Goal: Information Seeking & Learning: Learn about a topic

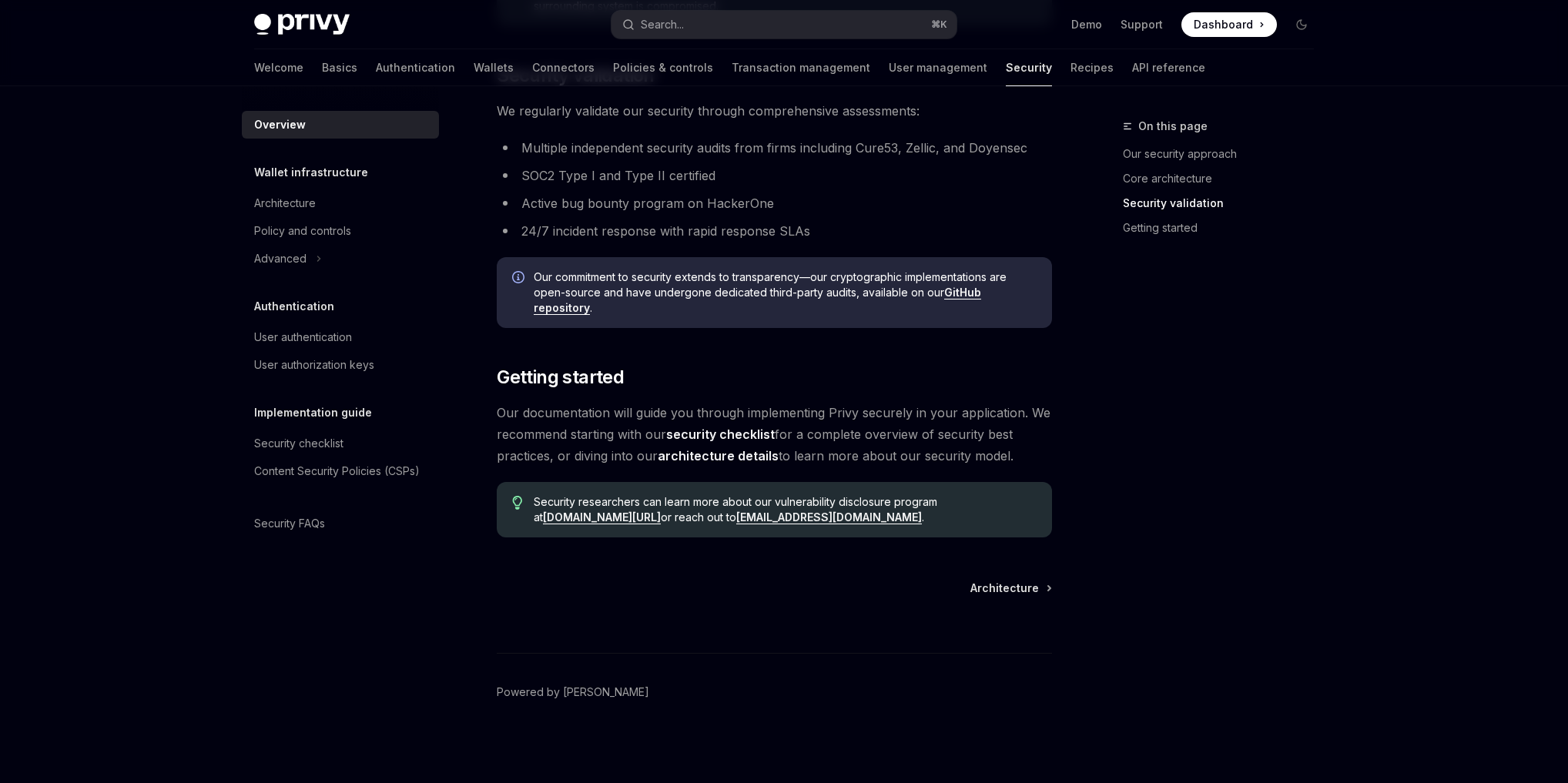
scroll to position [1007, 0]
click at [317, 256] on icon at bounding box center [319, 259] width 6 height 19
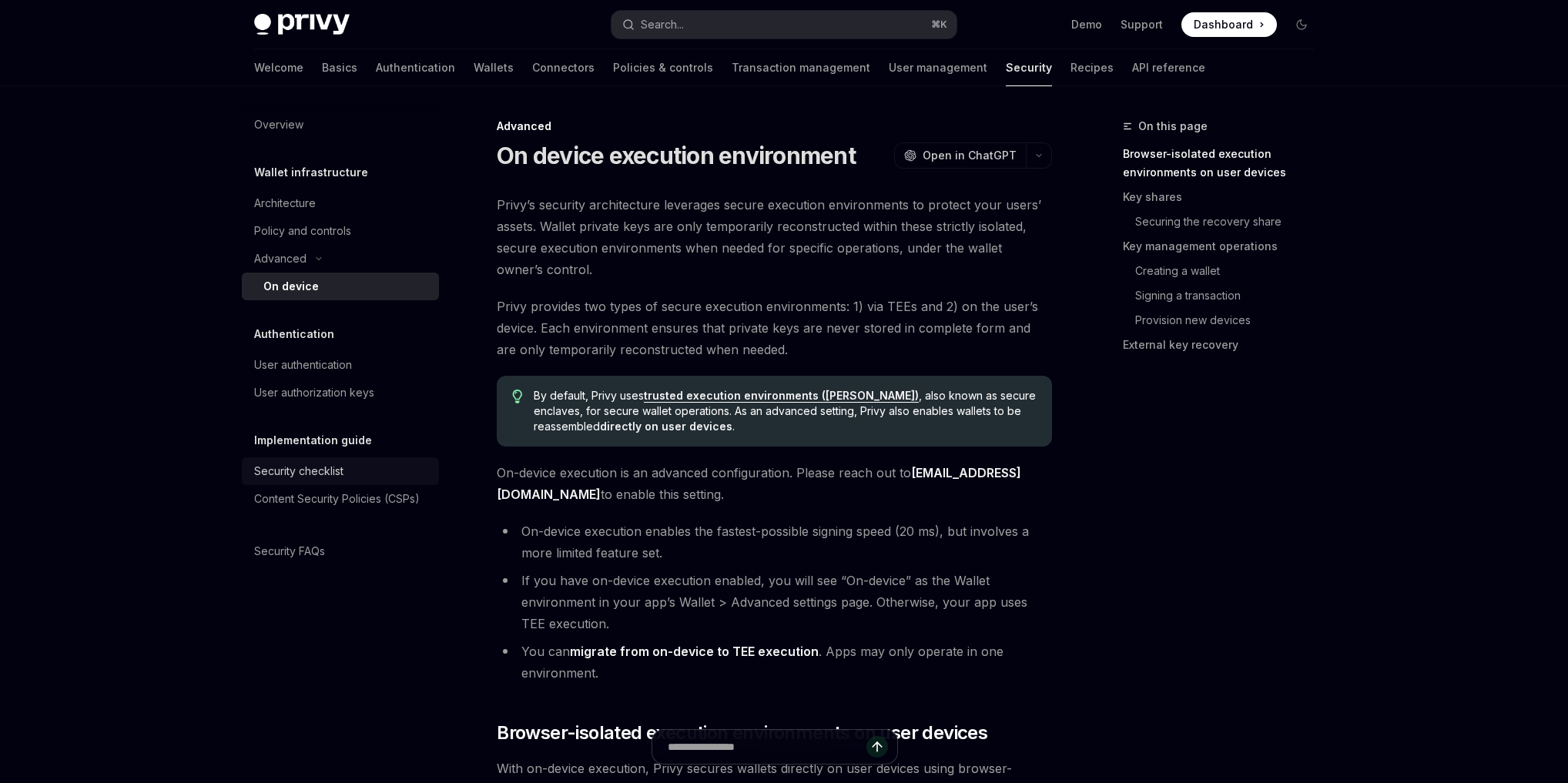
click at [343, 464] on div "Security checklist" at bounding box center [298, 471] width 89 height 19
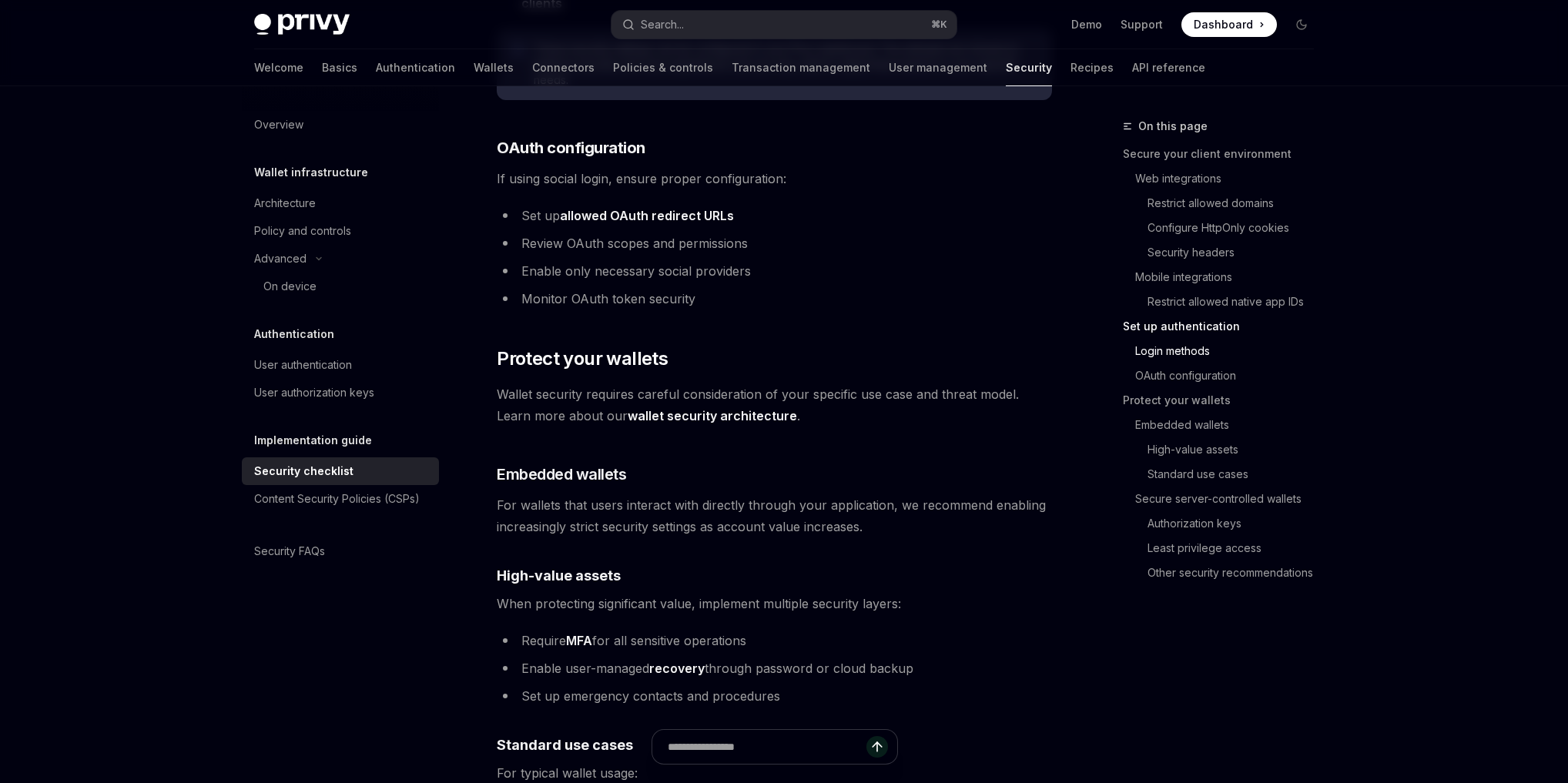
scroll to position [1768, 0]
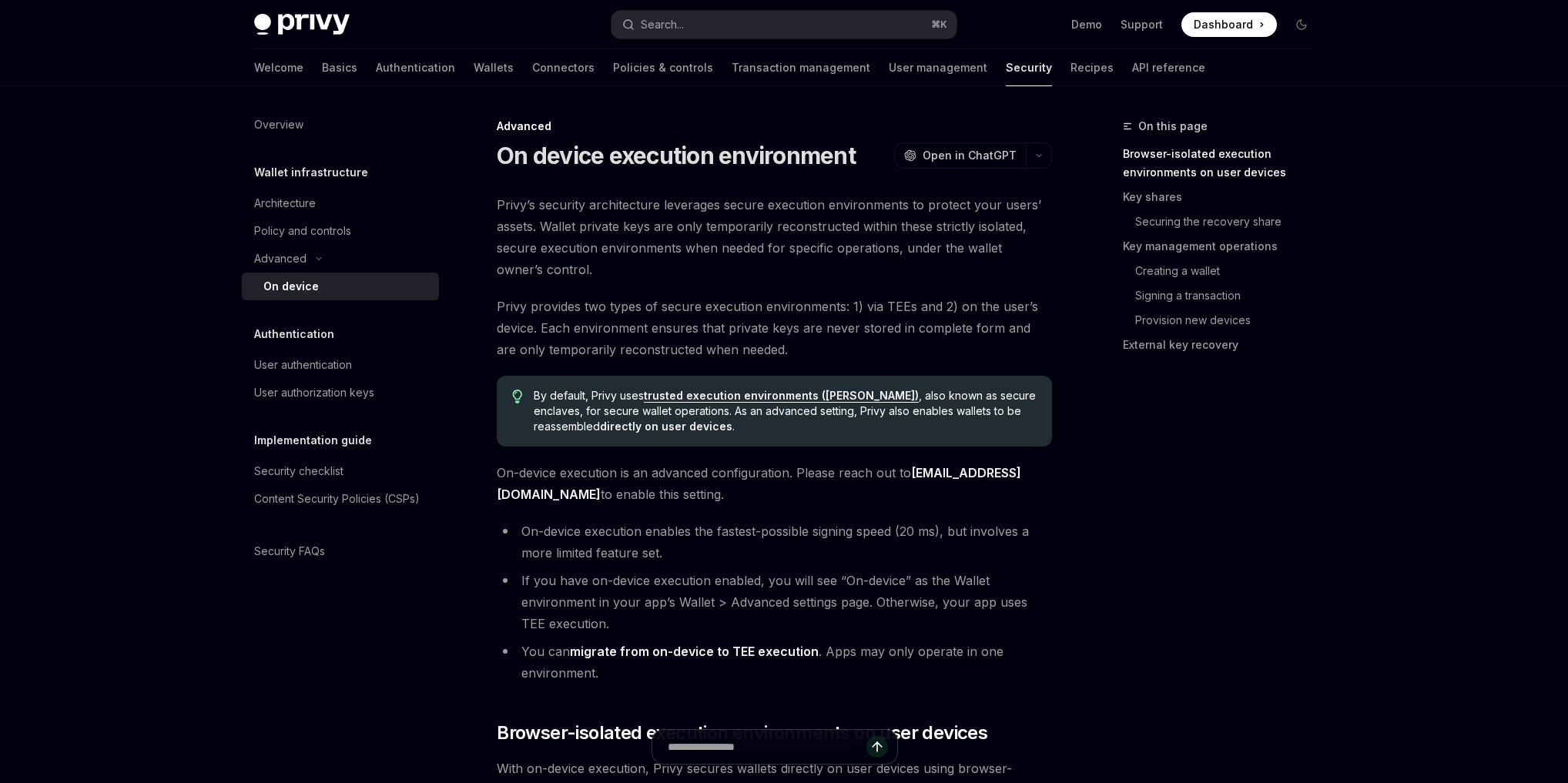
type textarea "*"
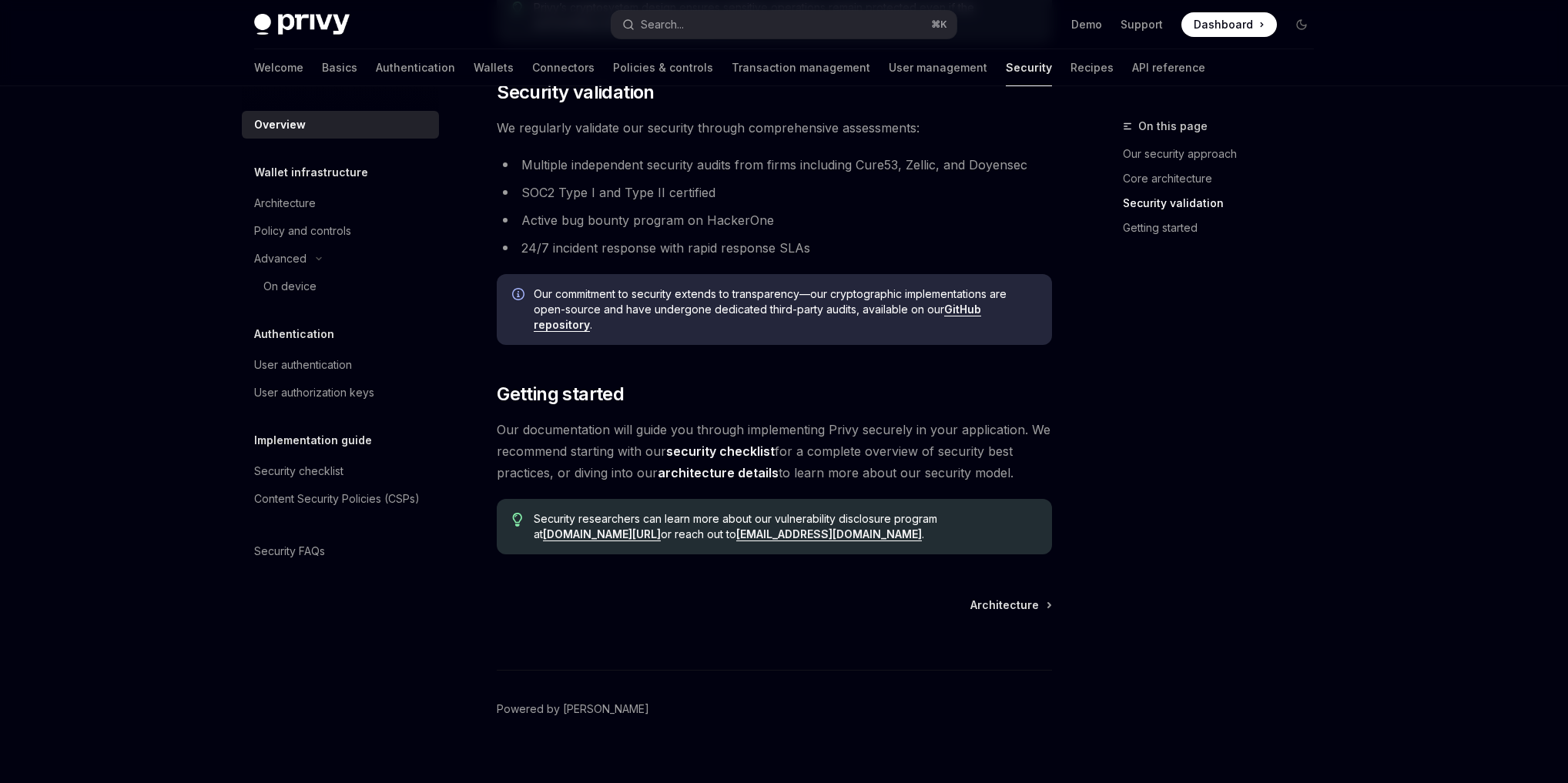
scroll to position [936, 0]
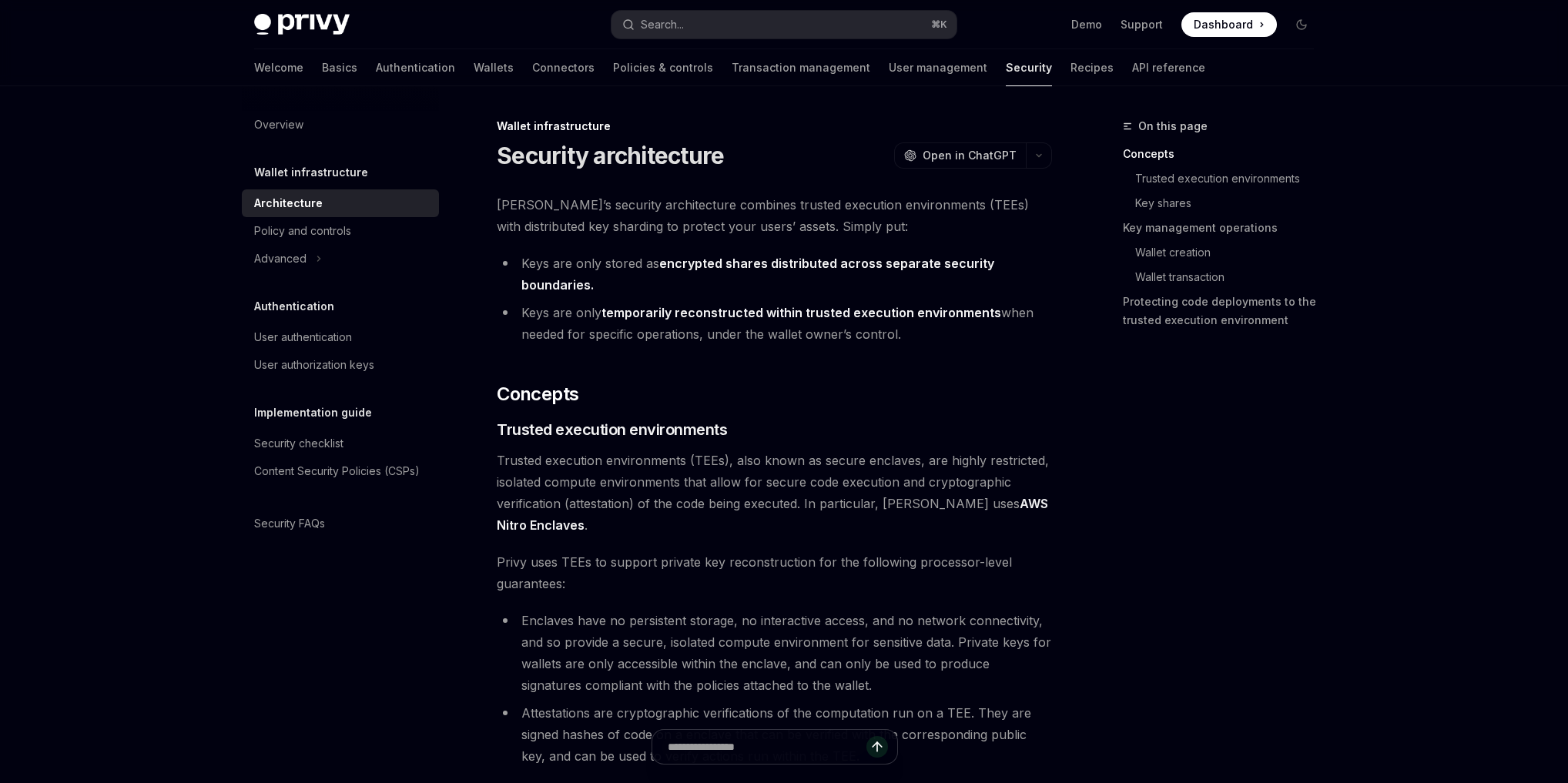
click at [877, 261] on strong "encrypted shares distributed across separate security boundaries." at bounding box center [757, 274] width 473 height 37
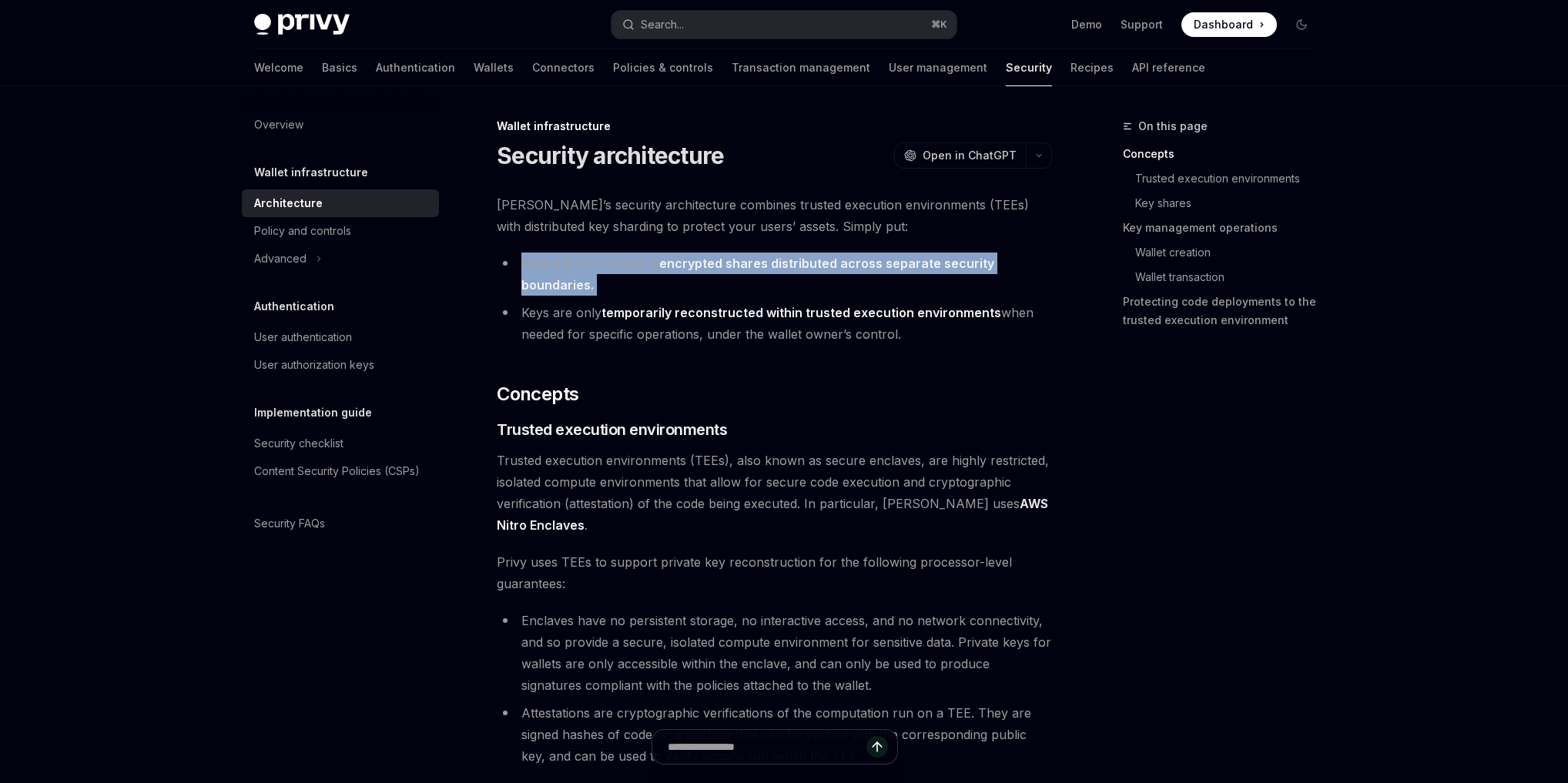
click at [877, 261] on strong "encrypted shares distributed across separate security boundaries." at bounding box center [757, 274] width 473 height 37
click at [877, 260] on strong "encrypted shares distributed across separate security boundaries." at bounding box center [757, 274] width 473 height 37
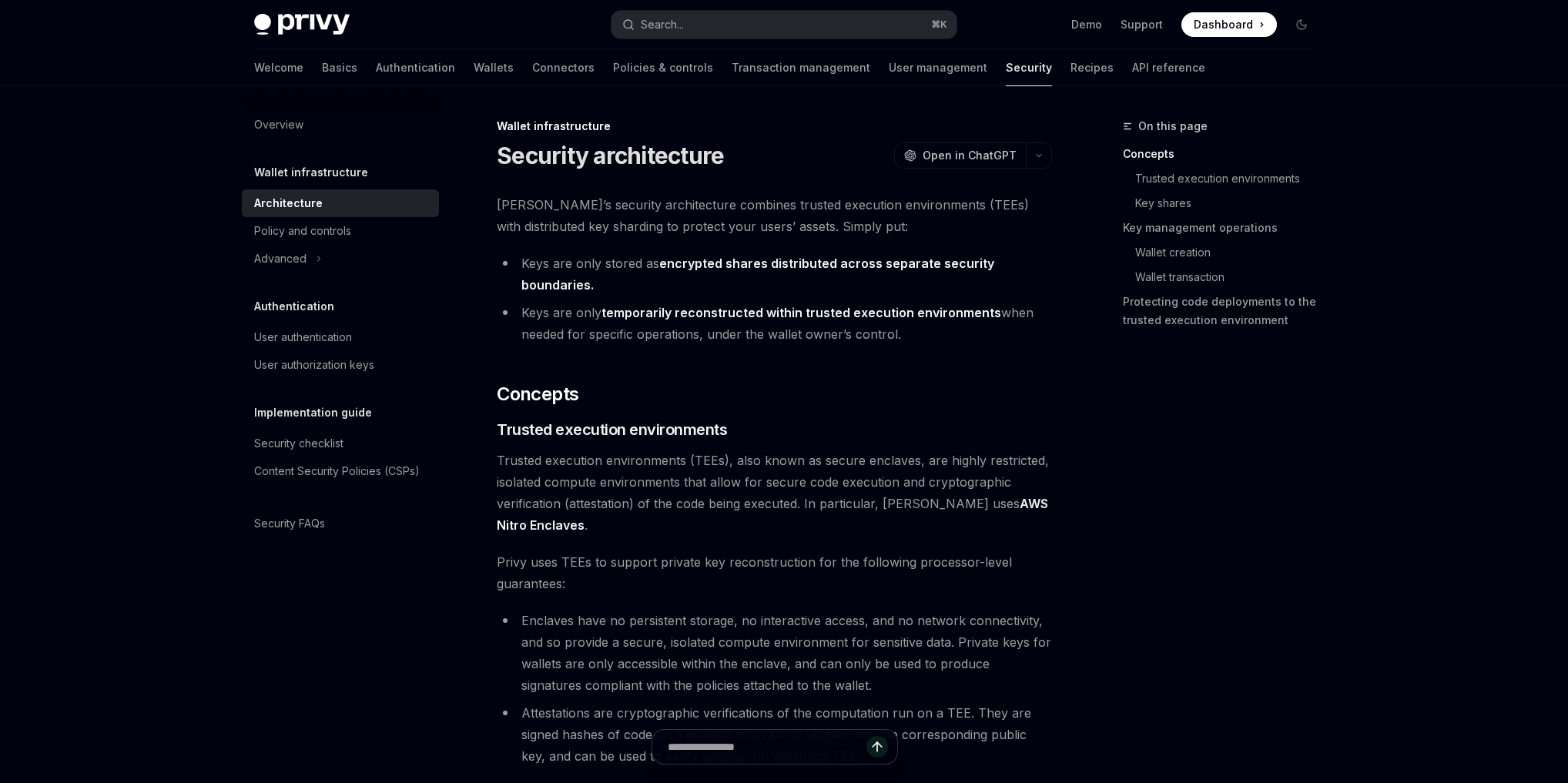
click at [728, 315] on strong "temporarily reconstructed within trusted execution environments" at bounding box center [801, 313] width 399 height 16
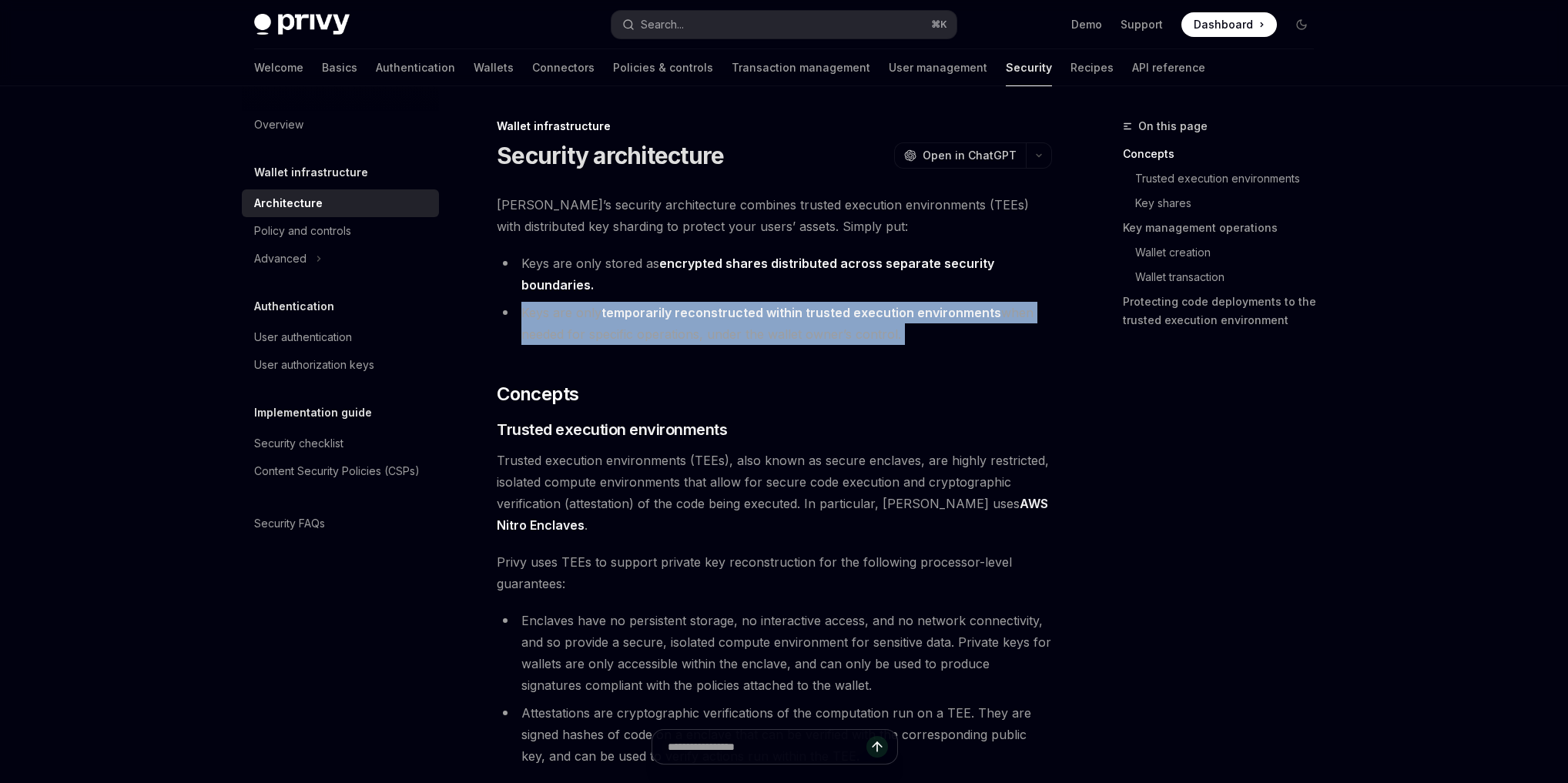
click at [728, 315] on strong "temporarily reconstructed within trusted execution environments" at bounding box center [801, 313] width 399 height 16
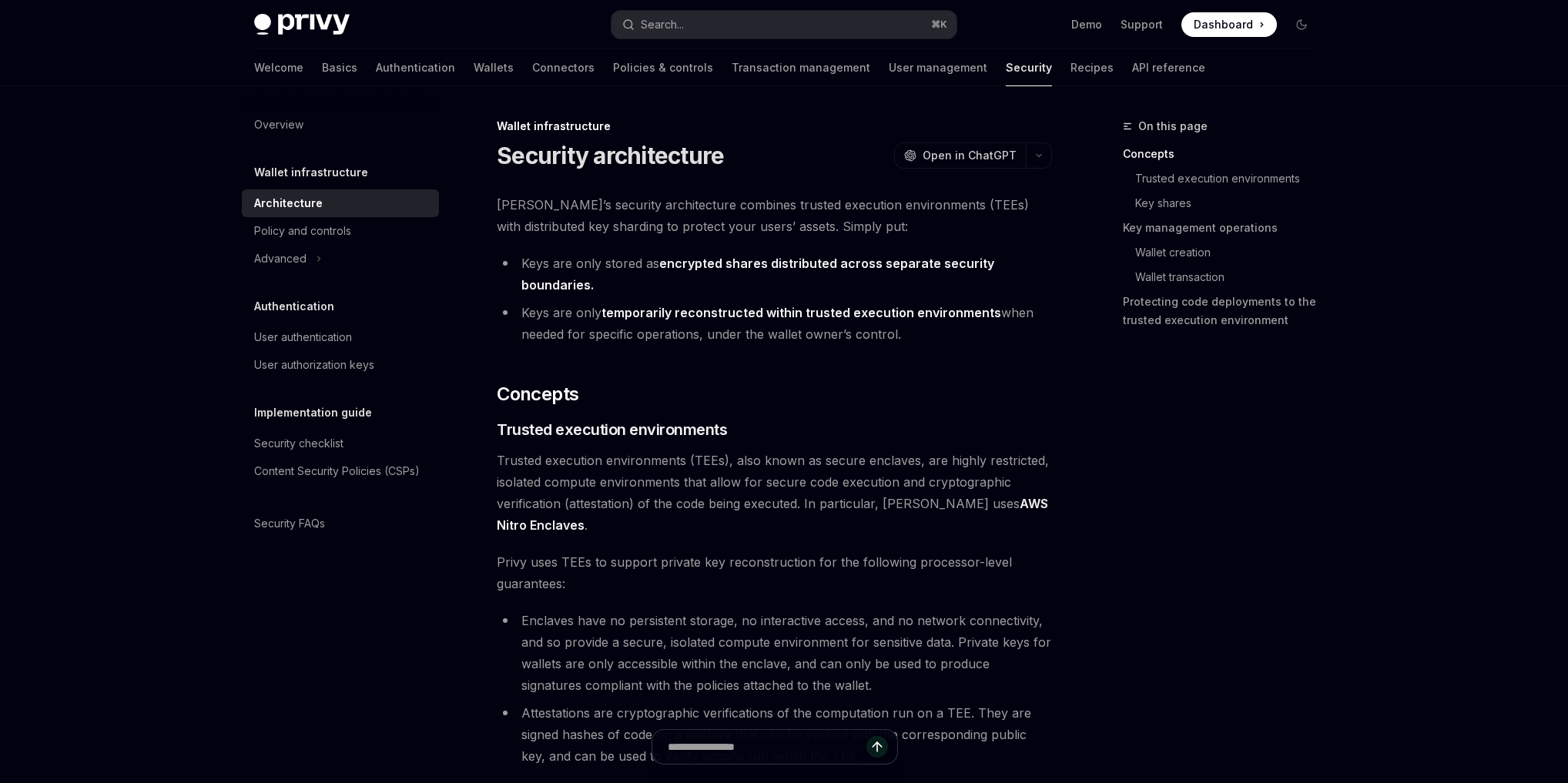
click at [729, 276] on li "Keys are only stored as encrypted shares distributed across separate security b…" at bounding box center [774, 275] width 555 height 44
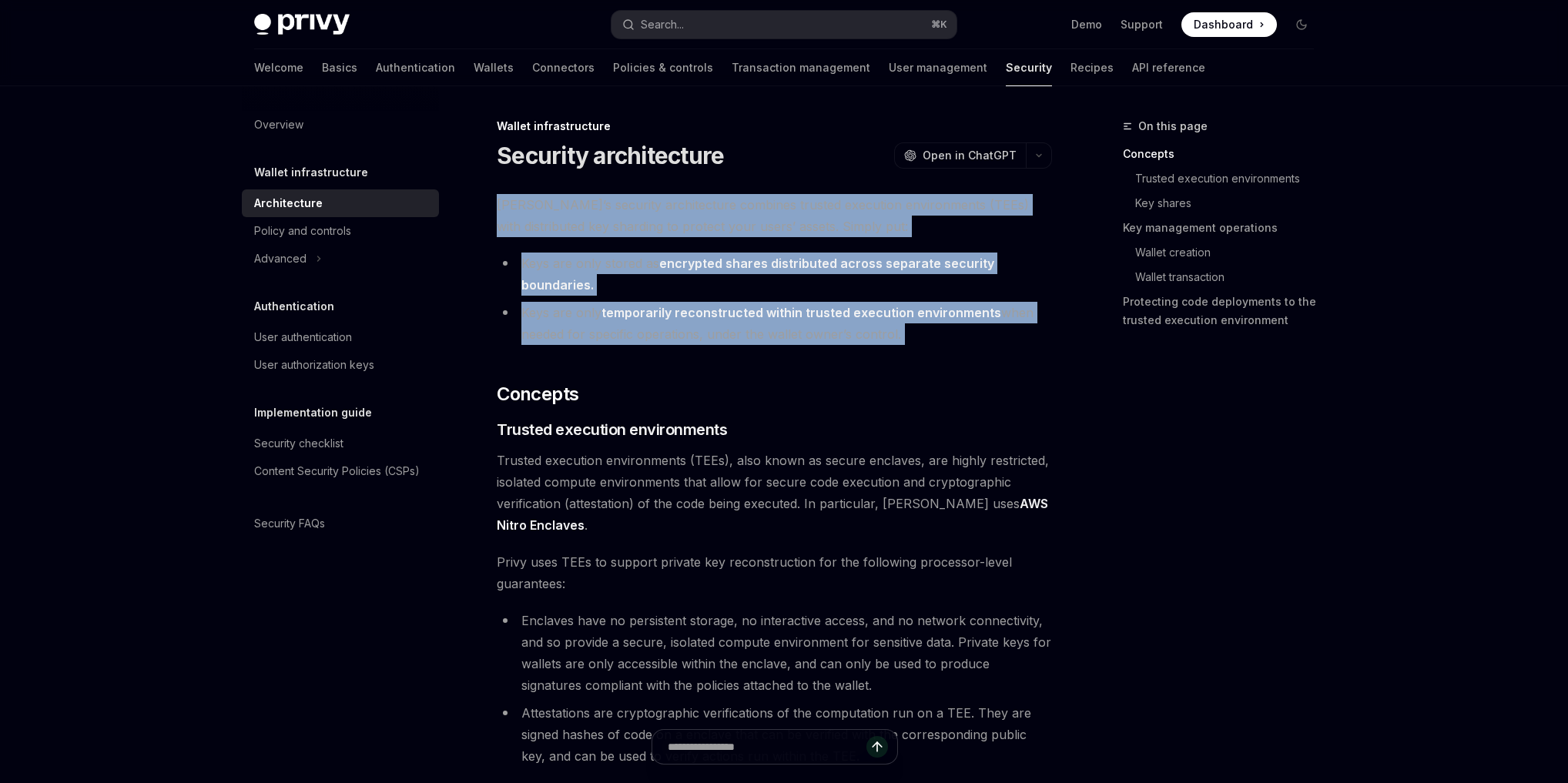
drag, startPoint x: 932, startPoint y: 347, endPoint x: 497, endPoint y: 210, distance: 456.1
copy div "Privy’s security architecture combines trusted execution environments (TEEs) wi…"
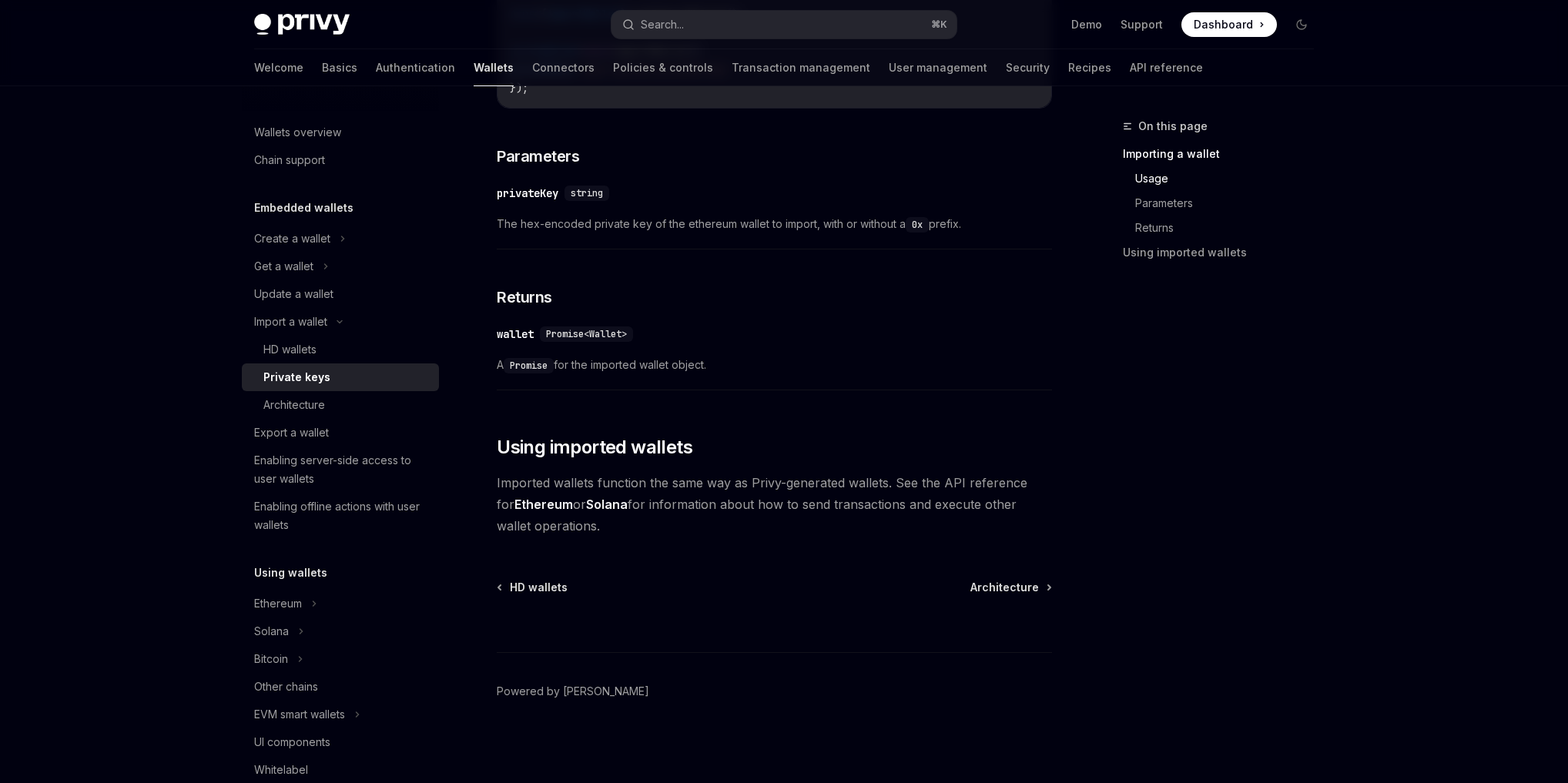
scroll to position [655, 0]
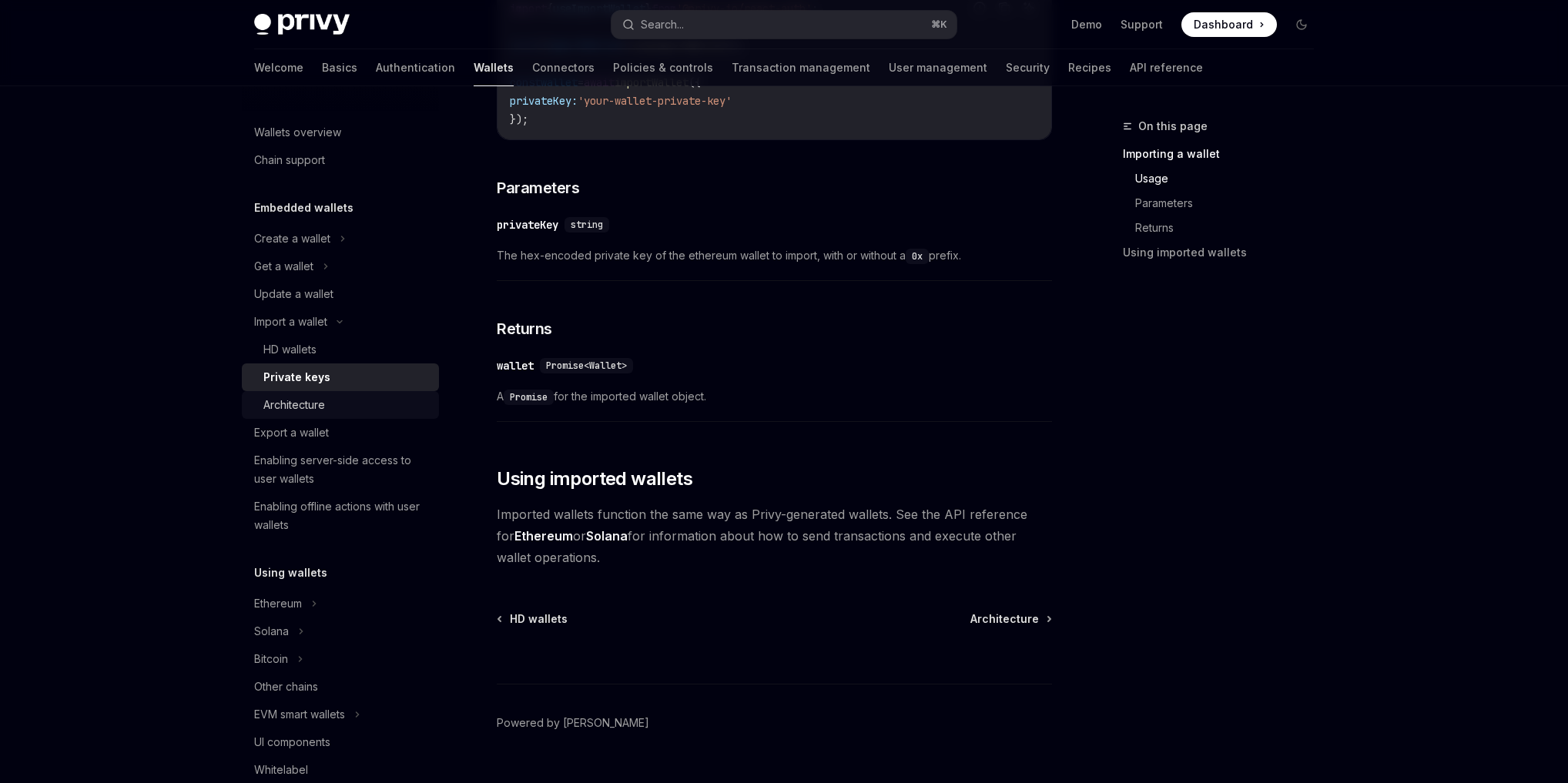
click at [324, 403] on div "Architecture" at bounding box center [294, 404] width 61 height 19
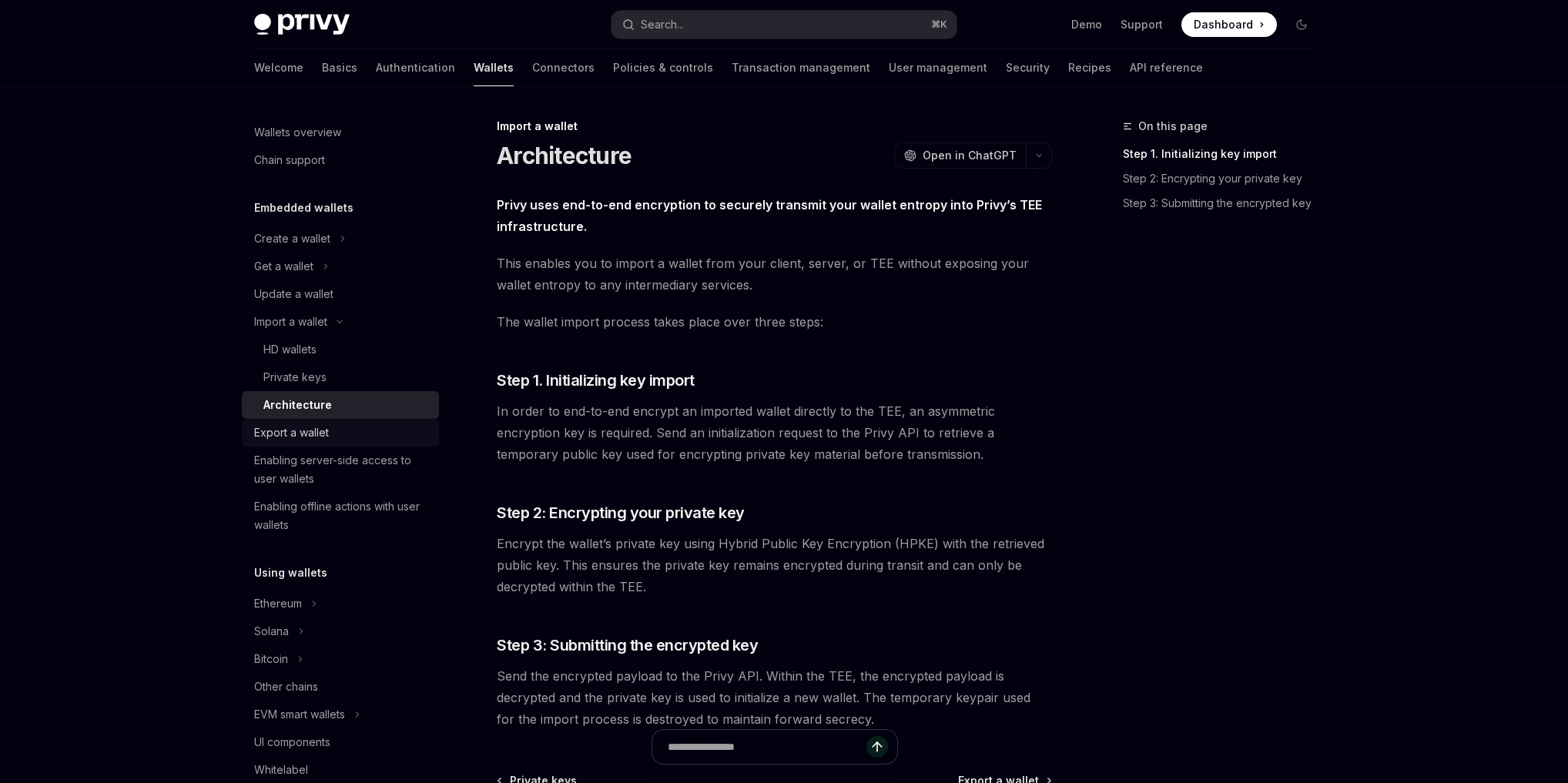
click at [287, 424] on div "Export a wallet" at bounding box center [290, 432] width 74 height 19
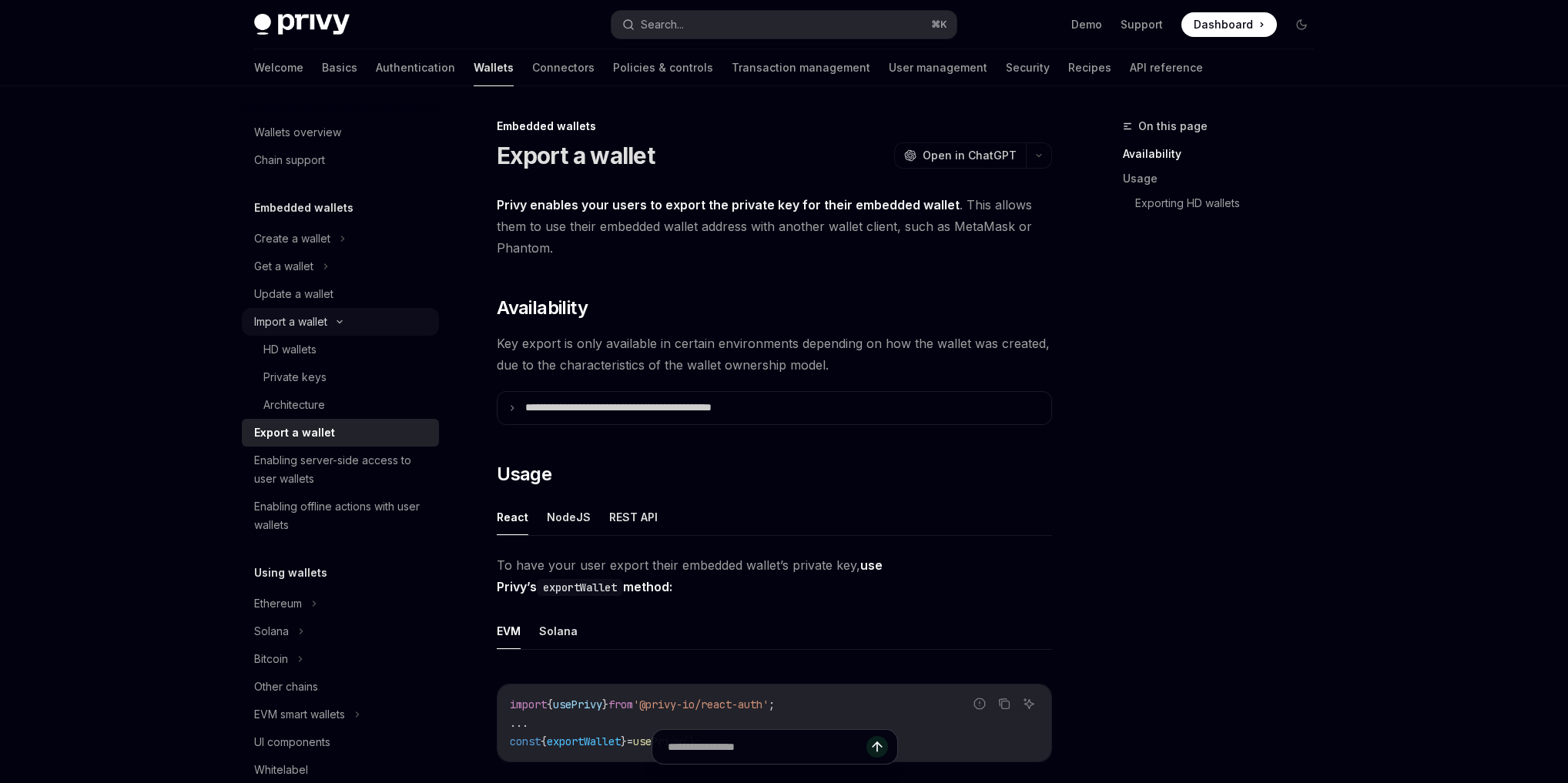
click at [309, 333] on div "Import a wallet" at bounding box center [340, 322] width 197 height 28
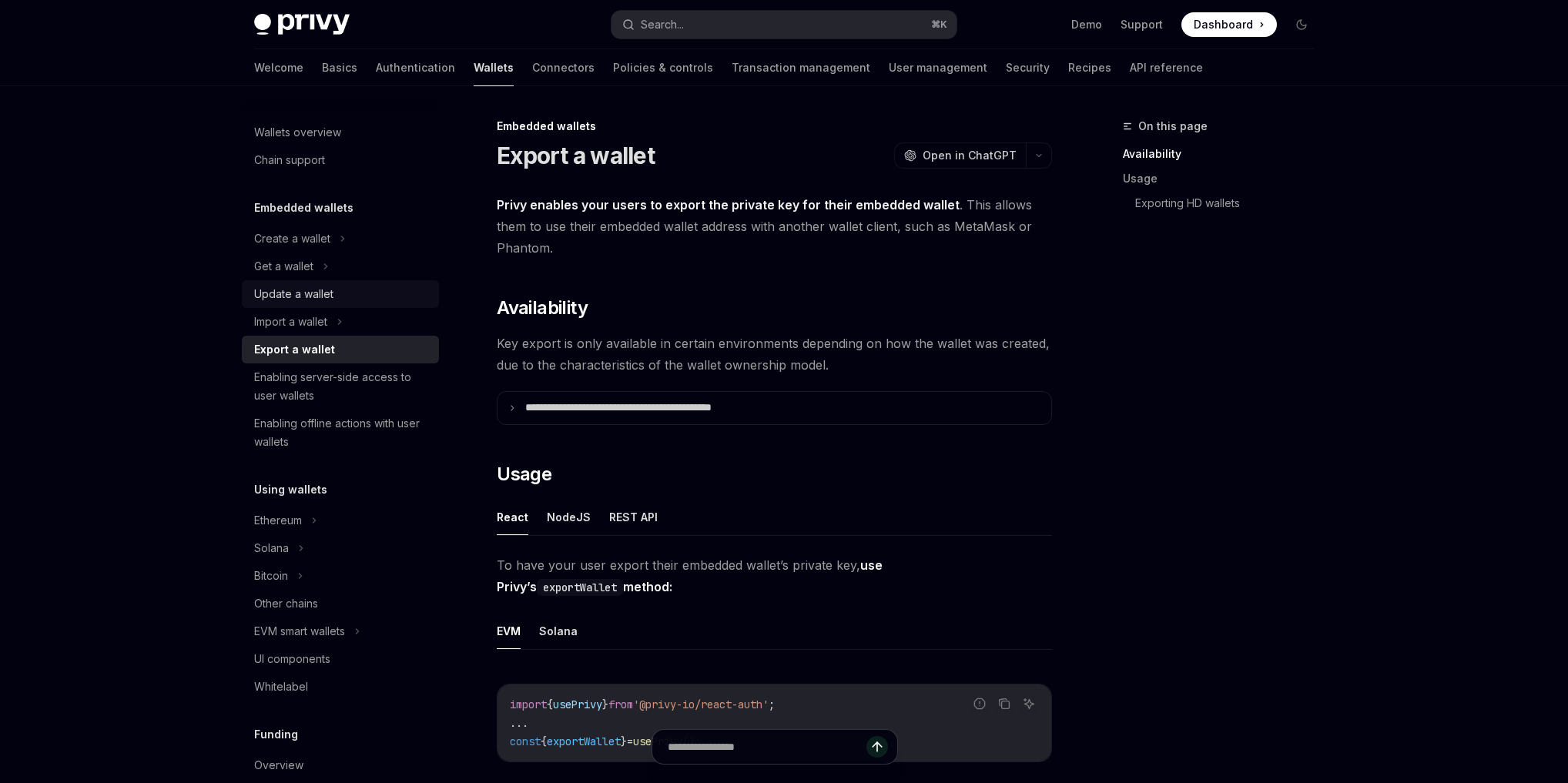
click at [308, 288] on div "Update a wallet" at bounding box center [293, 294] width 79 height 19
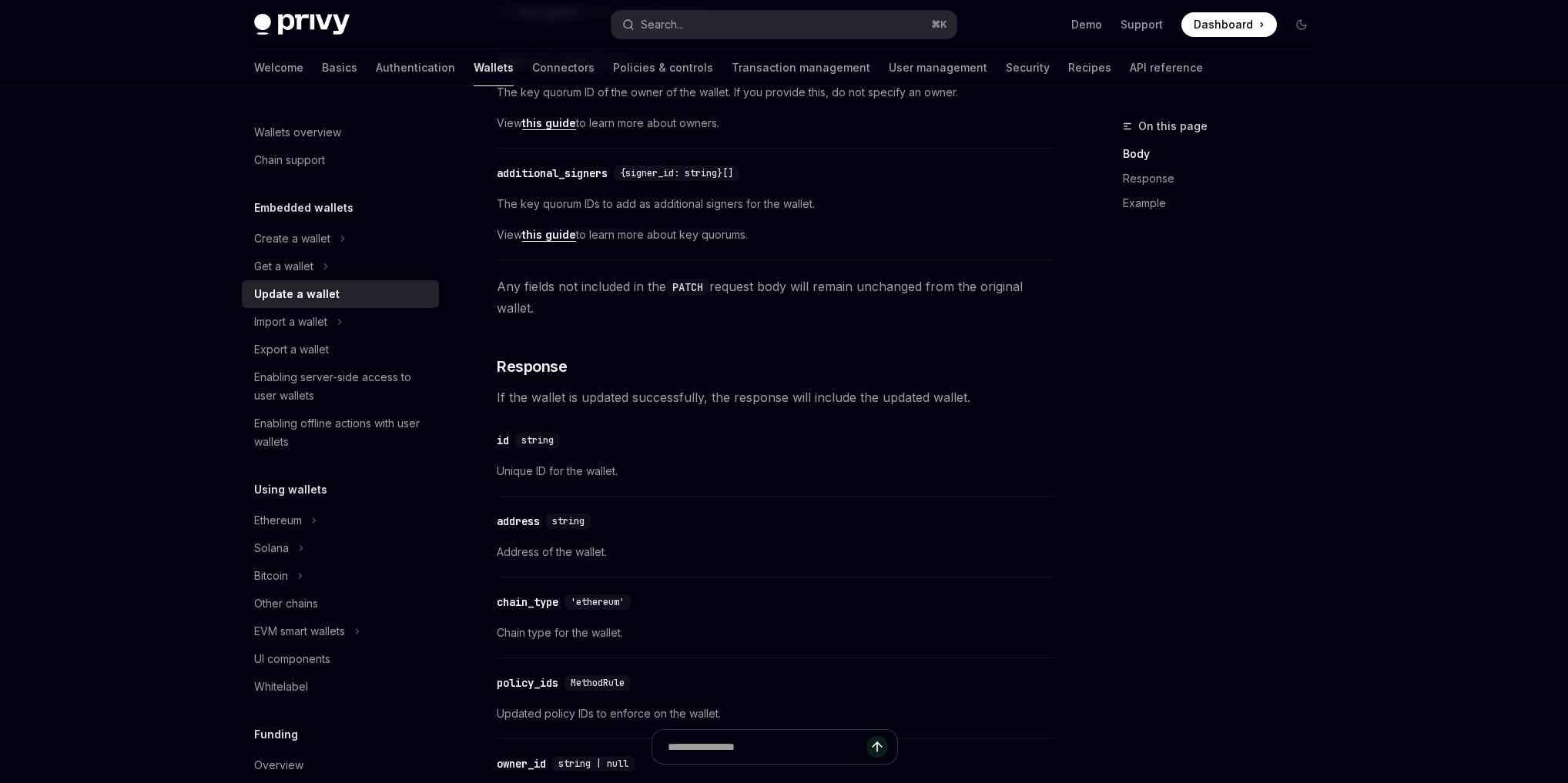
scroll to position [751, 0]
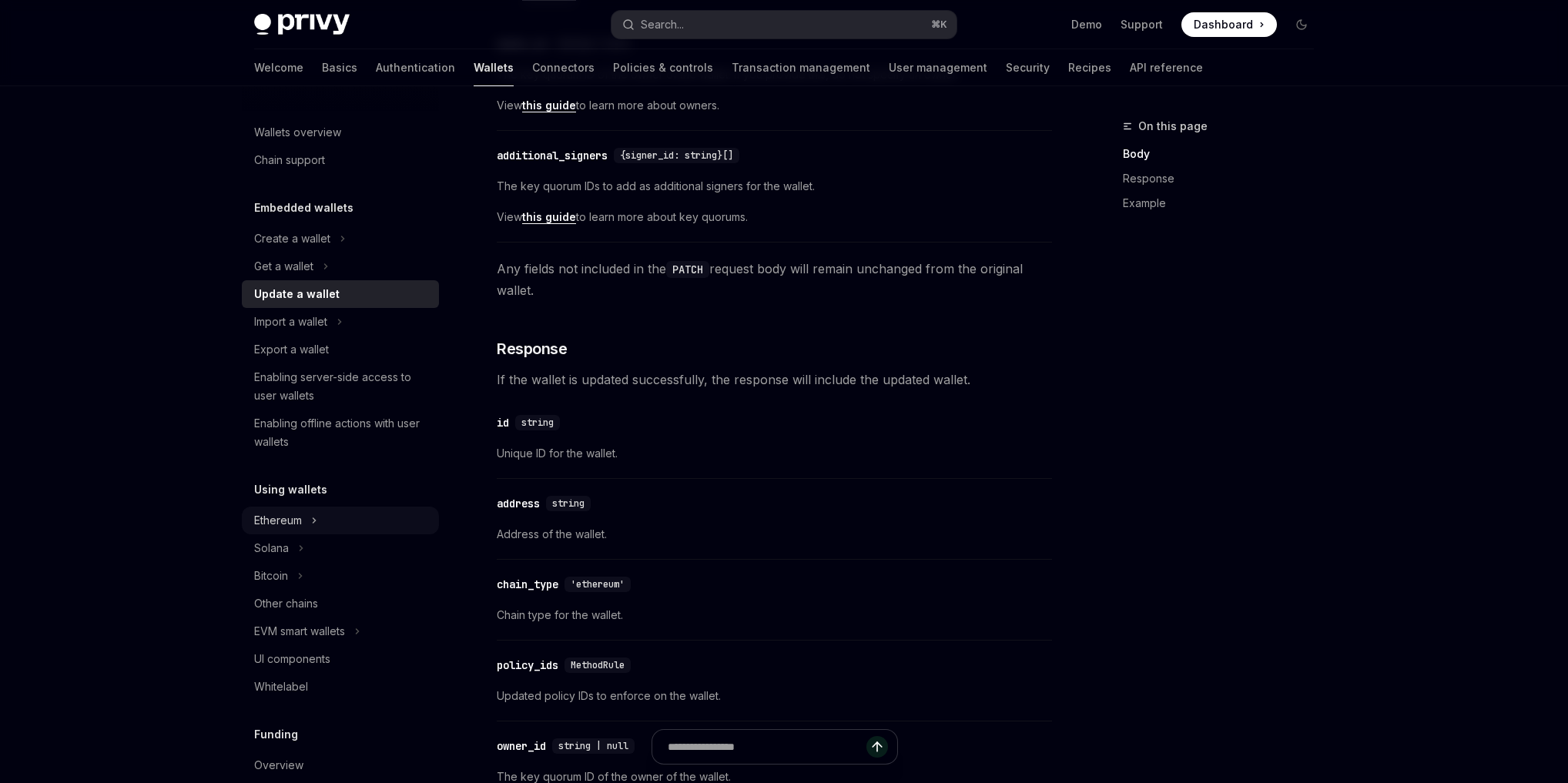
click at [290, 525] on div "Ethereum" at bounding box center [278, 520] width 48 height 19
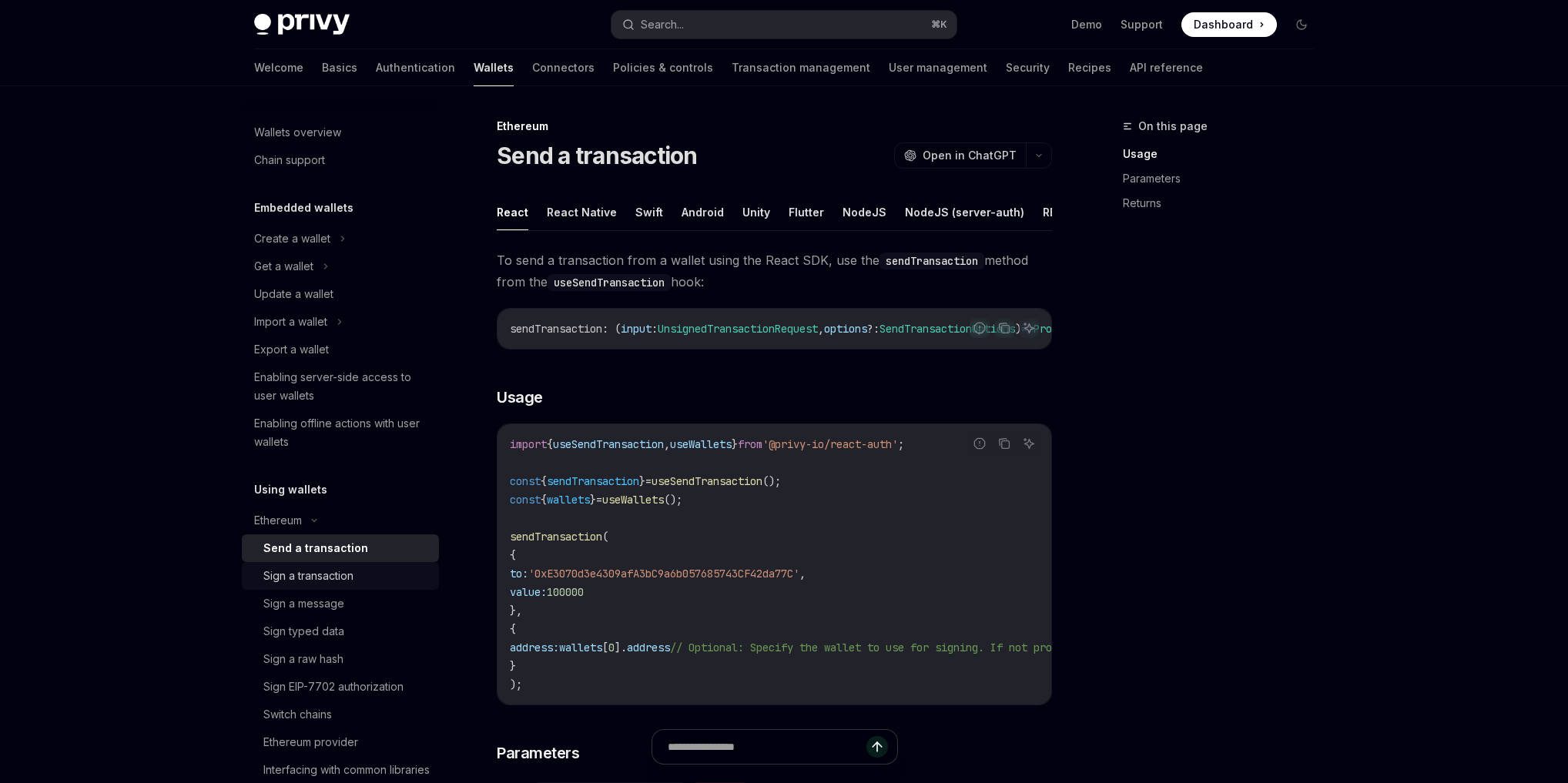
click at [306, 577] on div "Sign a transaction" at bounding box center [308, 576] width 90 height 19
click at [313, 556] on div "Send a transaction" at bounding box center [311, 548] width 95 height 19
click at [304, 530] on div "Ethereum" at bounding box center [340, 520] width 197 height 28
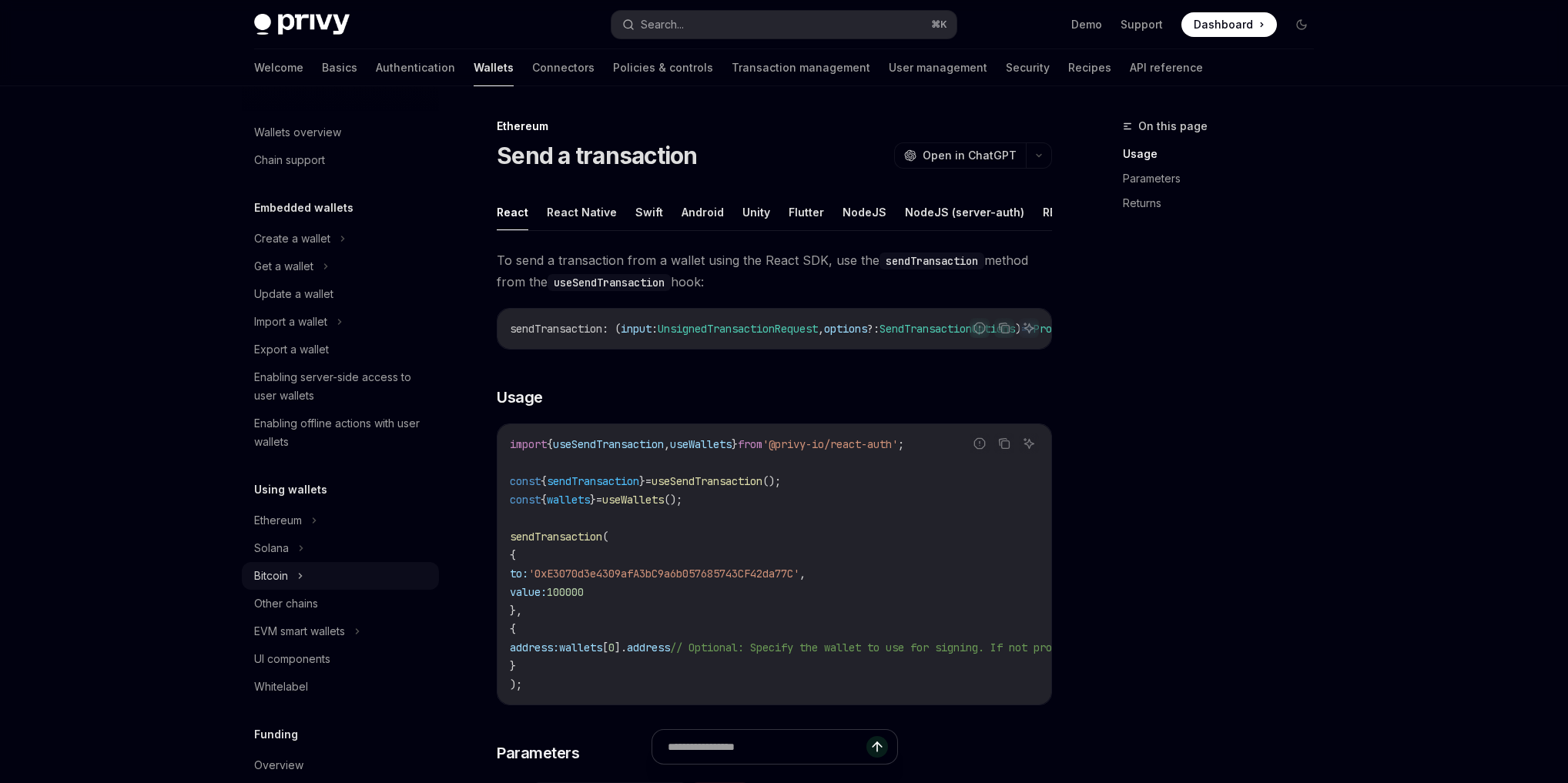
click at [323, 579] on div "Bitcoin" at bounding box center [340, 576] width 197 height 28
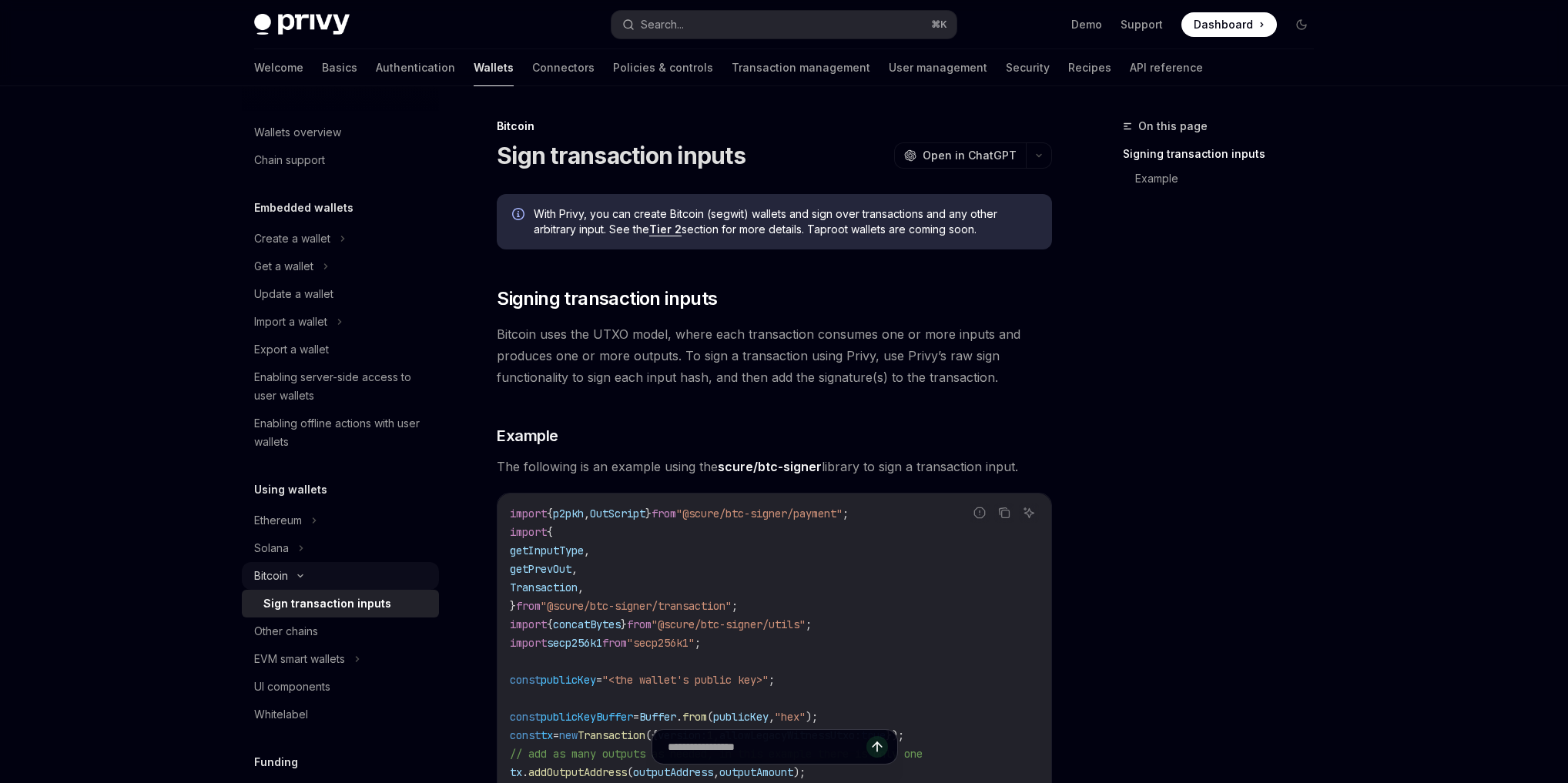
click at [323, 579] on div "Bitcoin" at bounding box center [340, 576] width 197 height 28
click at [309, 613] on div "Other chains" at bounding box center [285, 604] width 64 height 19
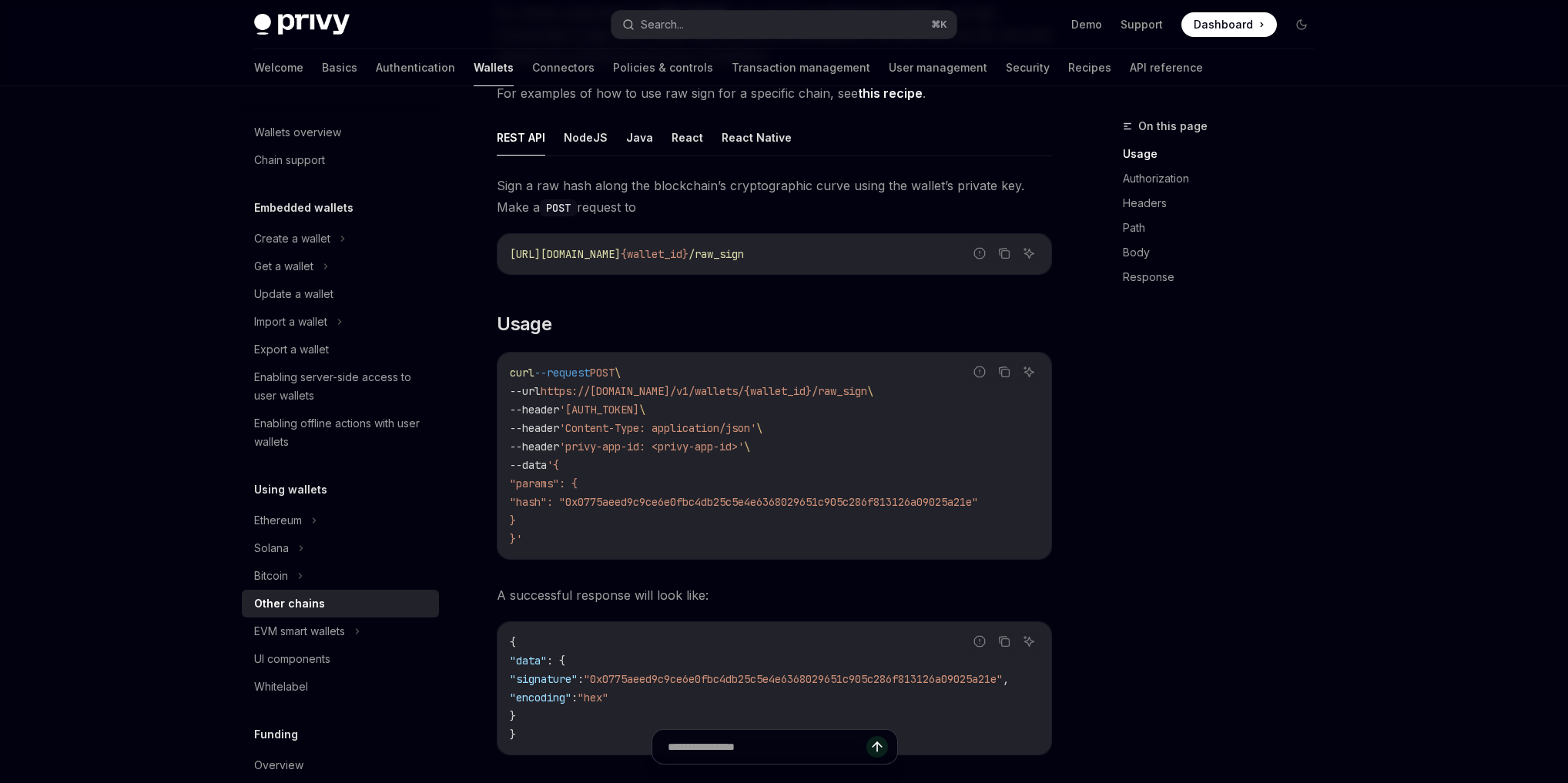
scroll to position [251, 0]
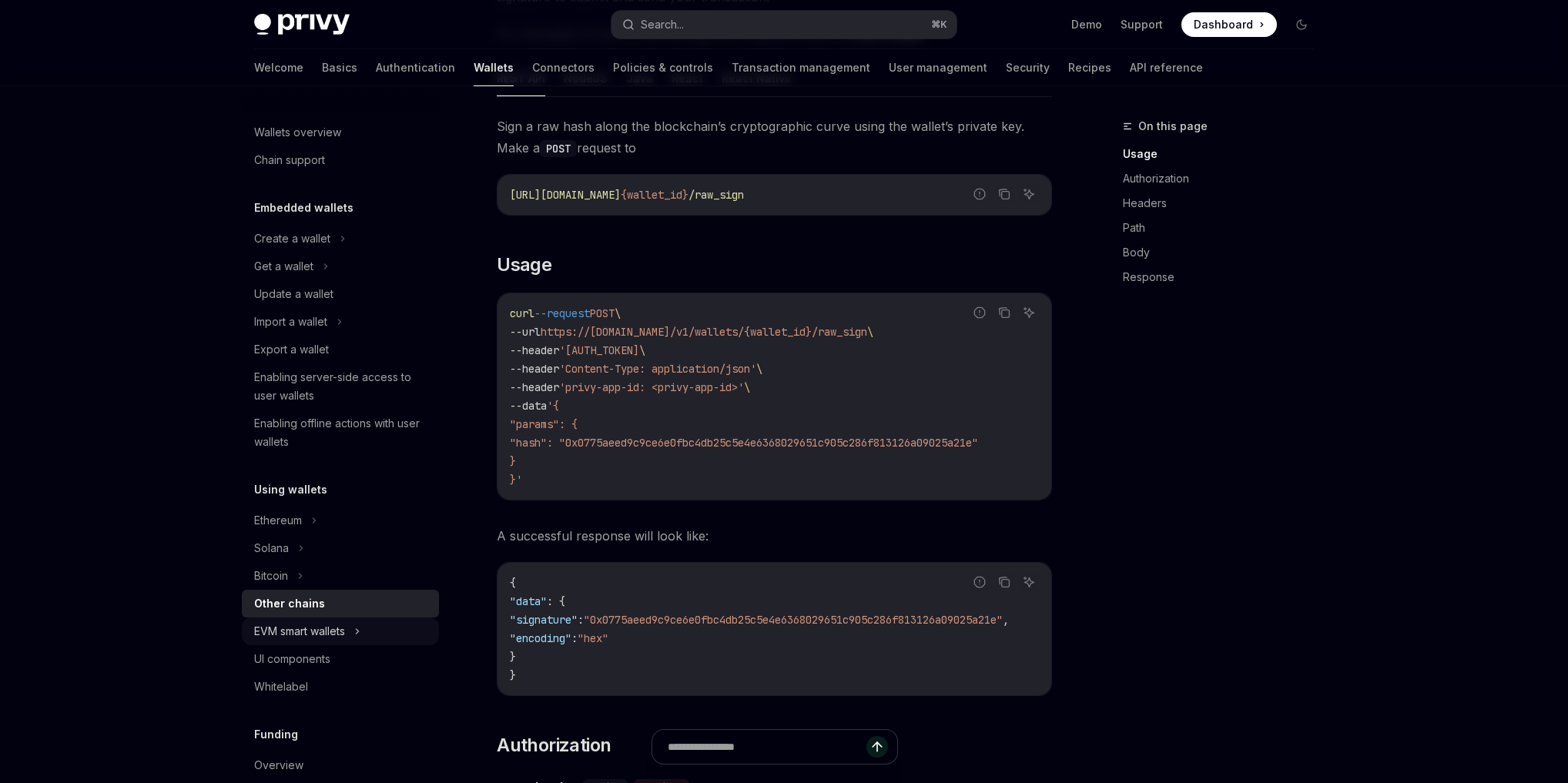
click at [292, 627] on div "EVM smart wallets" at bounding box center [299, 631] width 91 height 19
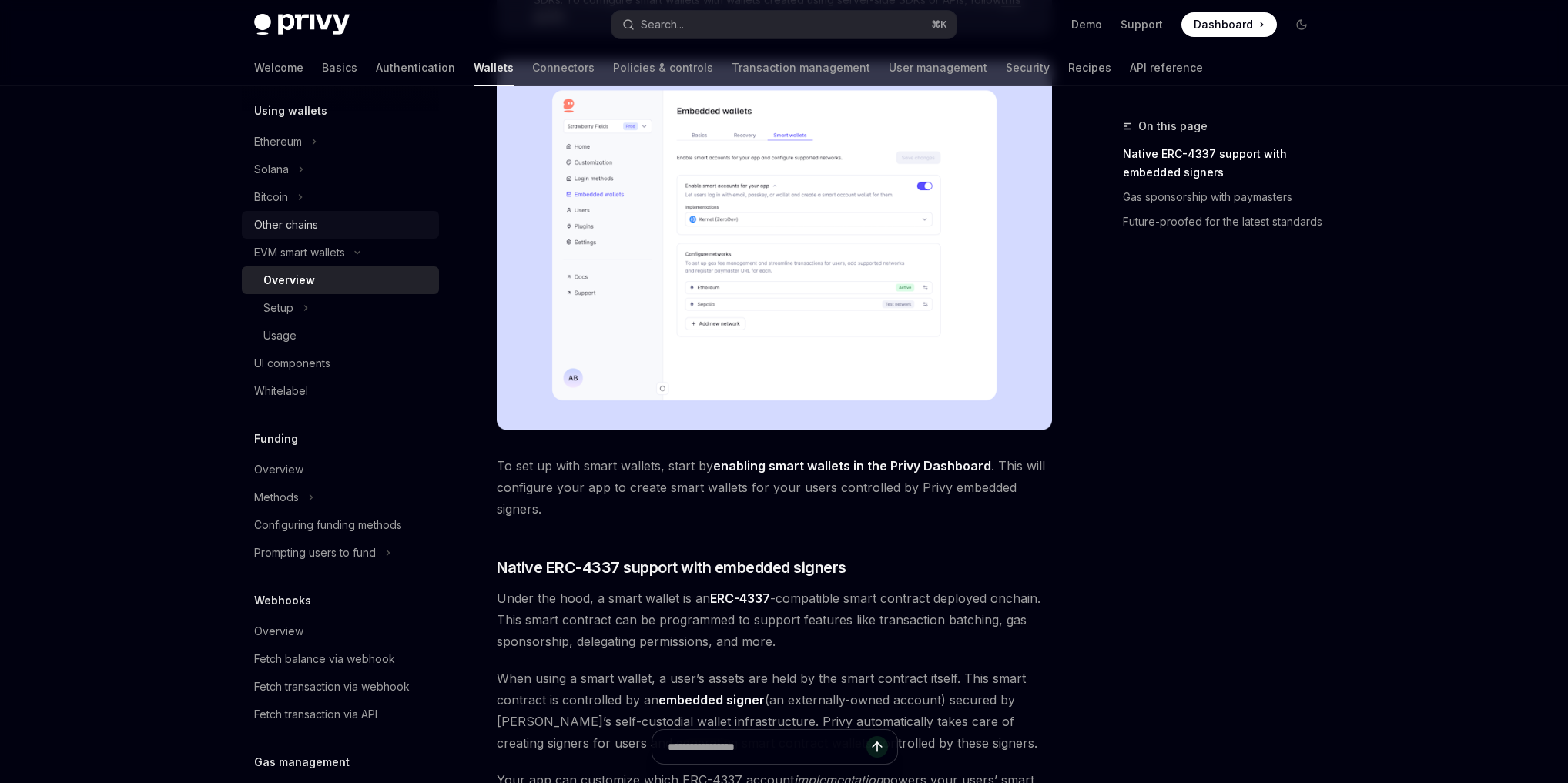
scroll to position [379, 0]
click at [351, 358] on div "UI components" at bounding box center [341, 363] width 175 height 19
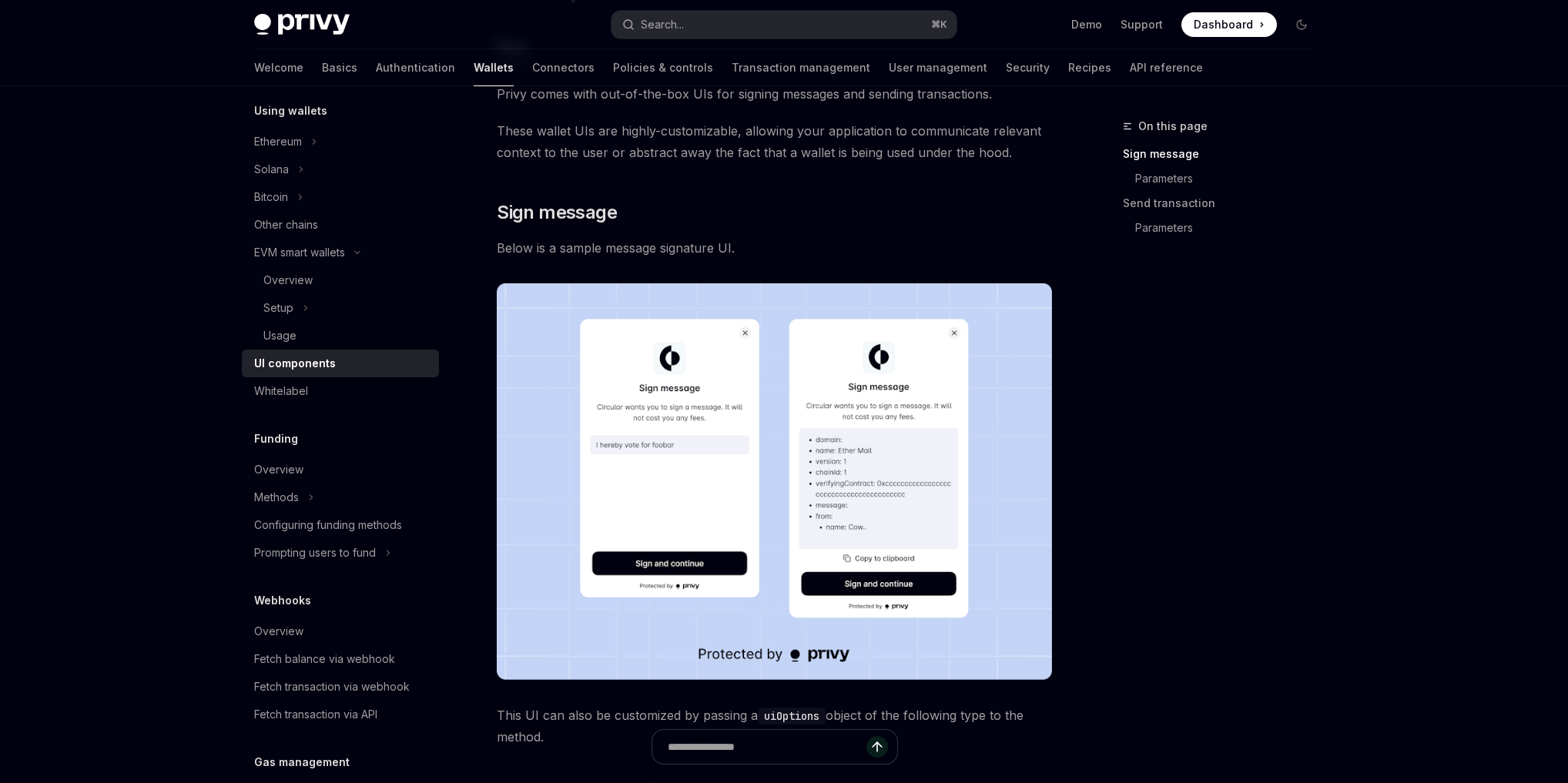
scroll to position [159, 0]
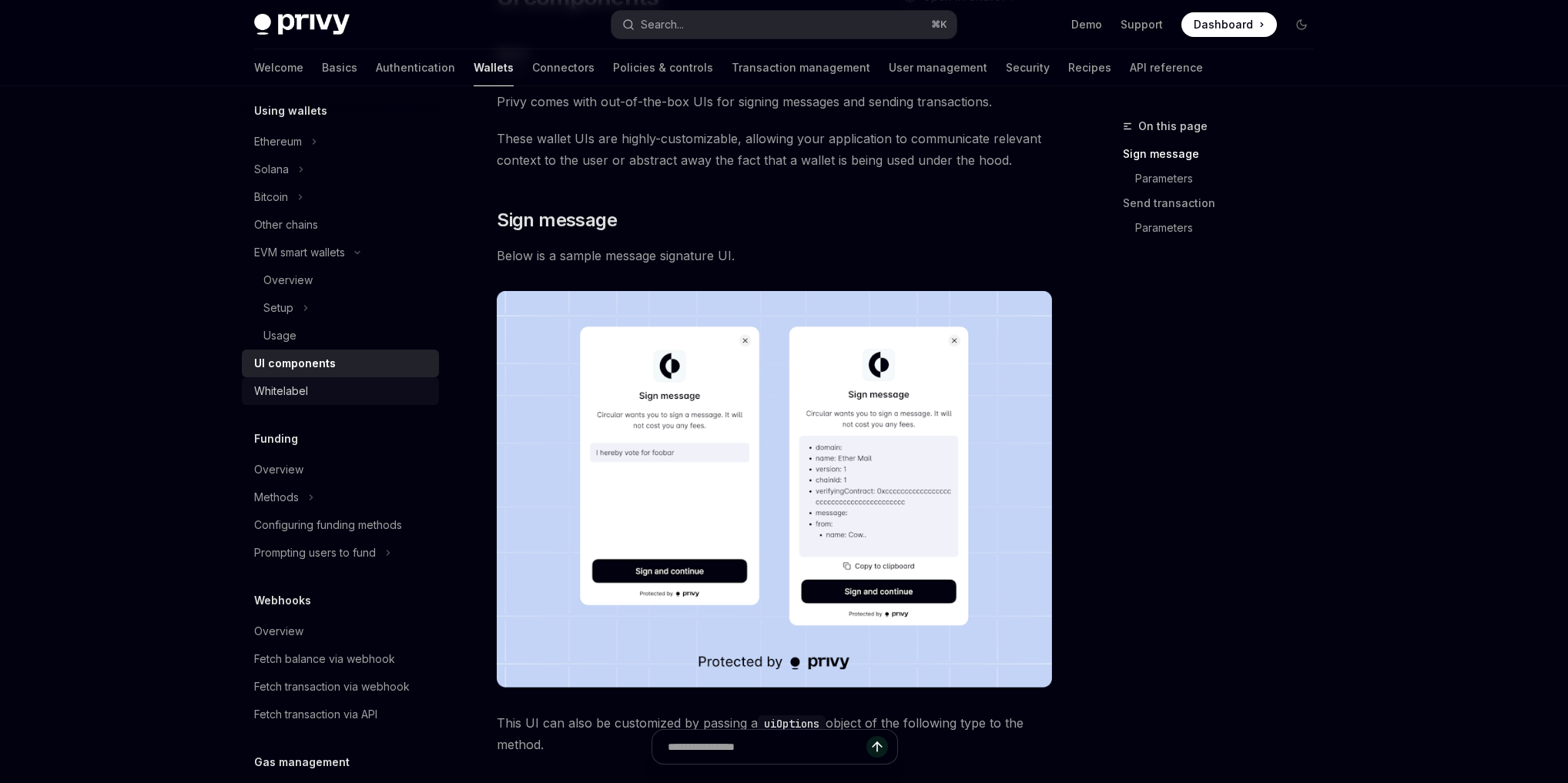
click at [300, 389] on div "Whitelabel" at bounding box center [280, 391] width 54 height 19
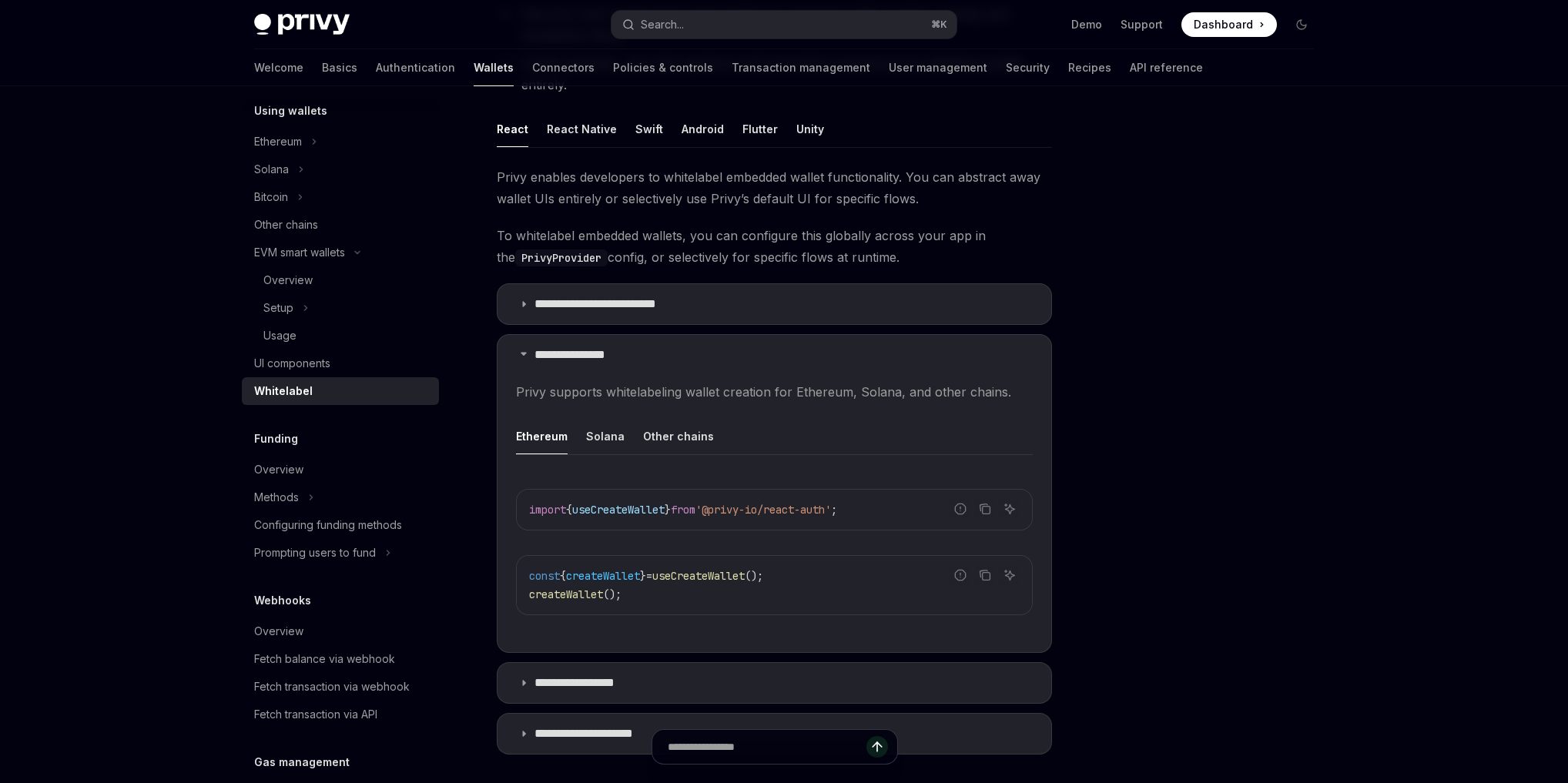
scroll to position [247, 0]
click at [620, 706] on div "**********" at bounding box center [774, 467] width 555 height 598
click at [622, 697] on summary "**********" at bounding box center [774, 685] width 554 height 40
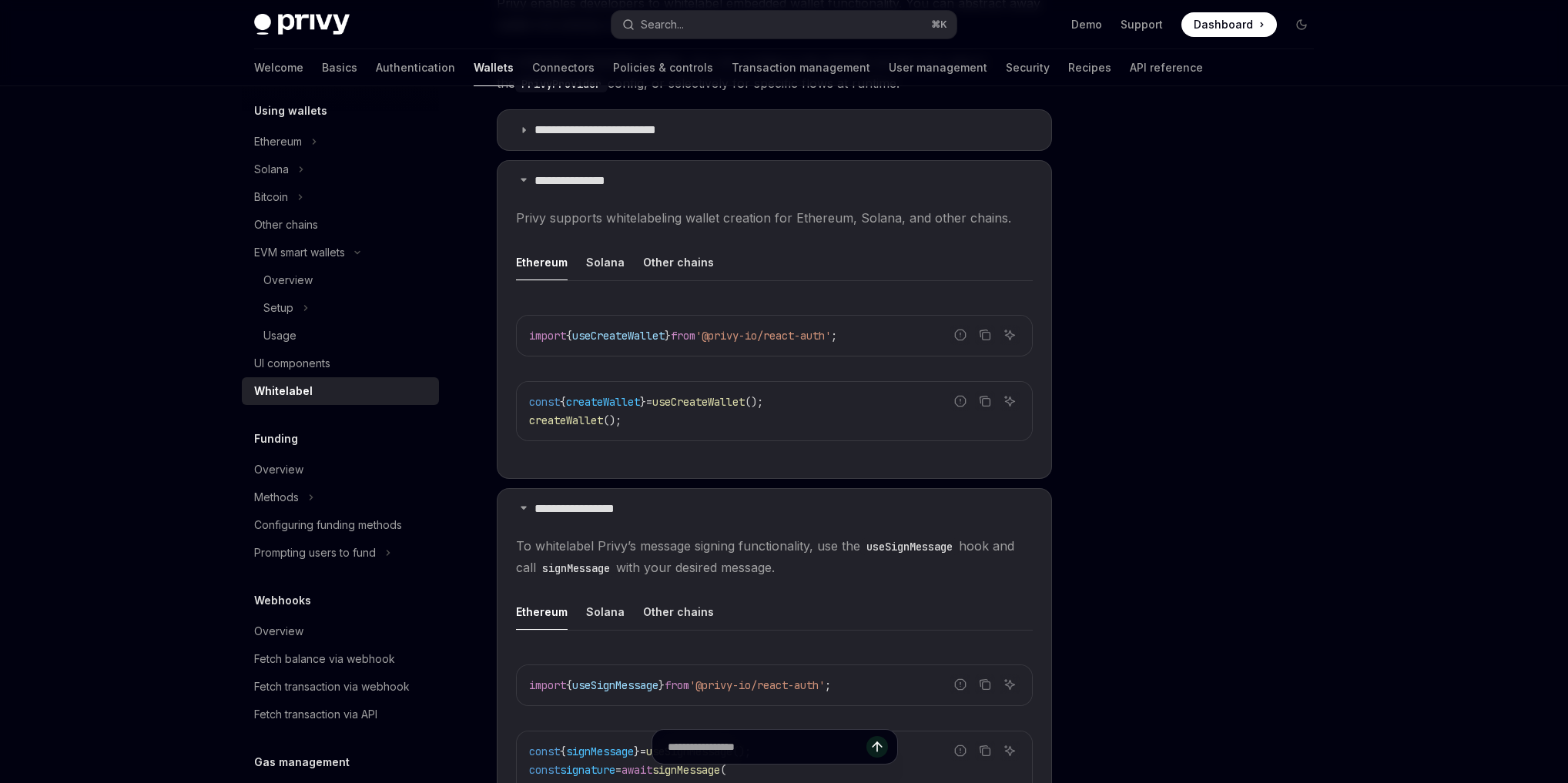
scroll to position [645, 0]
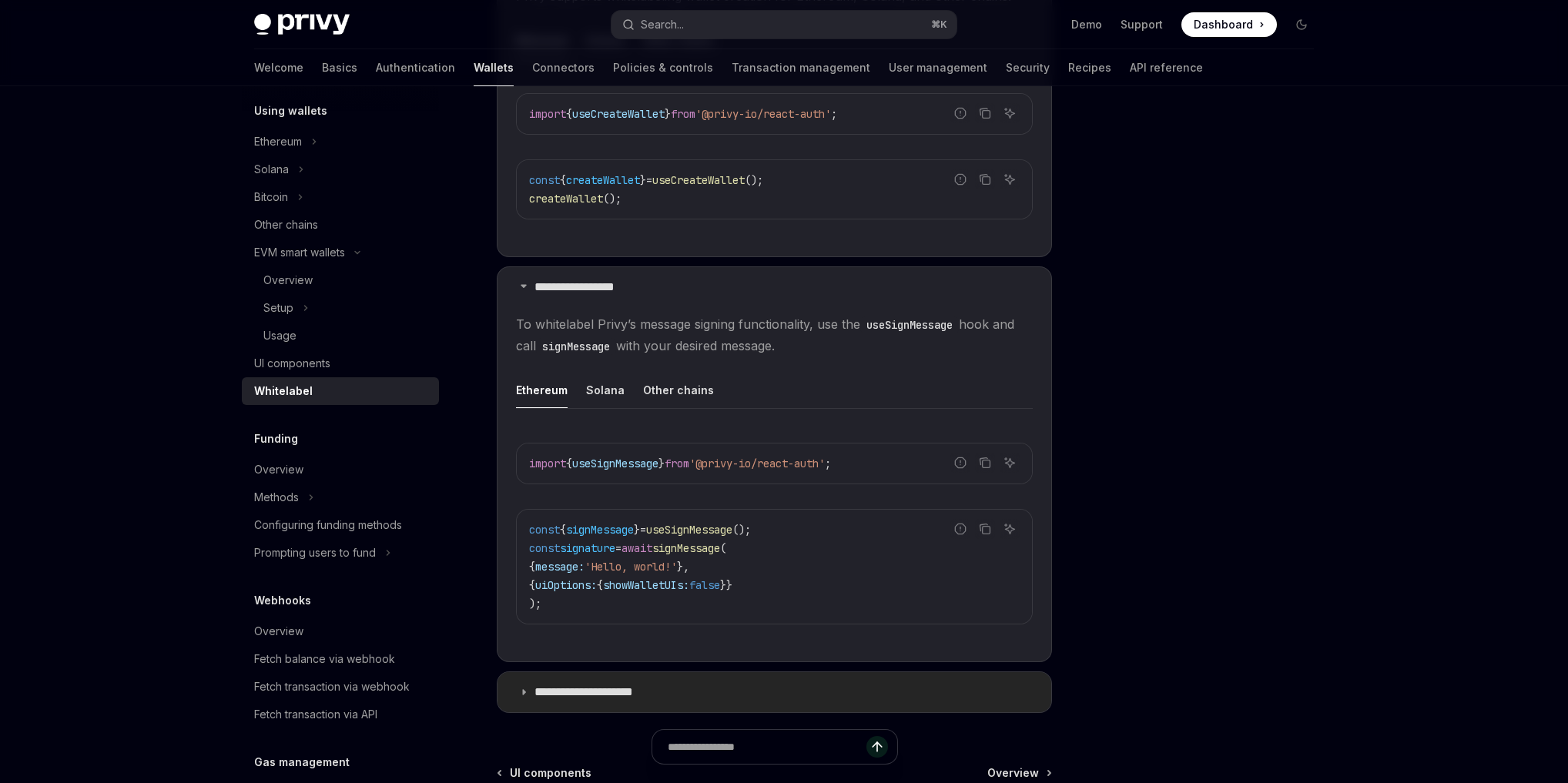
click at [590, 686] on p "**********" at bounding box center [598, 693] width 128 height 16
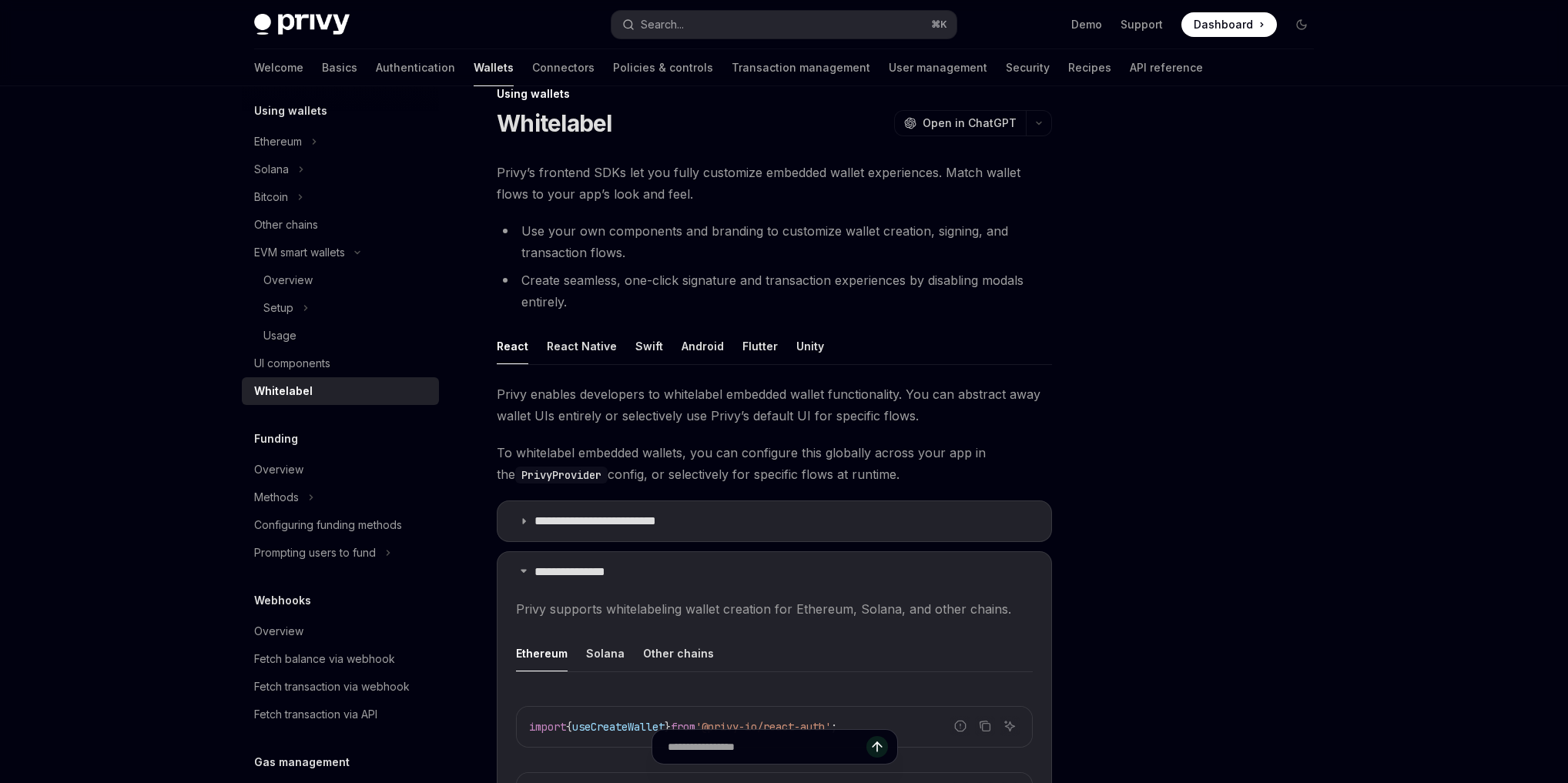
scroll to position [3, 0]
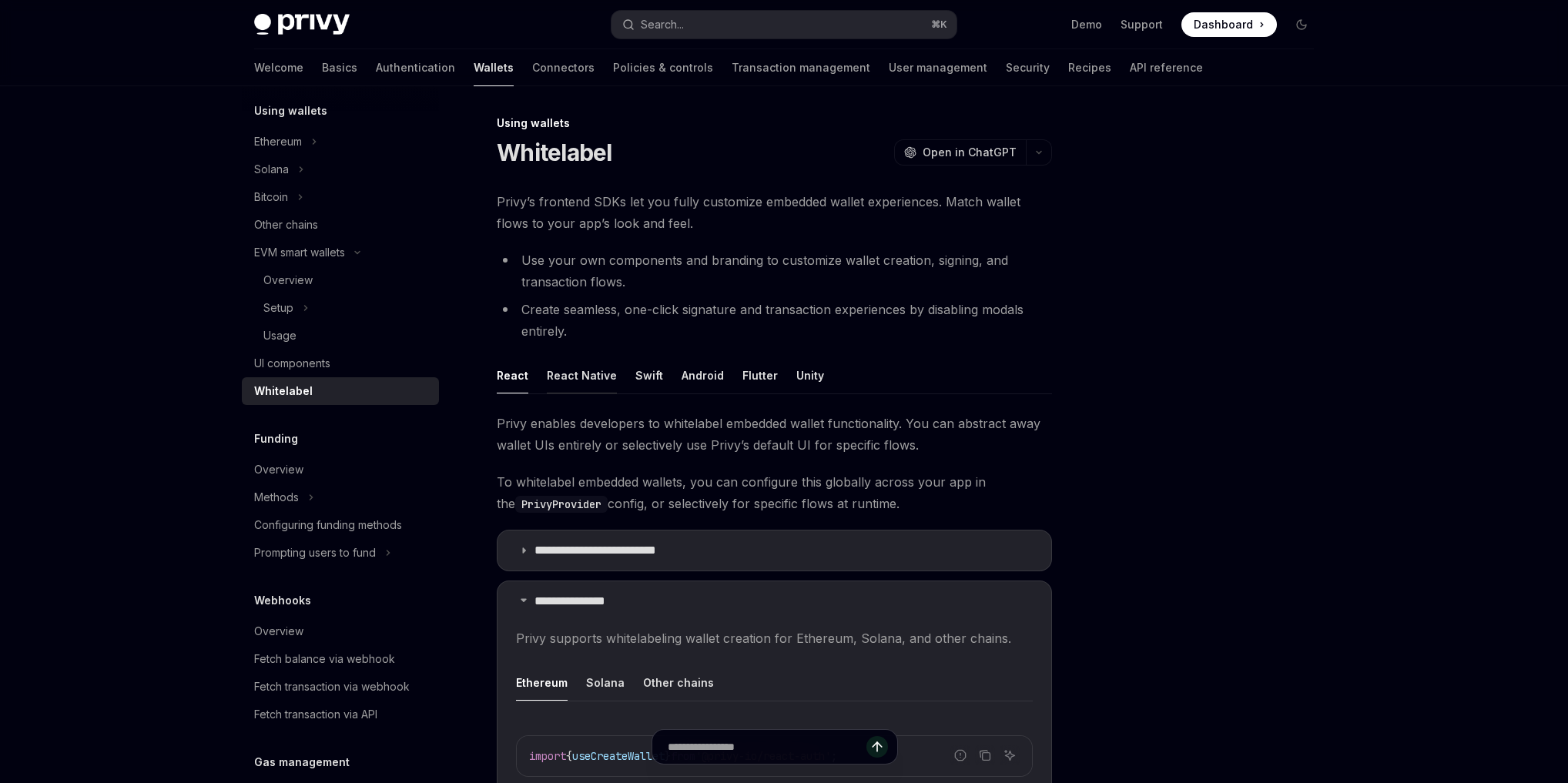
click at [584, 386] on button "React Native" at bounding box center [582, 376] width 70 height 37
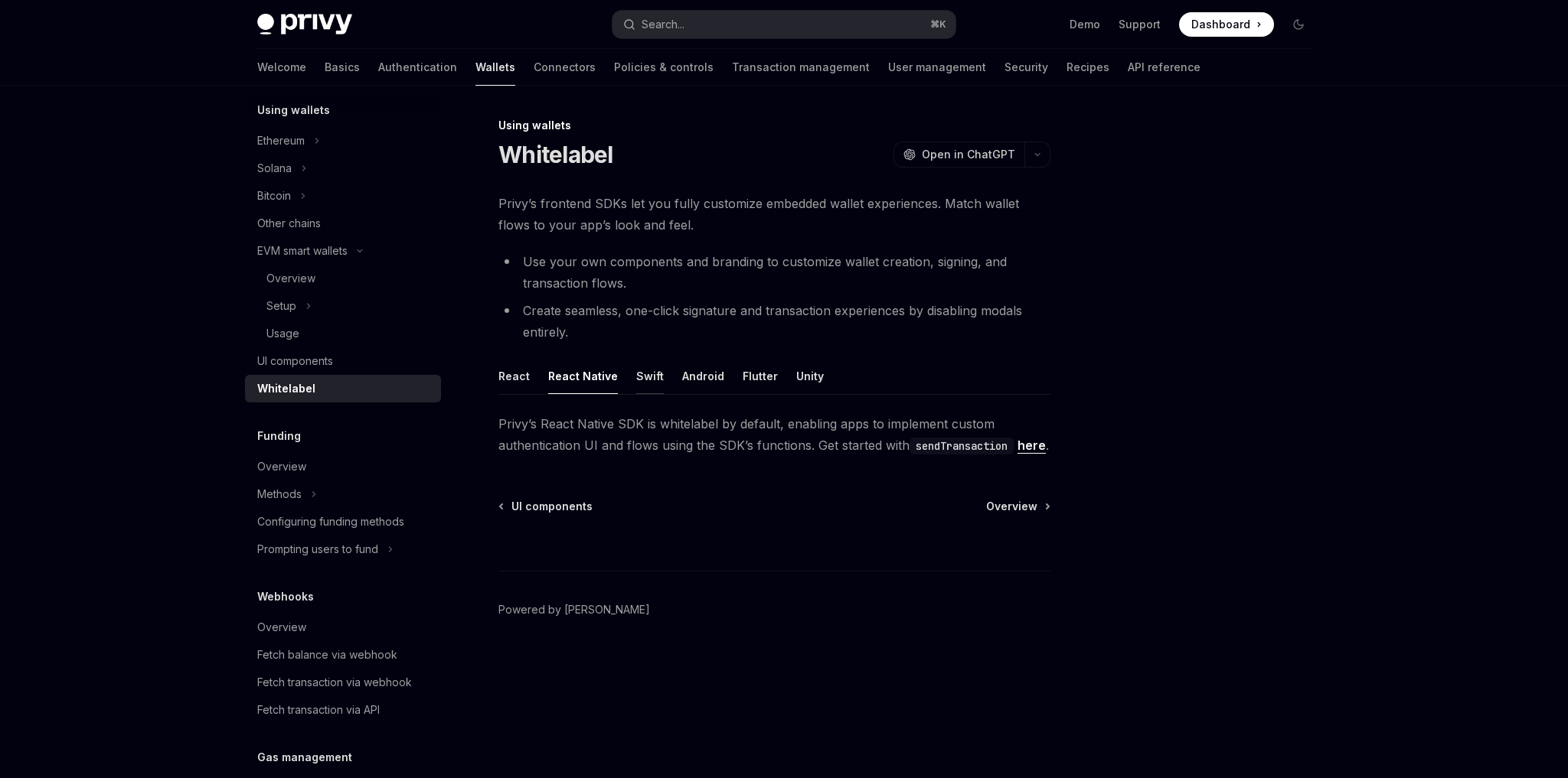
click at [645, 378] on button "Swift" at bounding box center [650, 376] width 28 height 36
click at [685, 376] on button "Android" at bounding box center [702, 376] width 42 height 36
click at [727, 372] on ul "React React Native Swift Android Flutter Unity" at bounding box center [774, 376] width 552 height 36
click at [748, 373] on button "Flutter" at bounding box center [760, 376] width 35 height 36
click at [810, 376] on button "Unity" at bounding box center [810, 376] width 28 height 36
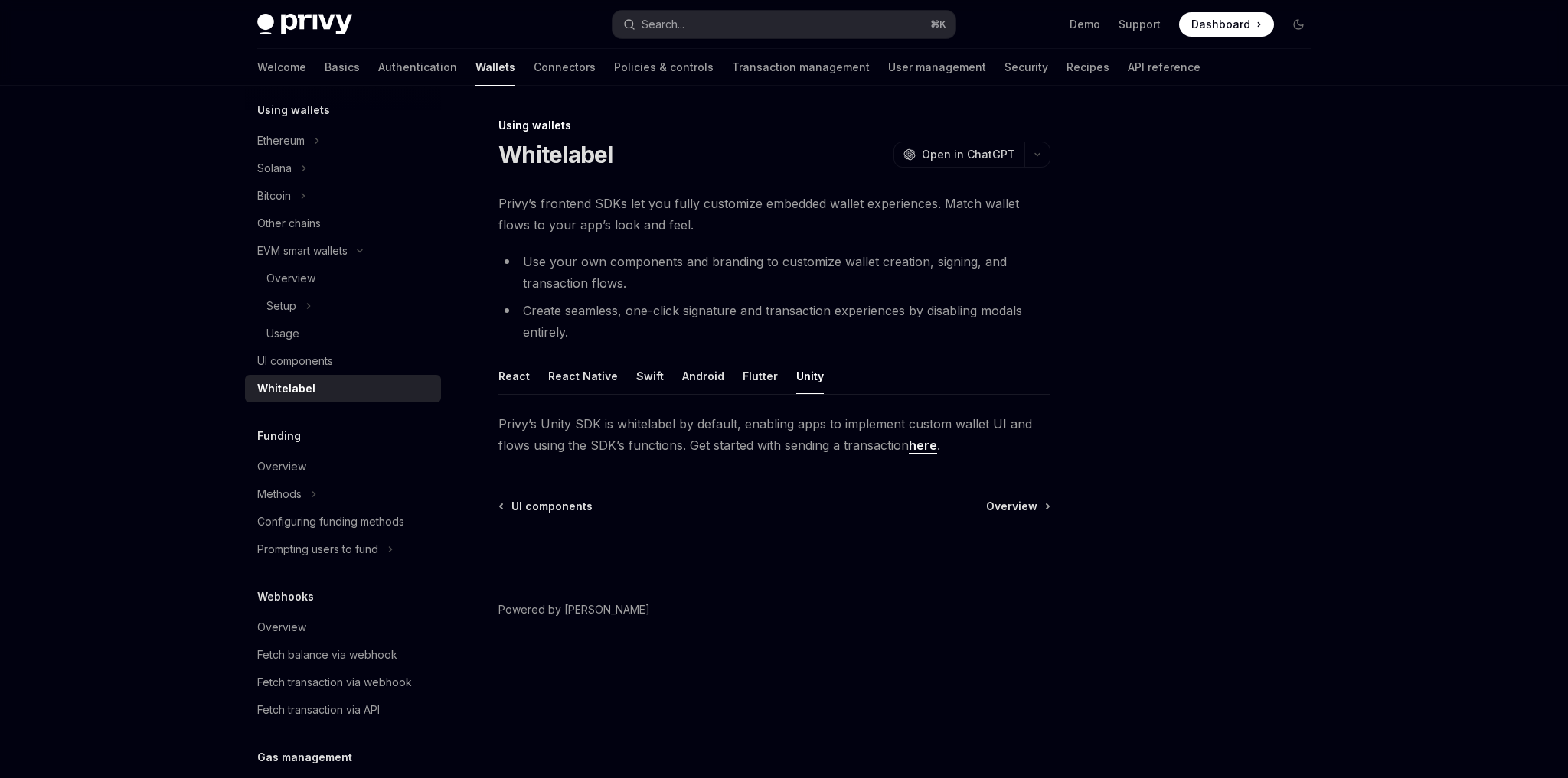
click at [1093, 341] on div at bounding box center [1207, 447] width 232 height 662
click at [1165, 280] on div at bounding box center [1207, 447] width 232 height 662
click at [402, 357] on div "UI components" at bounding box center [344, 360] width 174 height 19
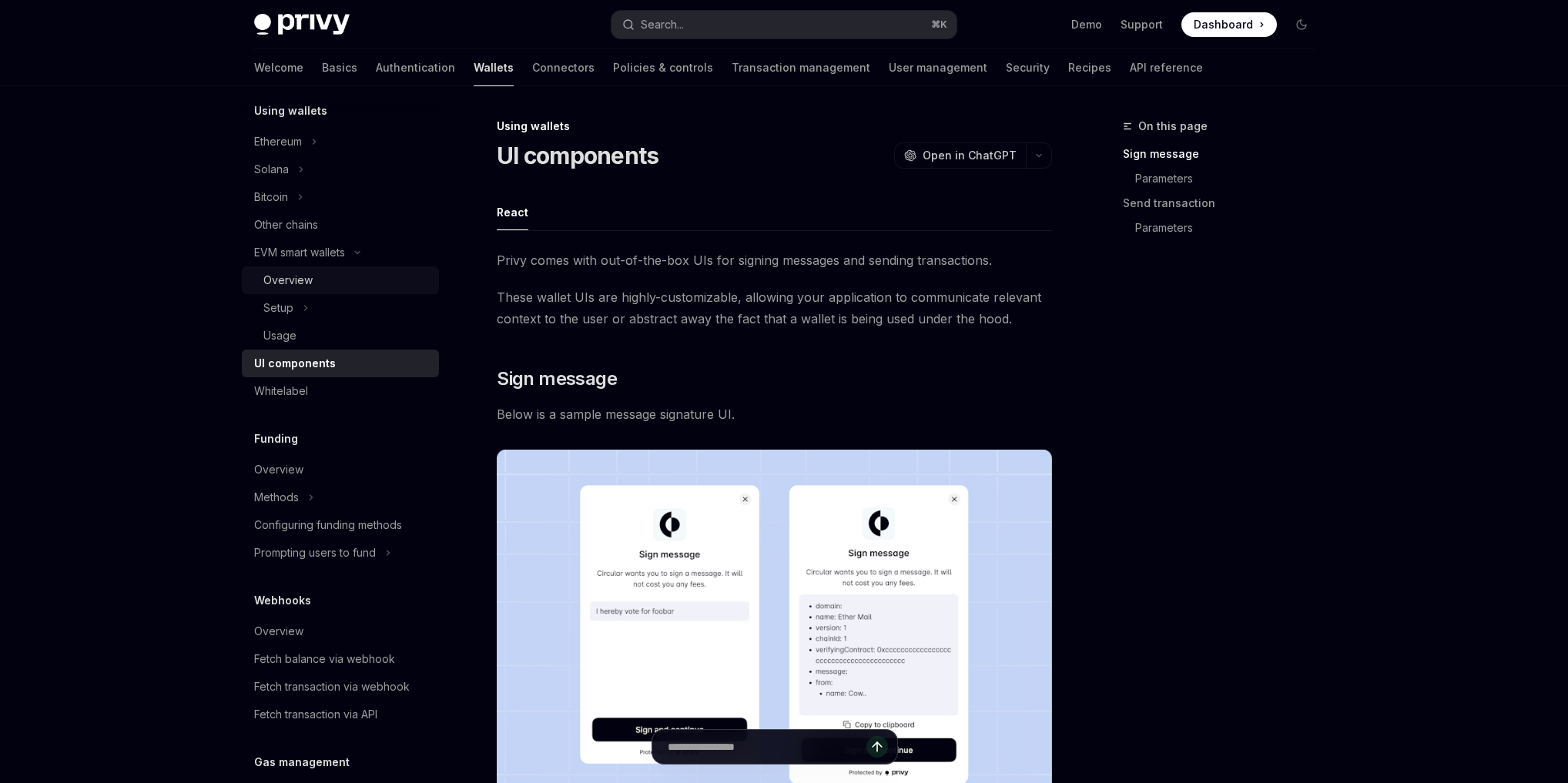
click at [272, 293] on link "Overview" at bounding box center [340, 280] width 197 height 28
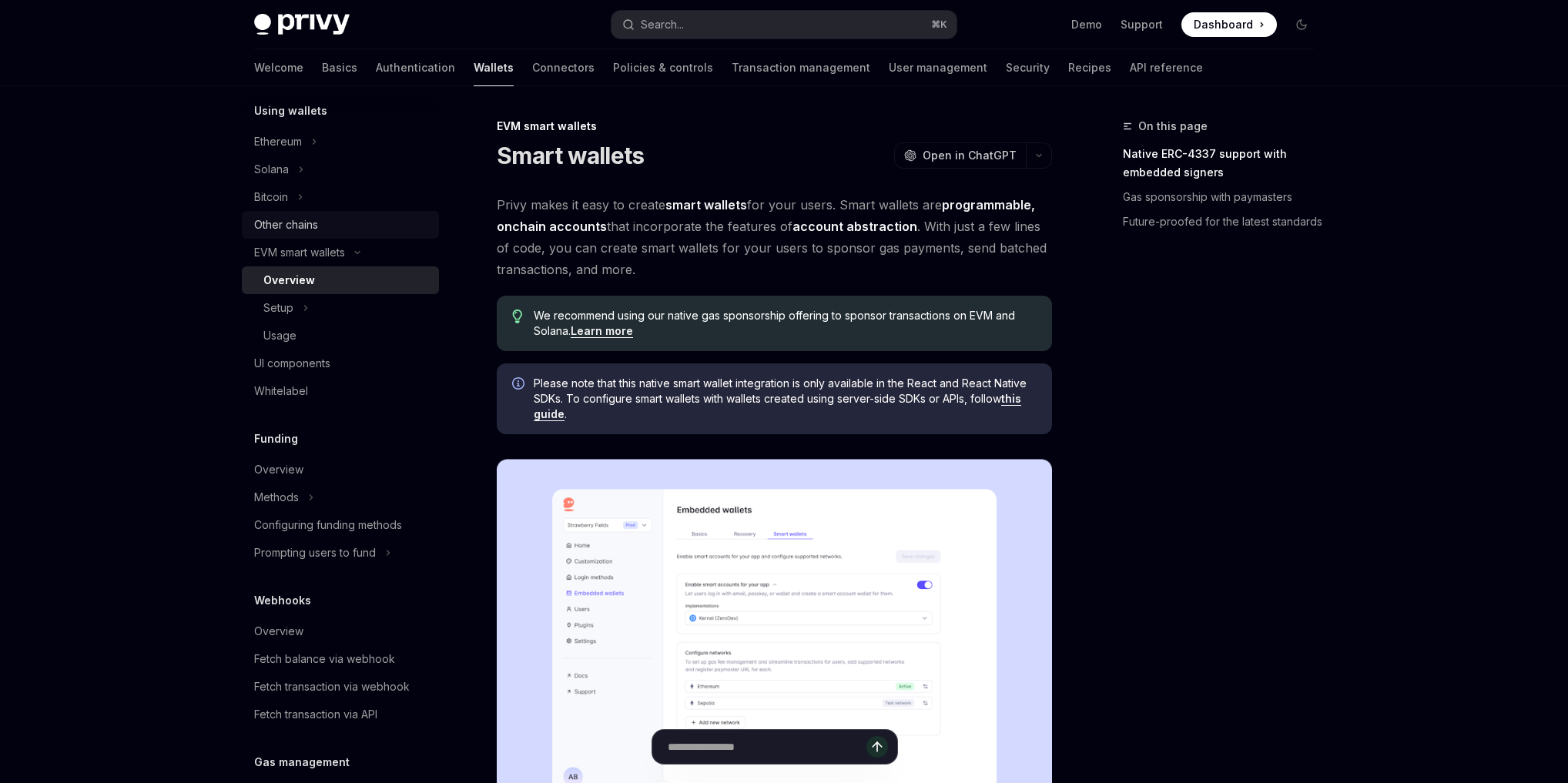
click at [311, 234] on link "Other chains" at bounding box center [340, 225] width 197 height 28
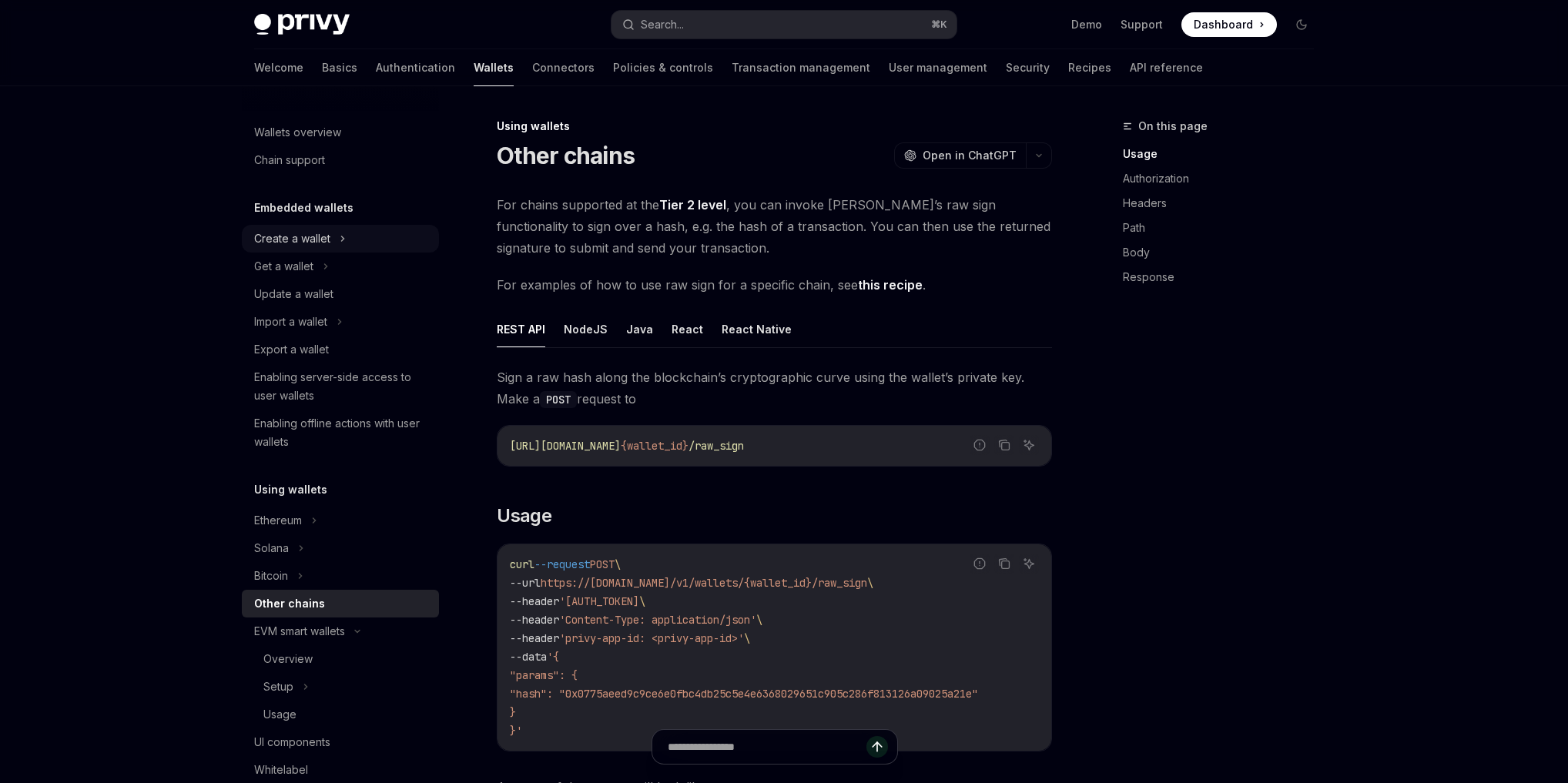
click at [309, 241] on div "Create a wallet" at bounding box center [291, 239] width 76 height 19
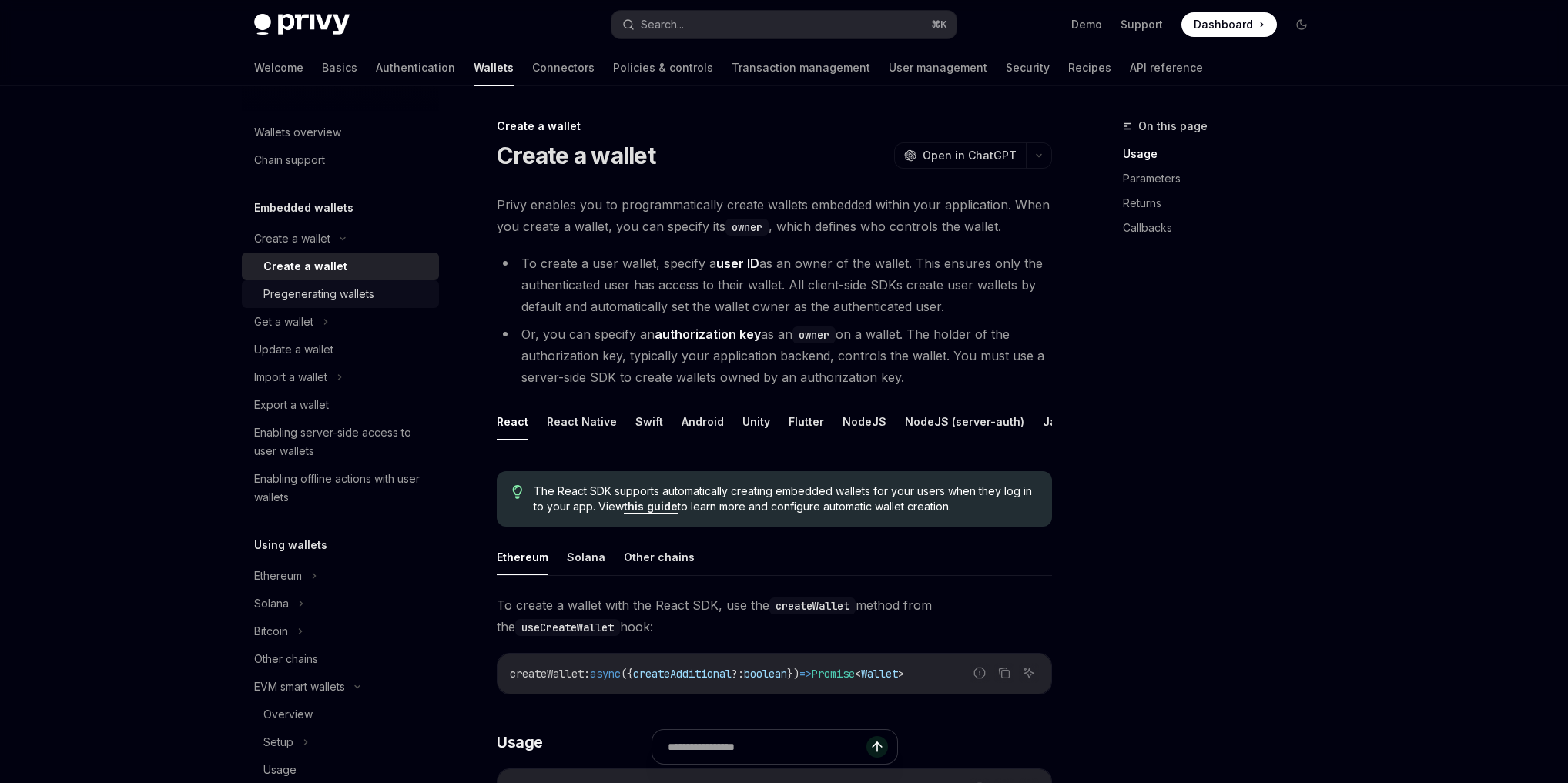
click at [306, 281] on link "Pregenerating wallets" at bounding box center [340, 294] width 197 height 28
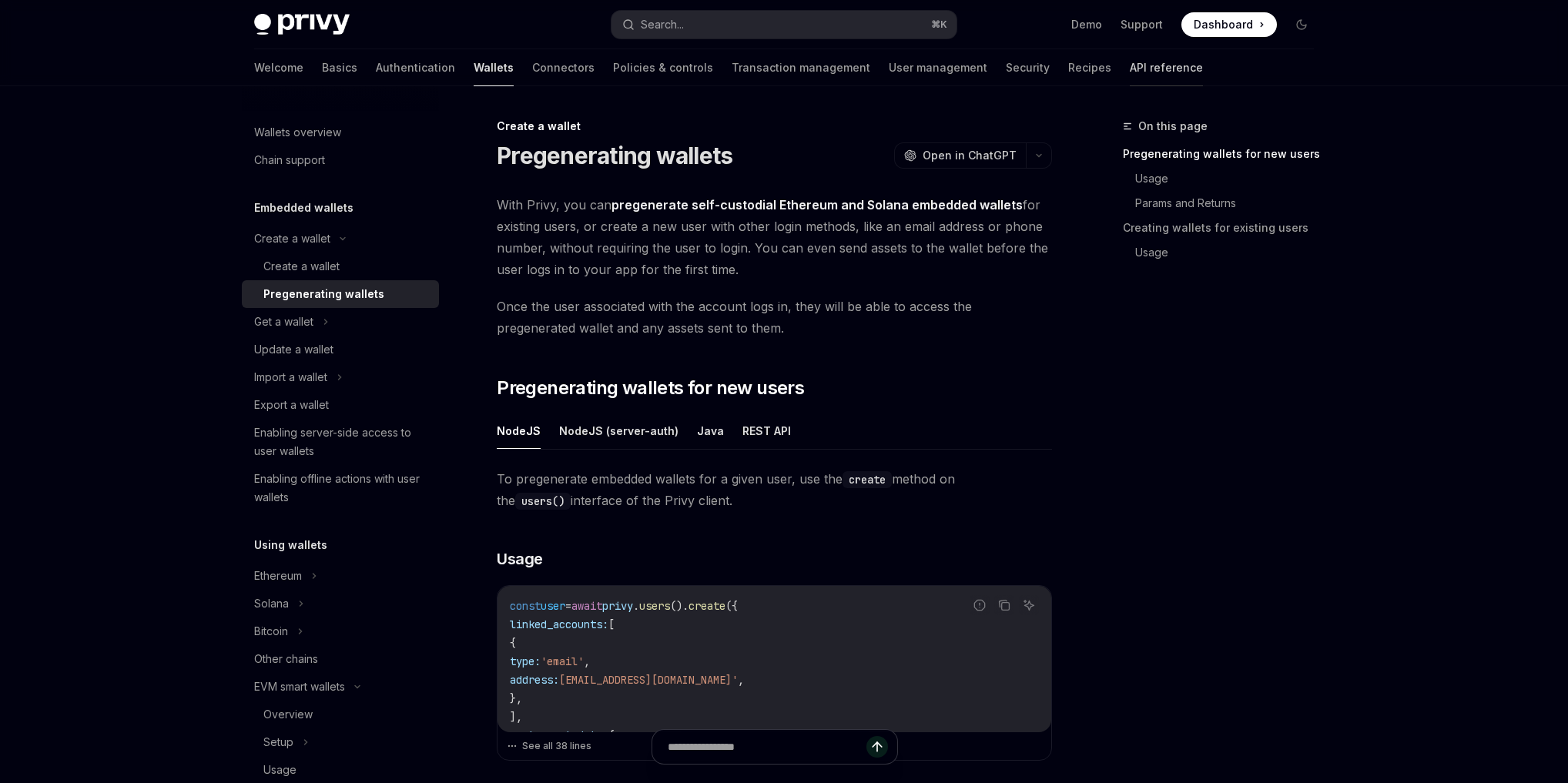
click at [1130, 64] on link "API reference" at bounding box center [1167, 67] width 73 height 37
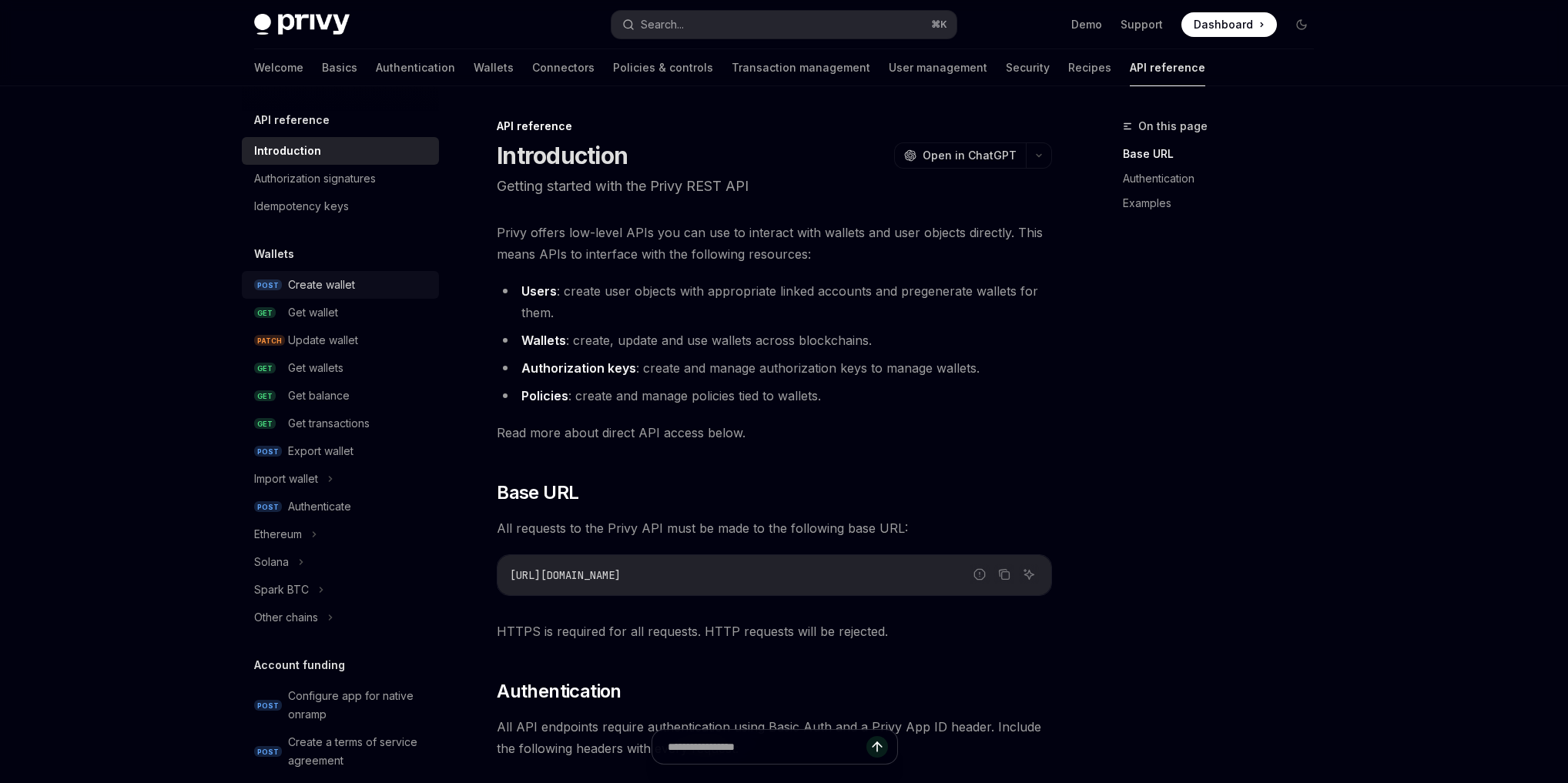
click at [324, 278] on div "Create wallet" at bounding box center [322, 284] width 67 height 19
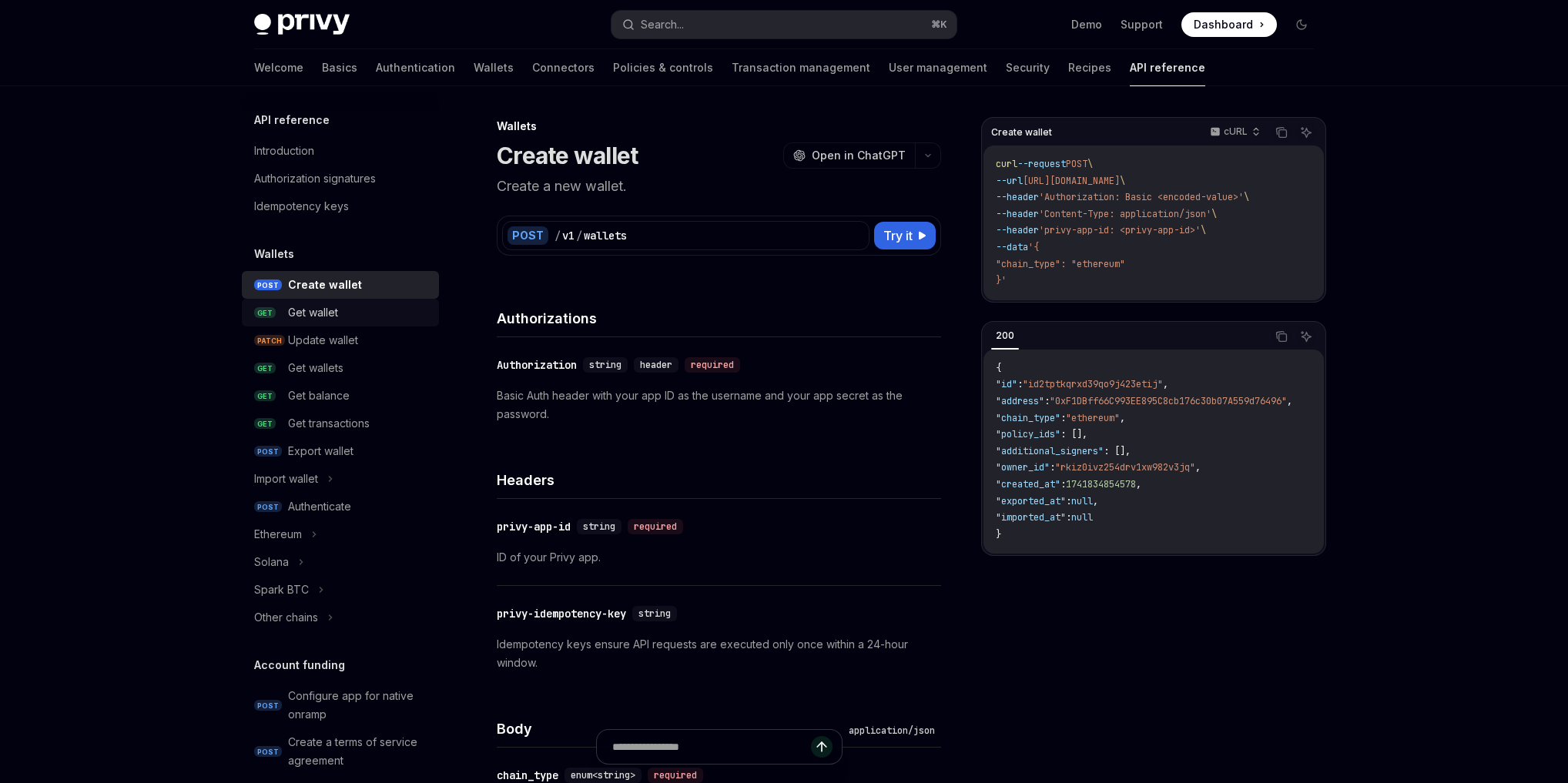
click at [316, 307] on div "Get wallet" at bounding box center [313, 312] width 51 height 19
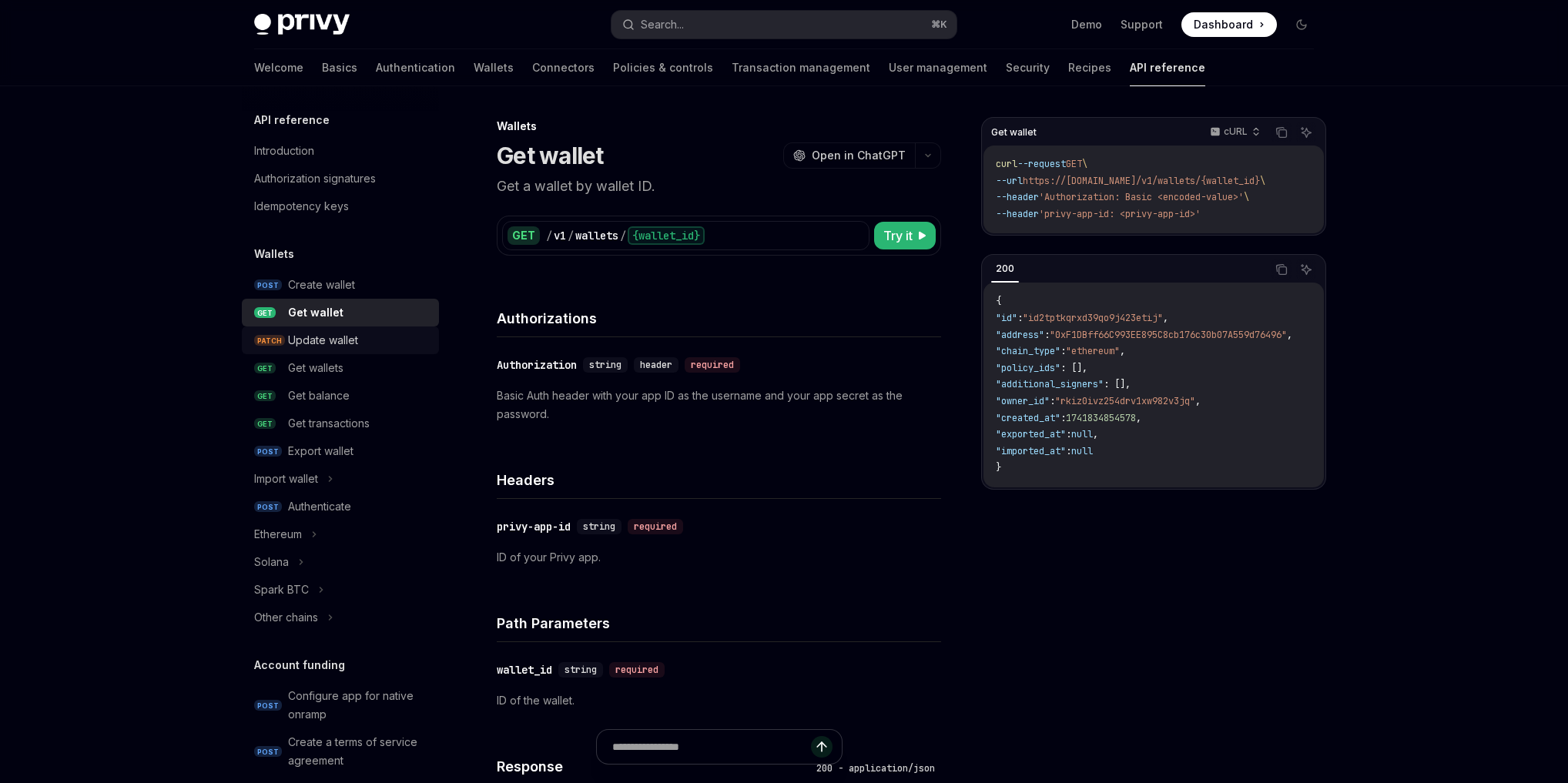
click at [338, 334] on div "Update wallet" at bounding box center [323, 340] width 70 height 19
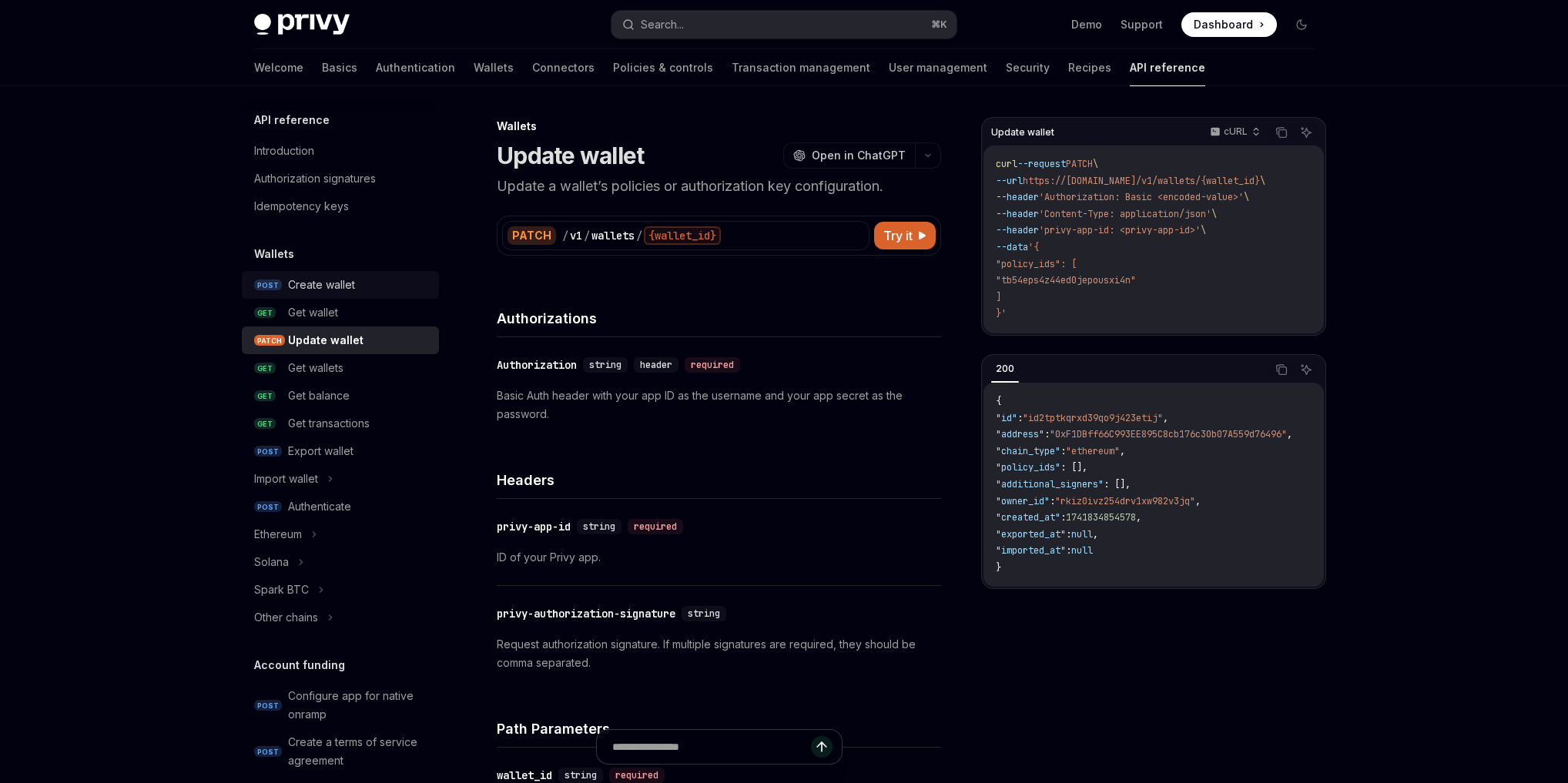
click at [333, 288] on div "Create wallet" at bounding box center [322, 284] width 67 height 19
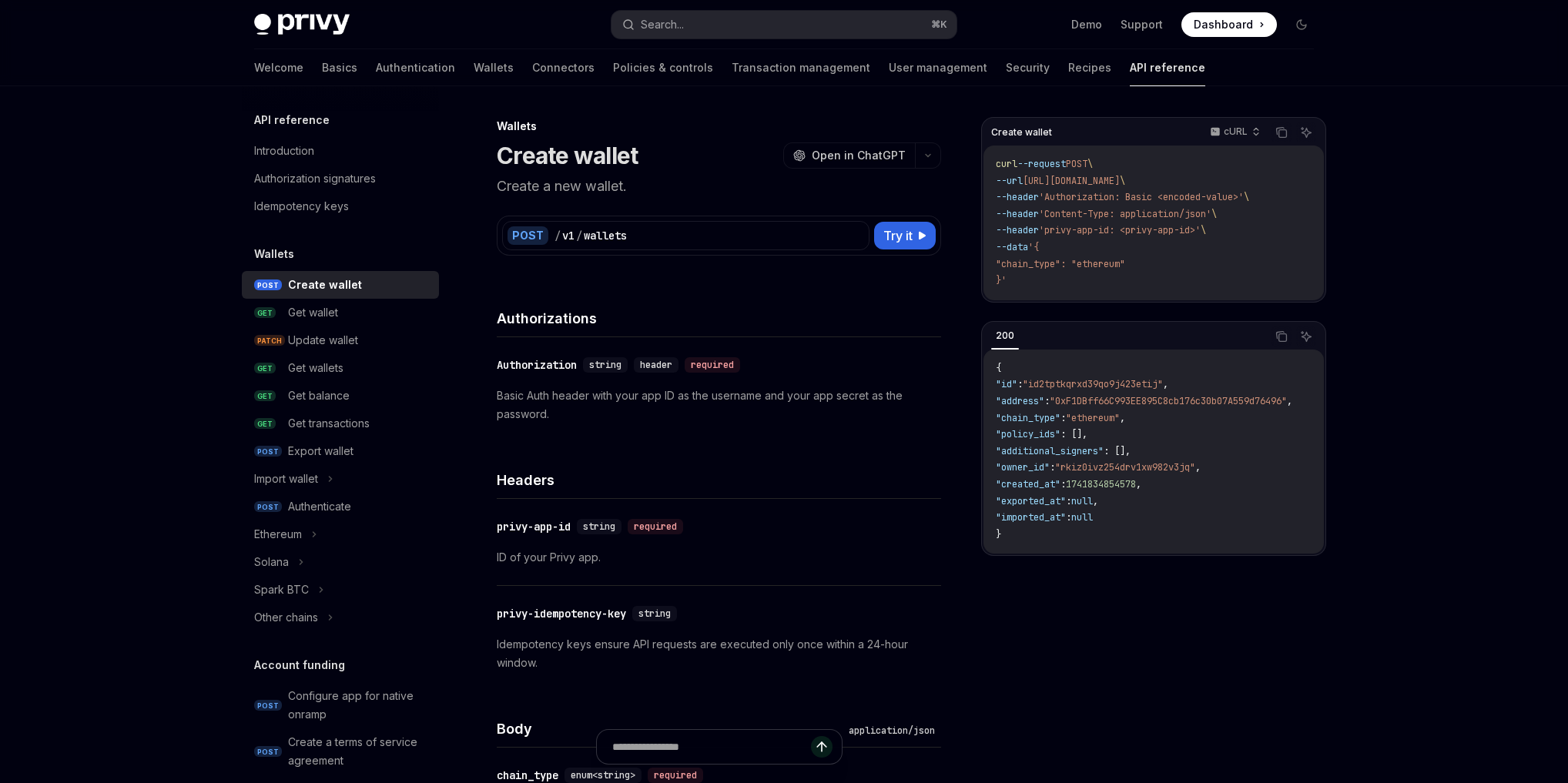
click at [888, 236] on span "Try it" at bounding box center [898, 235] width 30 height 19
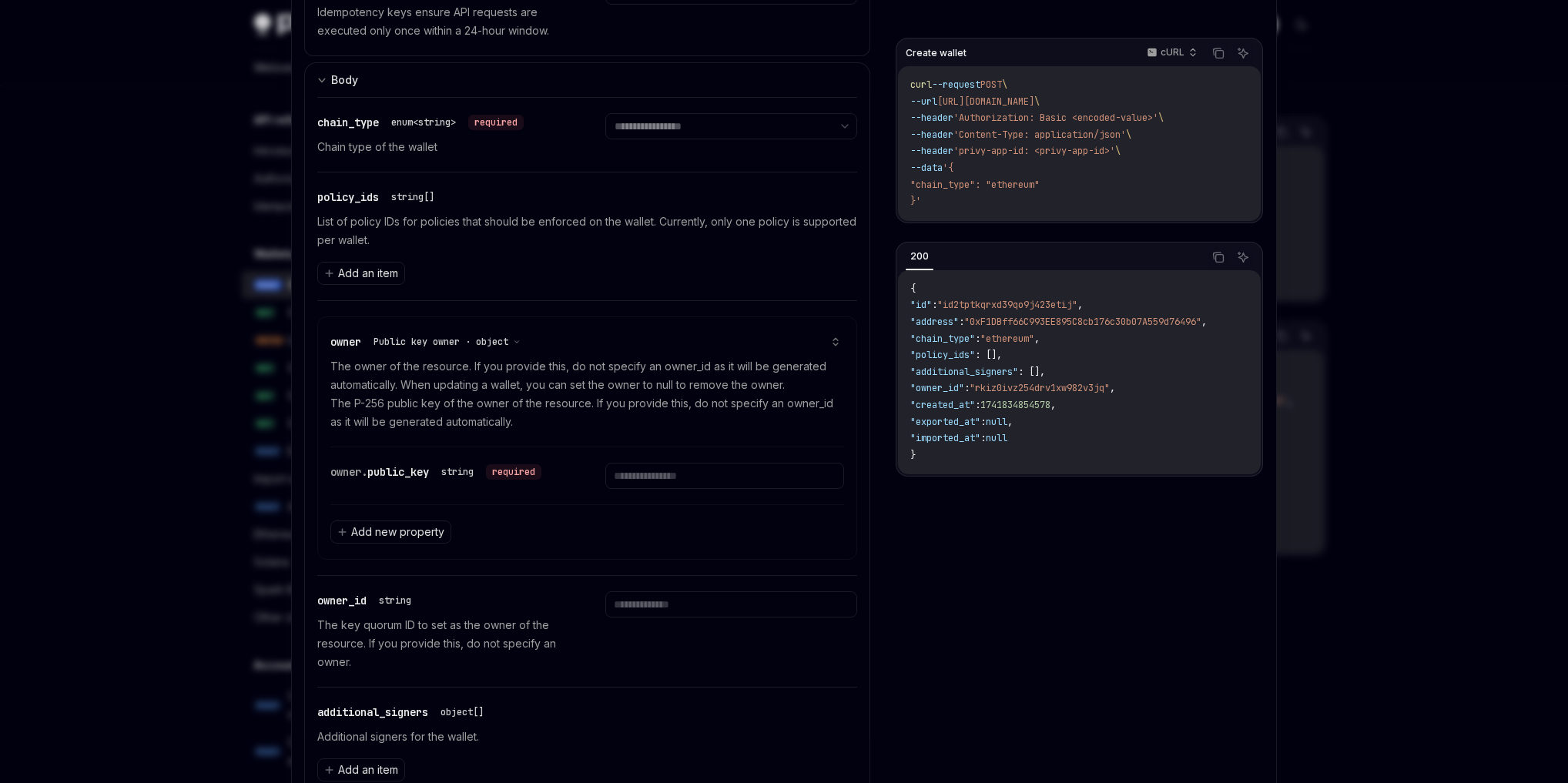
scroll to position [516, 0]
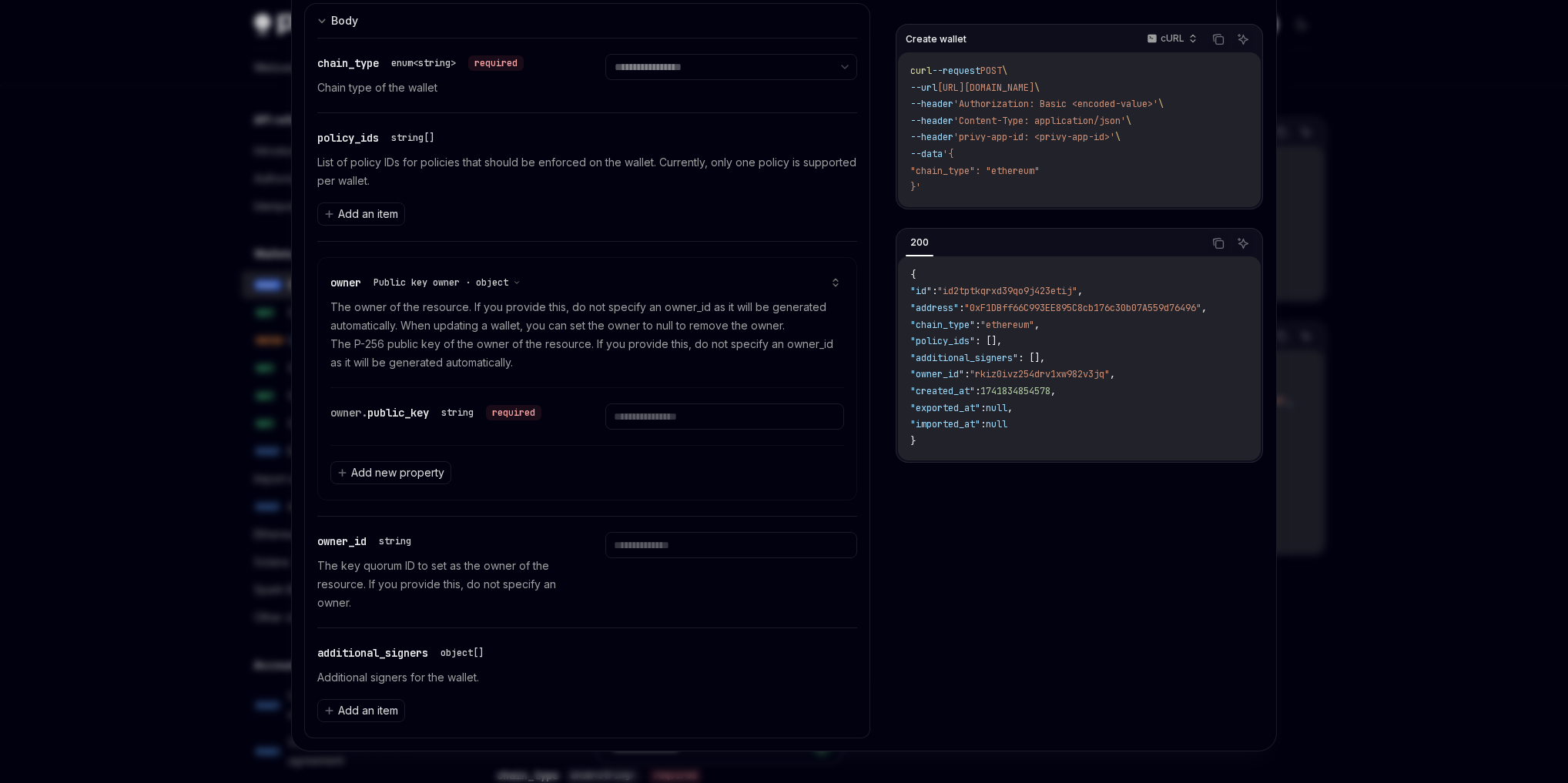
click at [118, 358] on div at bounding box center [784, 392] width 1568 height 783
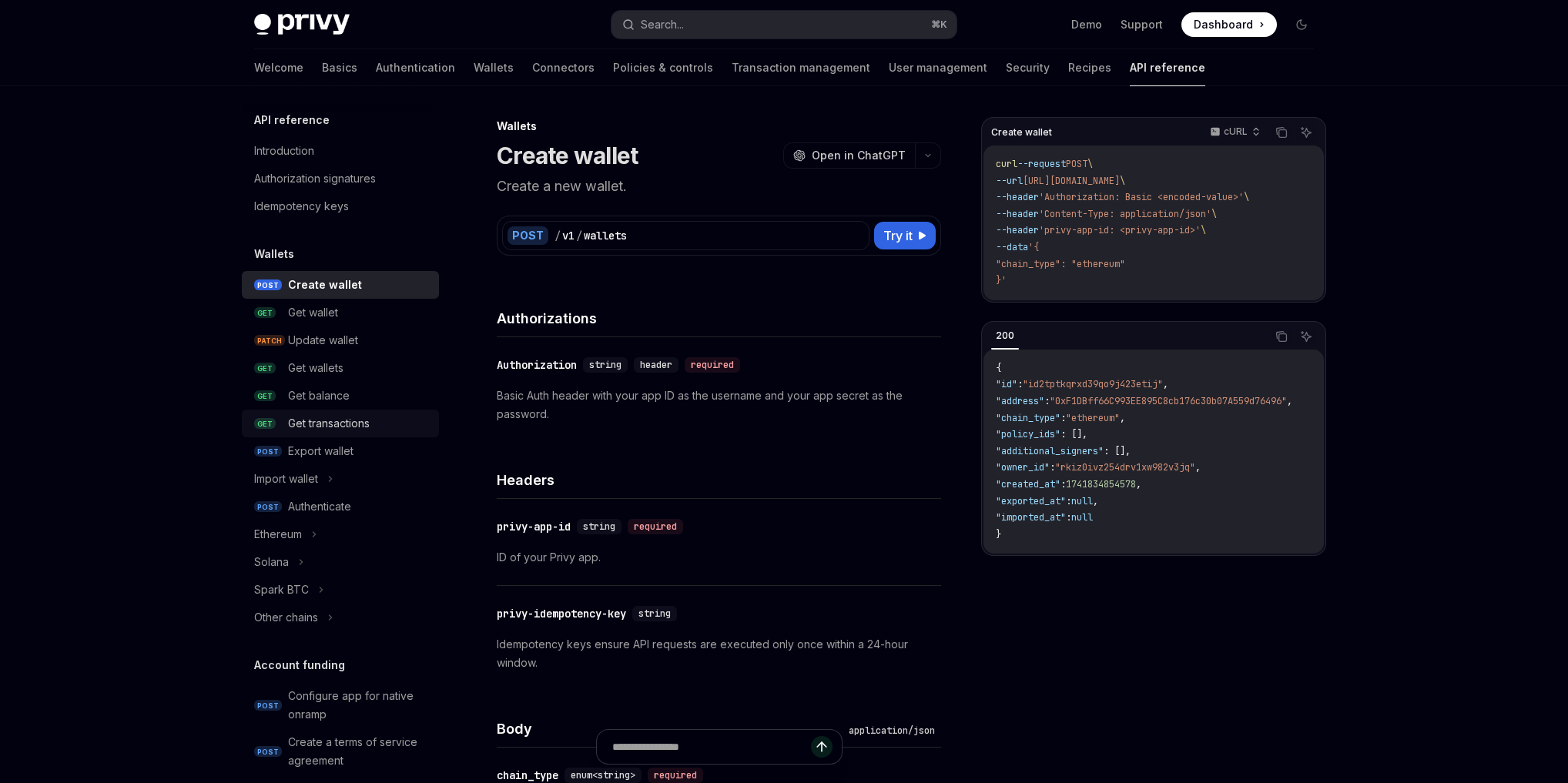
click at [344, 416] on div "Get transactions" at bounding box center [329, 423] width 81 height 19
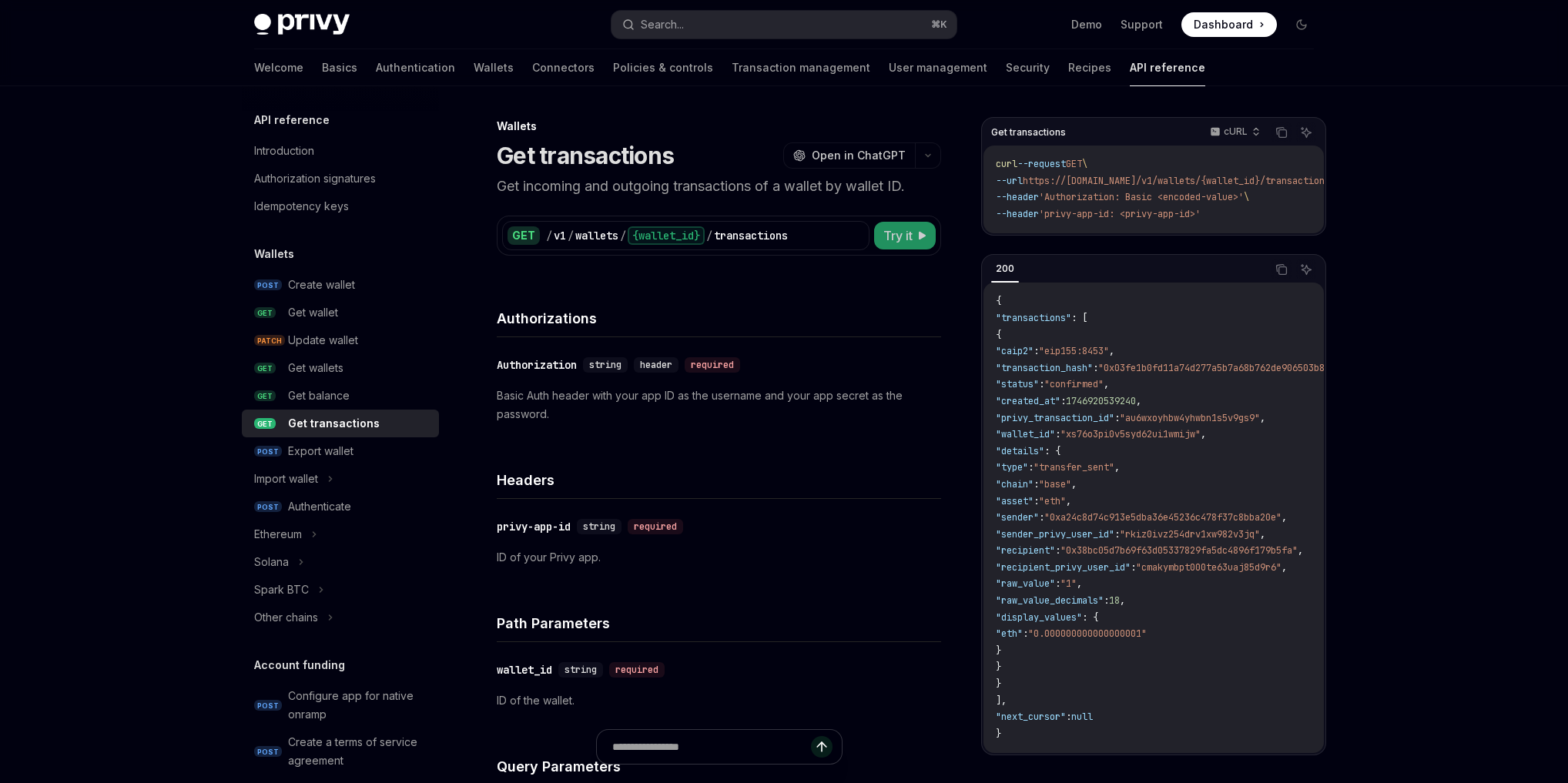
click at [876, 235] on button "Try it" at bounding box center [905, 236] width 61 height 28
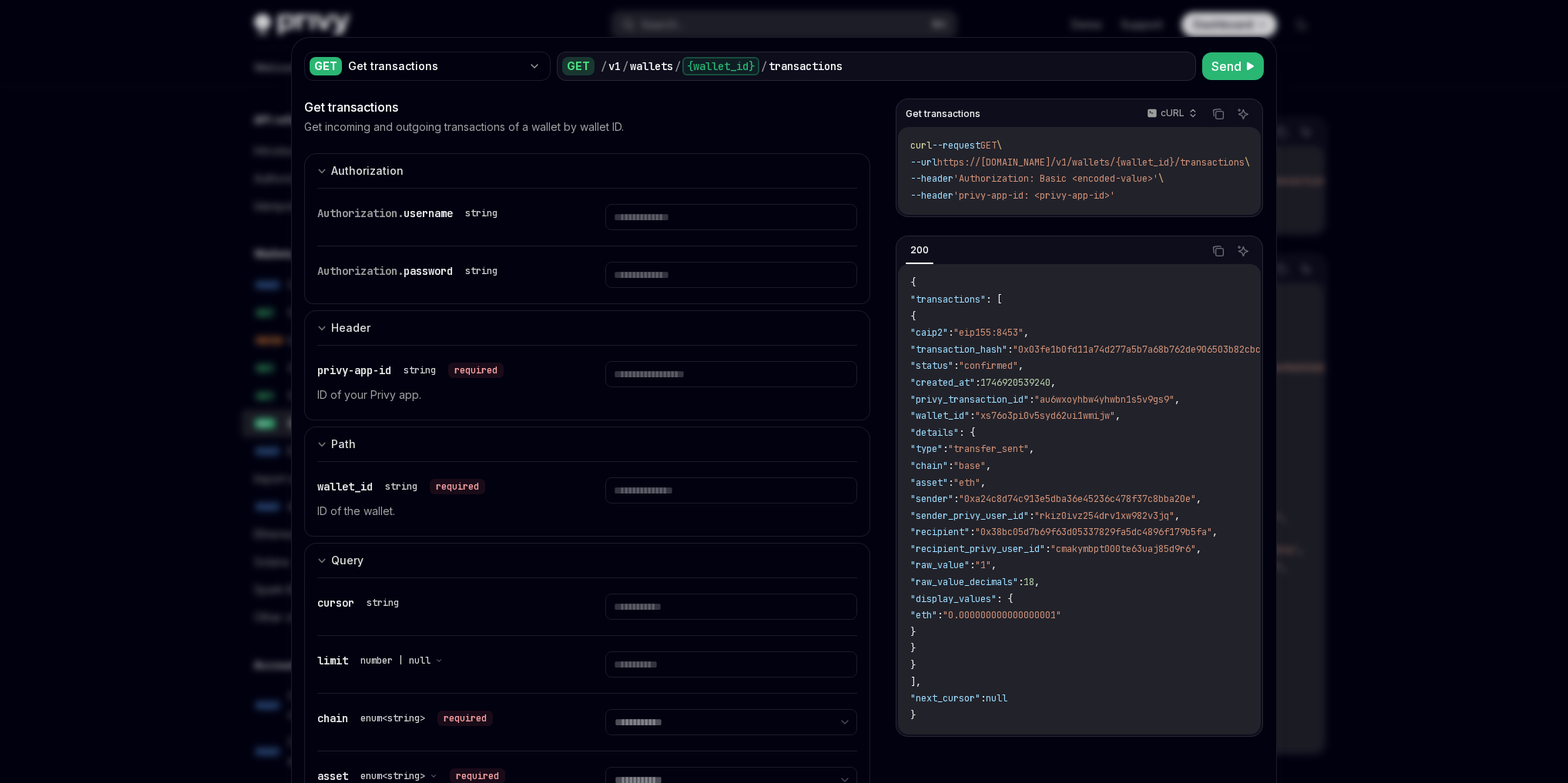
click at [168, 275] on div at bounding box center [784, 392] width 1568 height 783
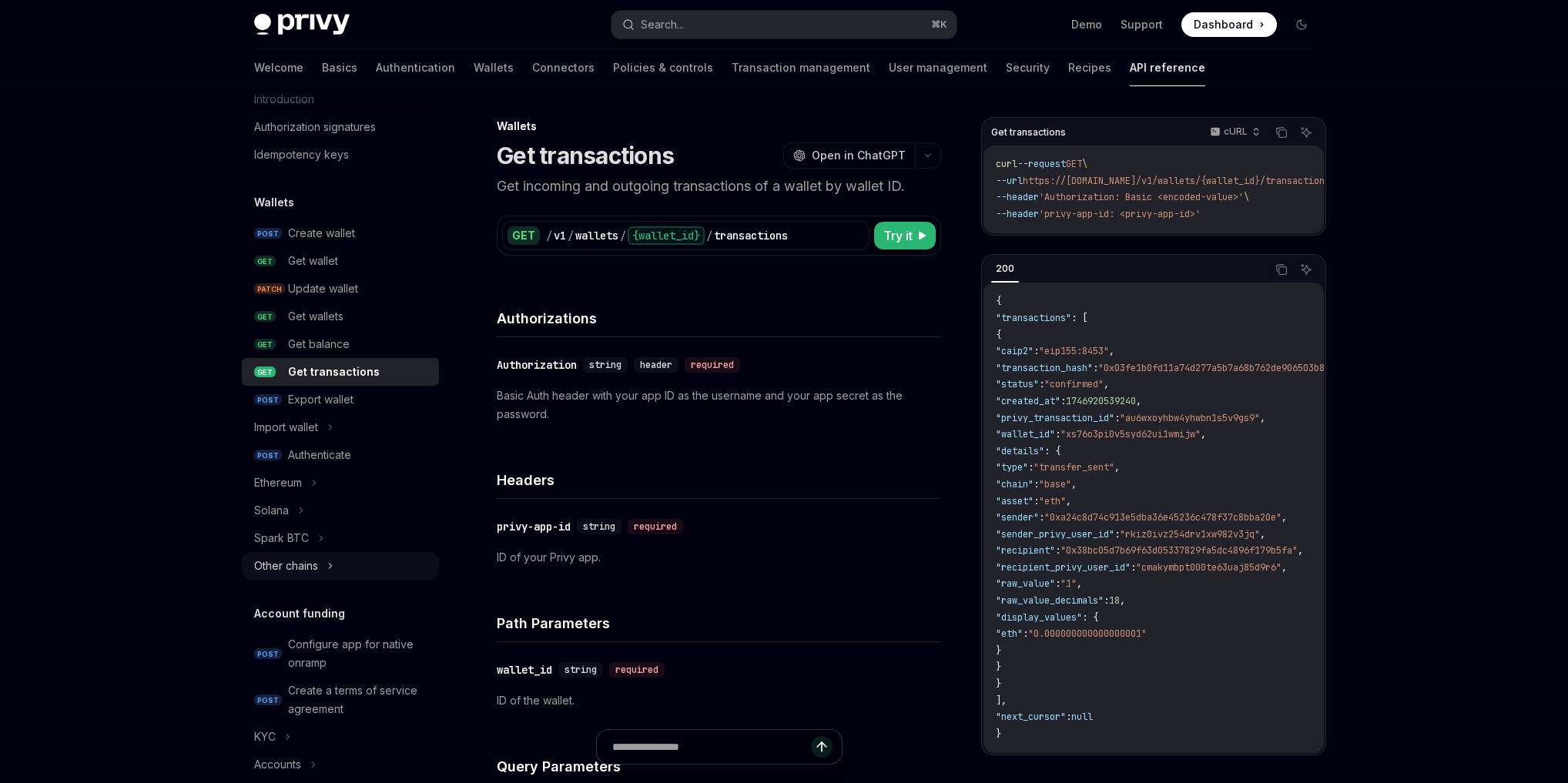
scroll to position [206, 0]
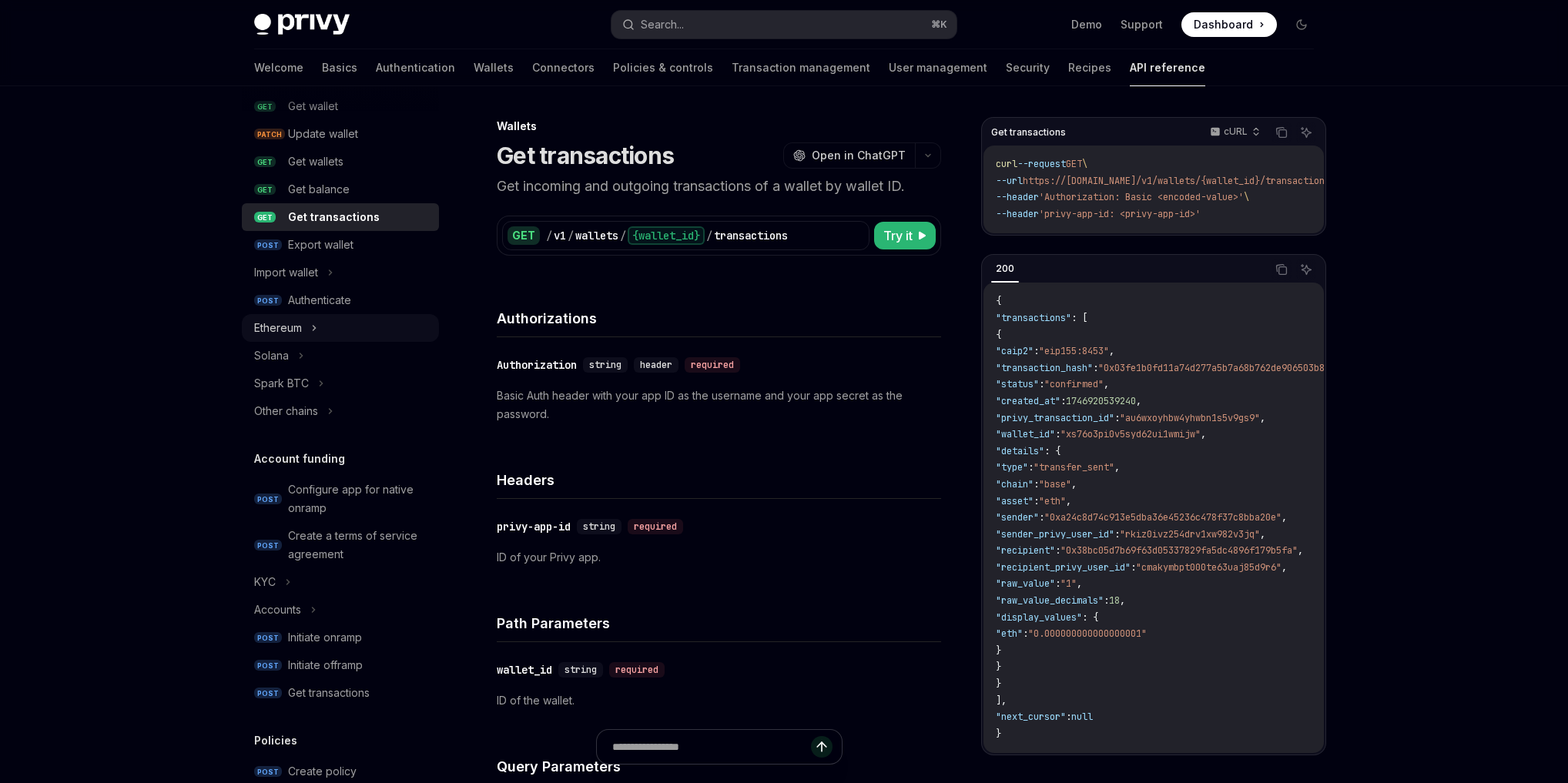
click at [329, 330] on div "Ethereum" at bounding box center [340, 328] width 197 height 28
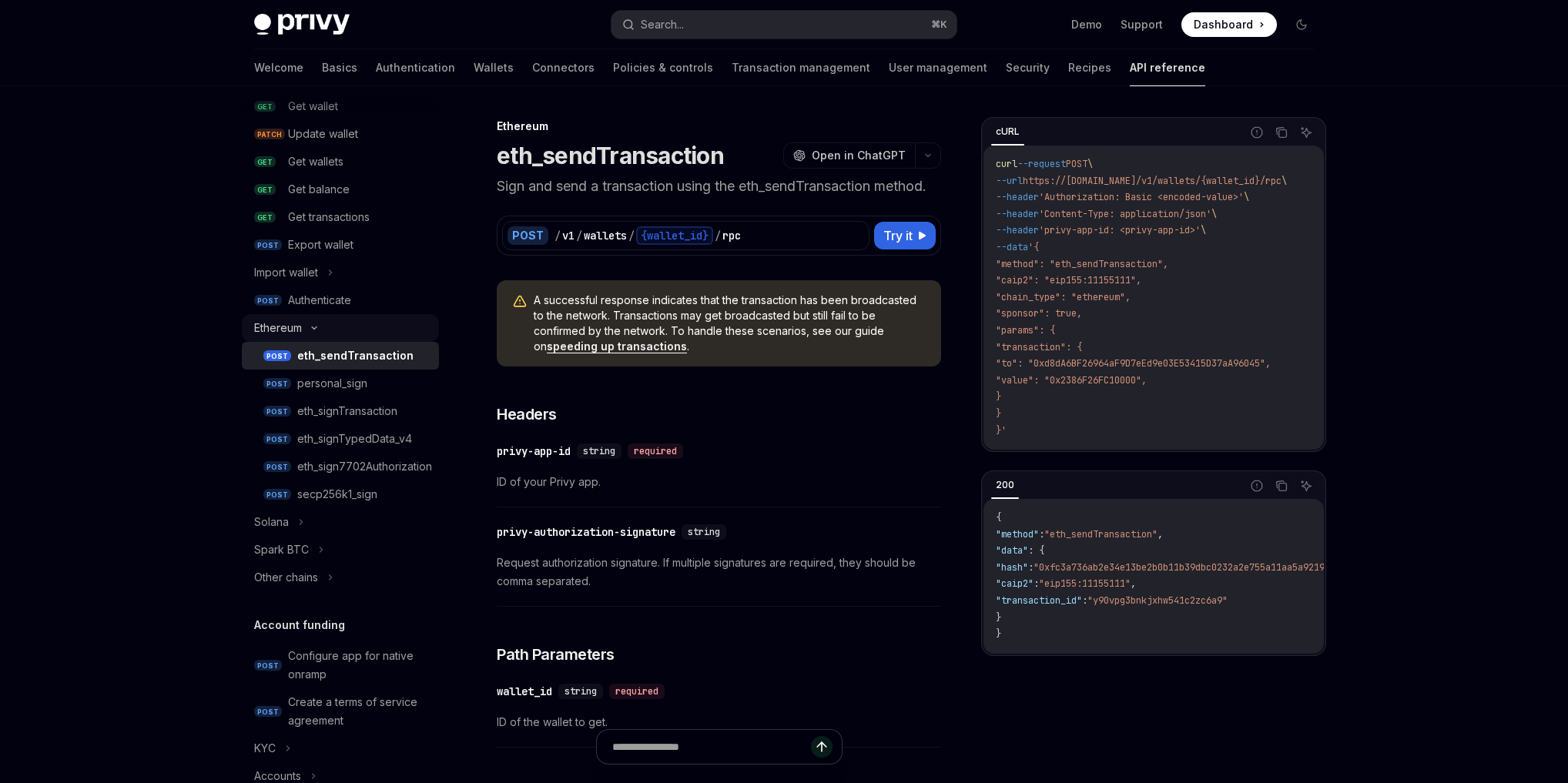
click at [329, 330] on div "Ethereum" at bounding box center [340, 328] width 197 height 28
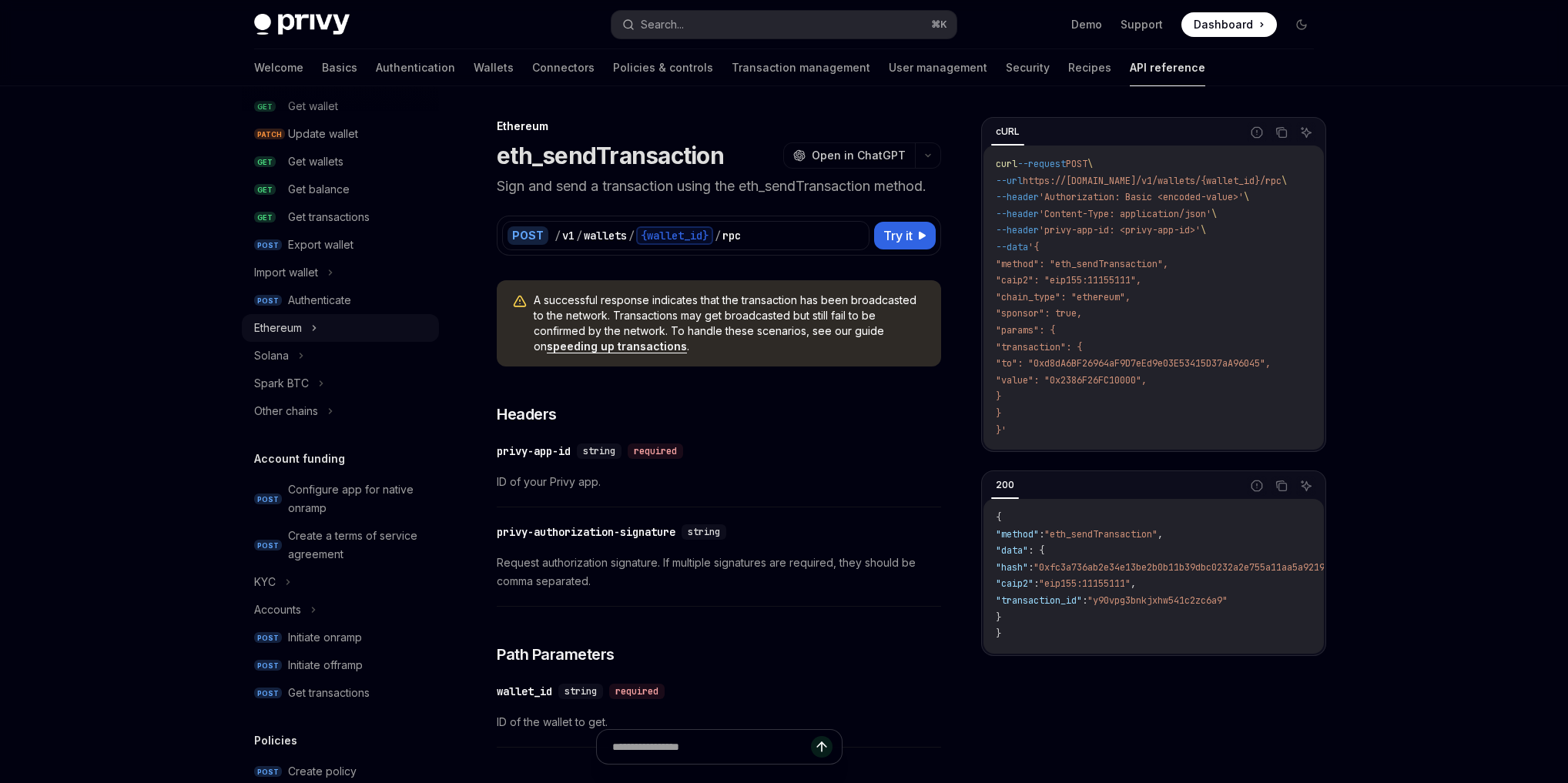
click at [329, 330] on div "Ethereum" at bounding box center [340, 328] width 197 height 28
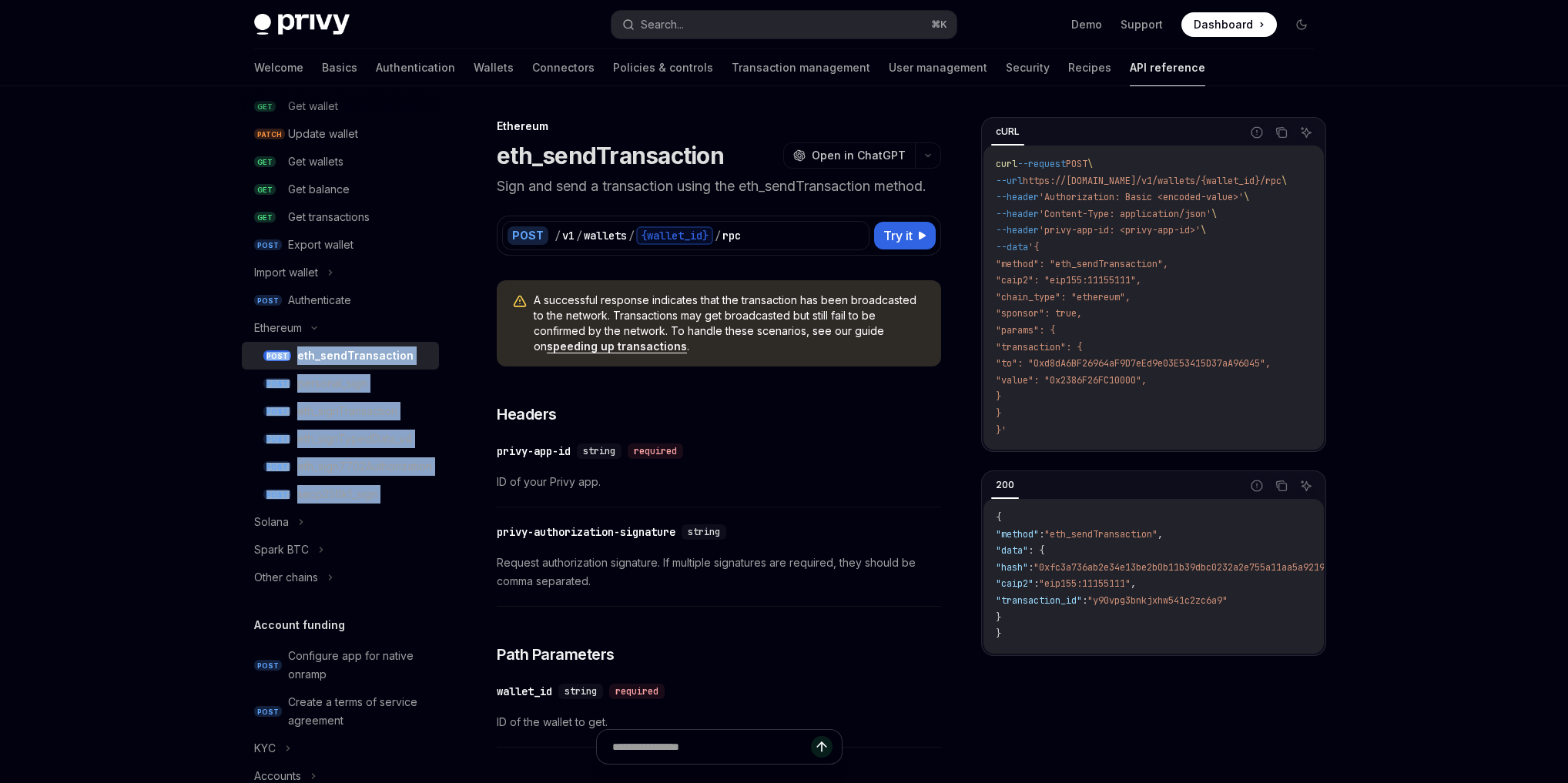
click at [337, 351] on div "eth_sendTransaction" at bounding box center [355, 356] width 116 height 19
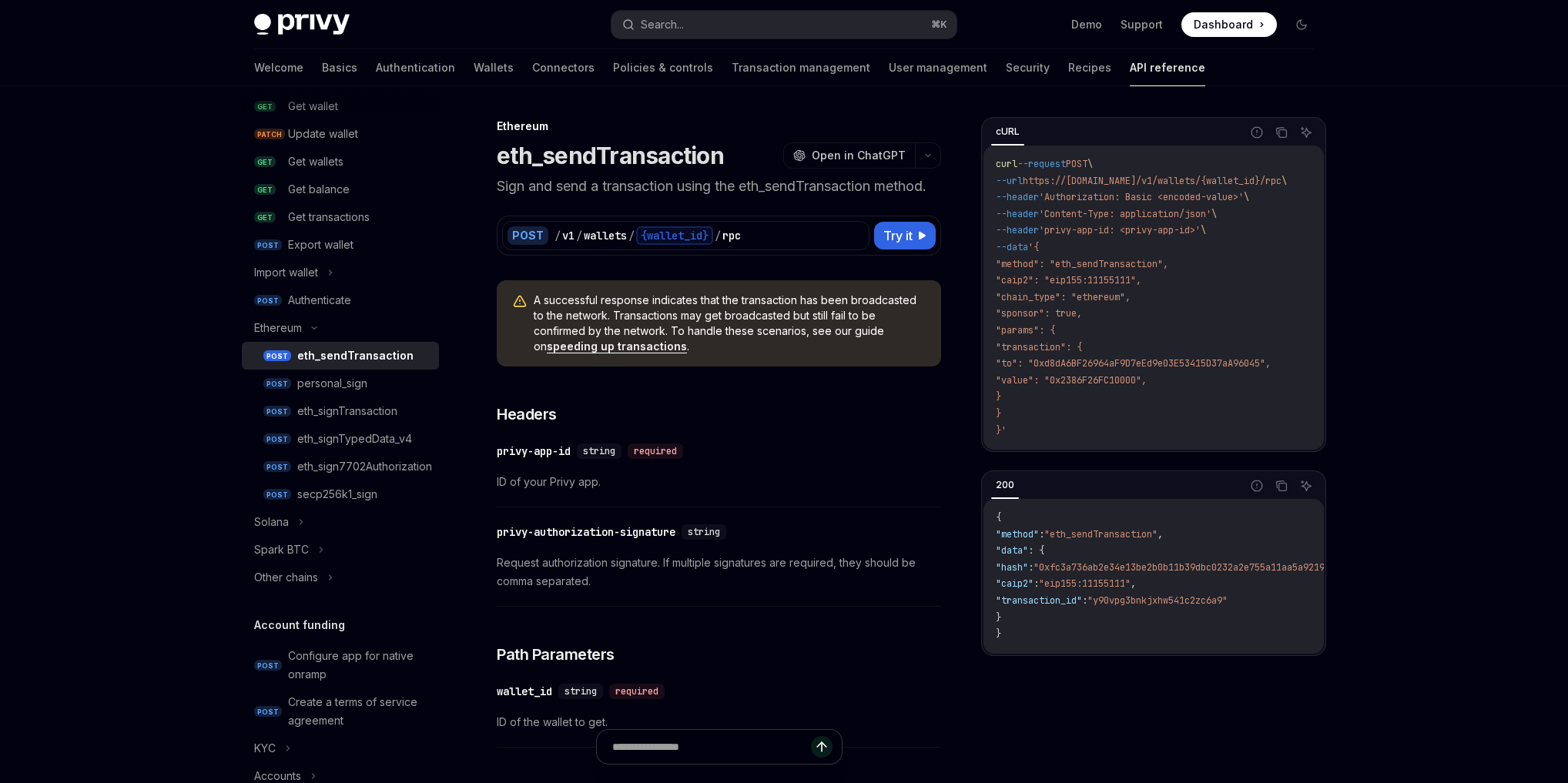
click at [306, 403] on div "eth_signTransaction" at bounding box center [347, 411] width 100 height 19
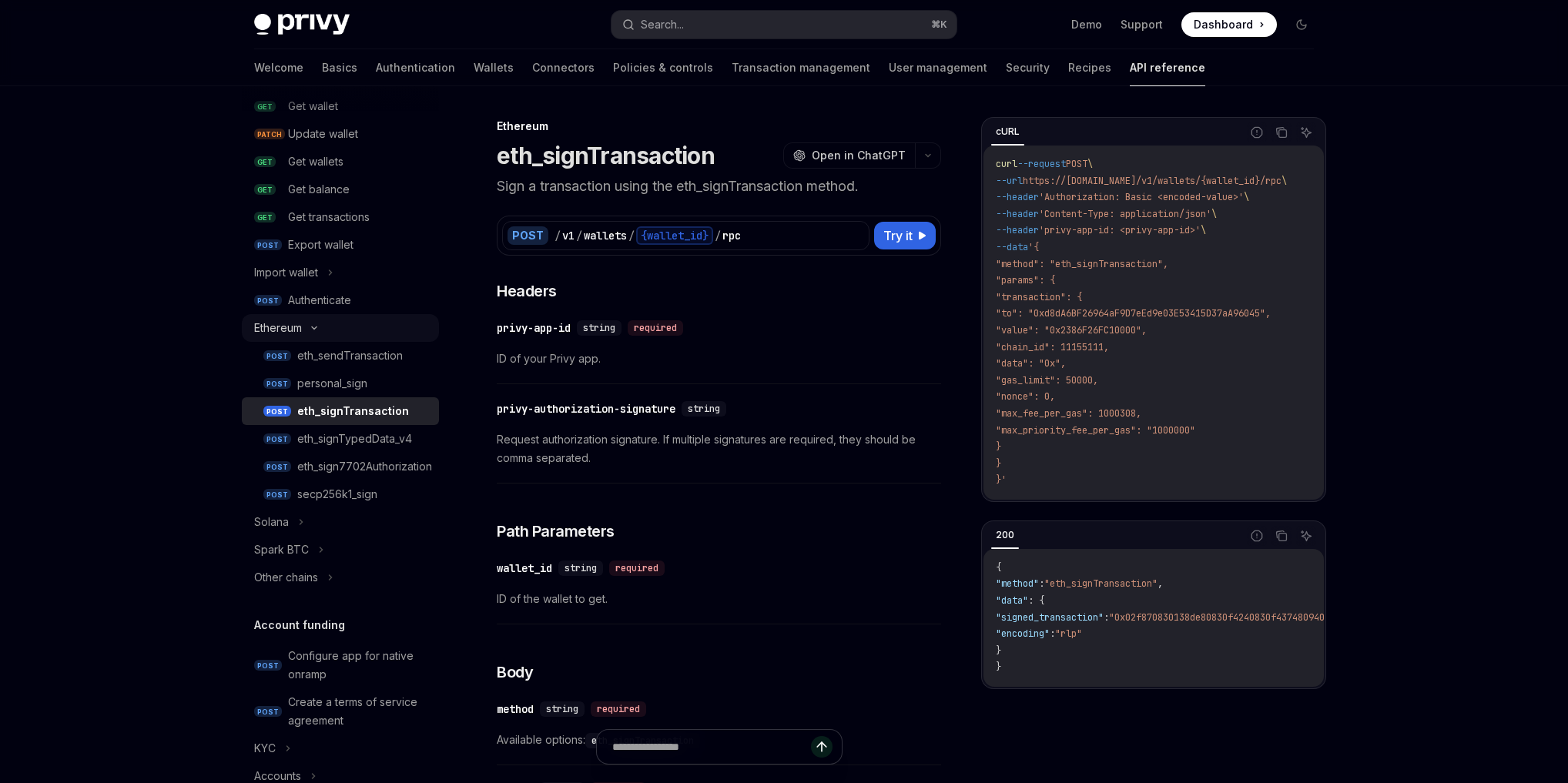
click at [320, 337] on div "Ethereum" at bounding box center [340, 328] width 197 height 28
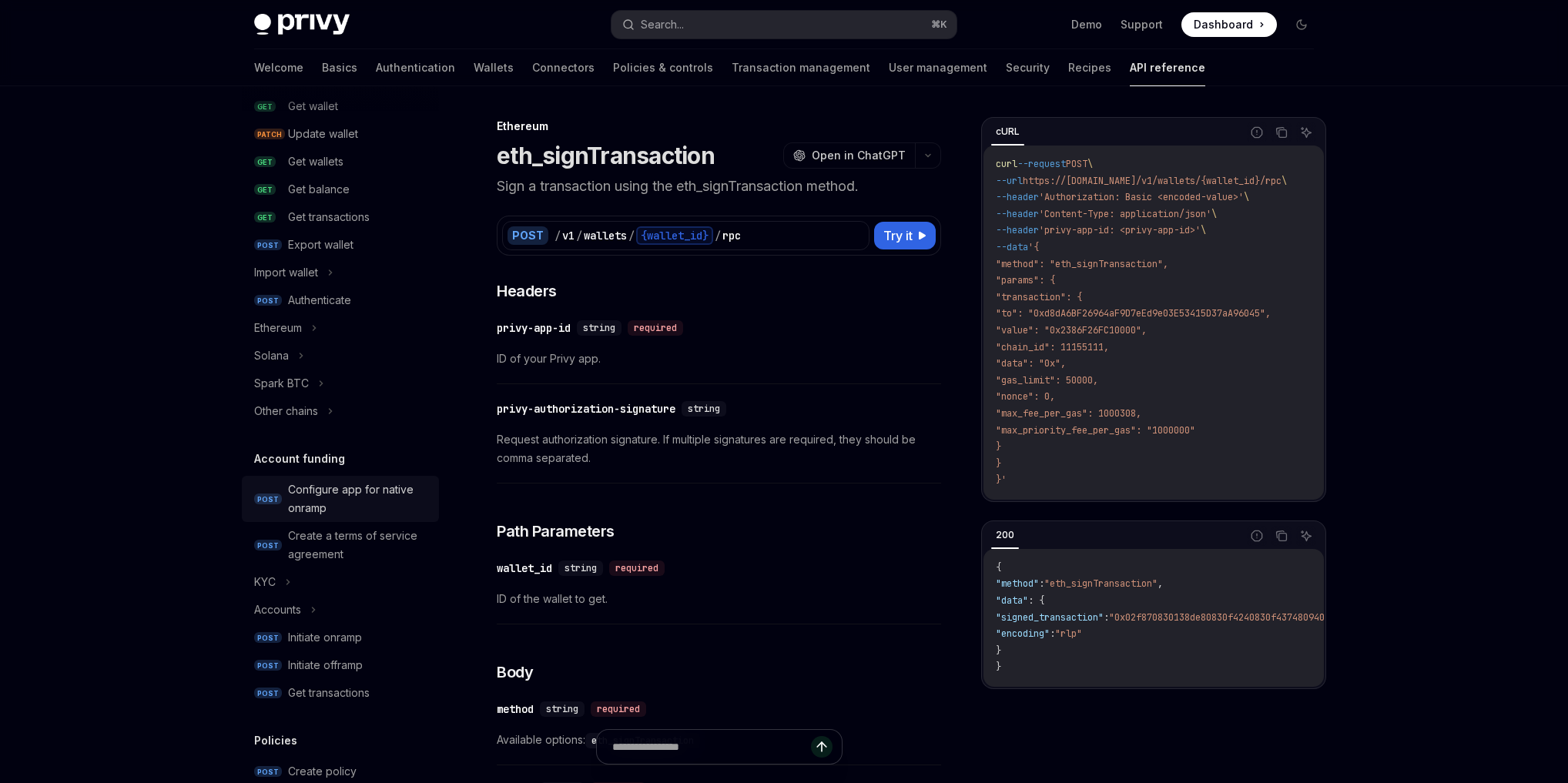
click at [371, 477] on link "POST Configure app for native onramp" at bounding box center [340, 499] width 197 height 47
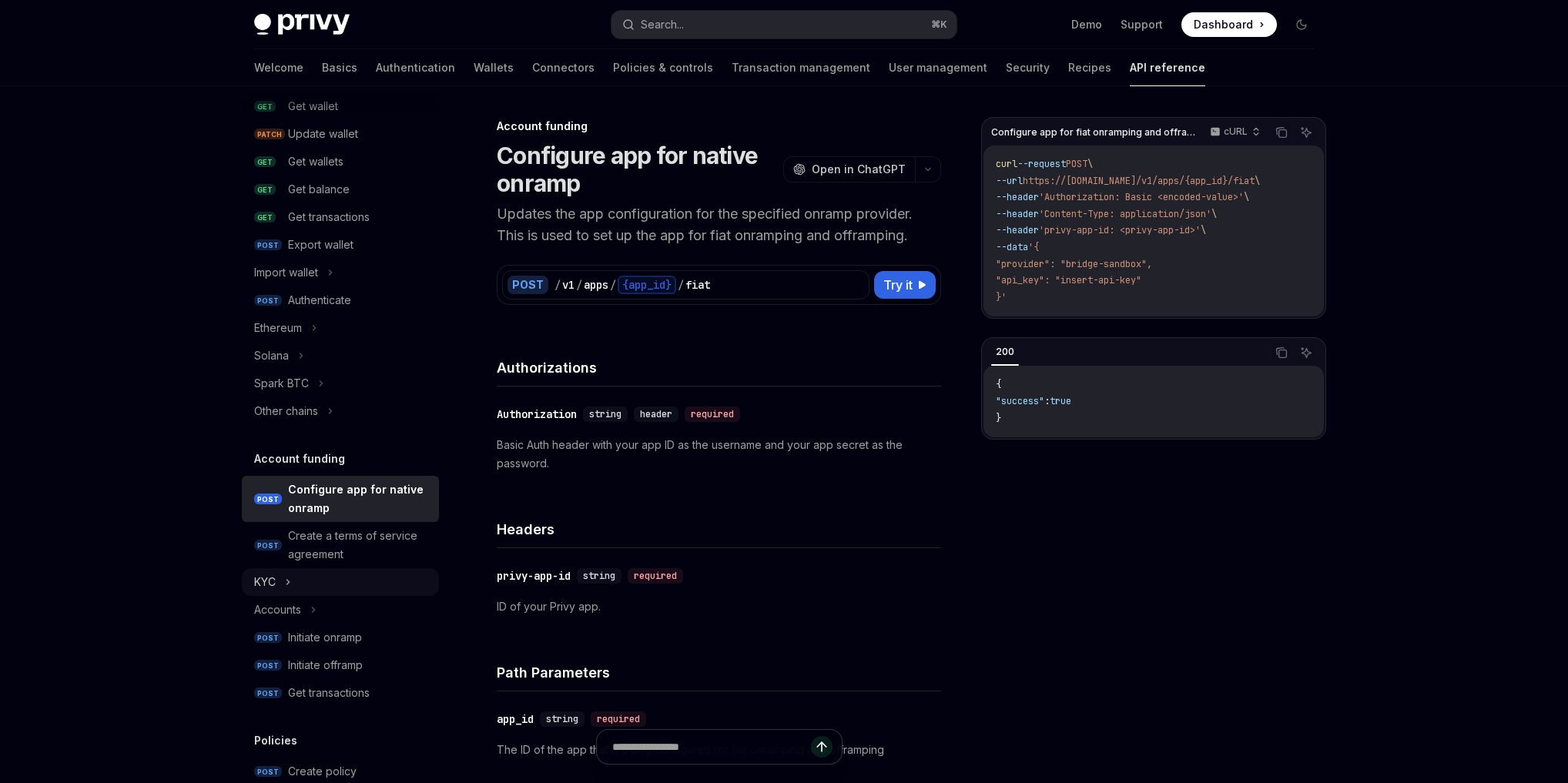
click at [256, 583] on div "KYC" at bounding box center [265, 582] width 22 height 19
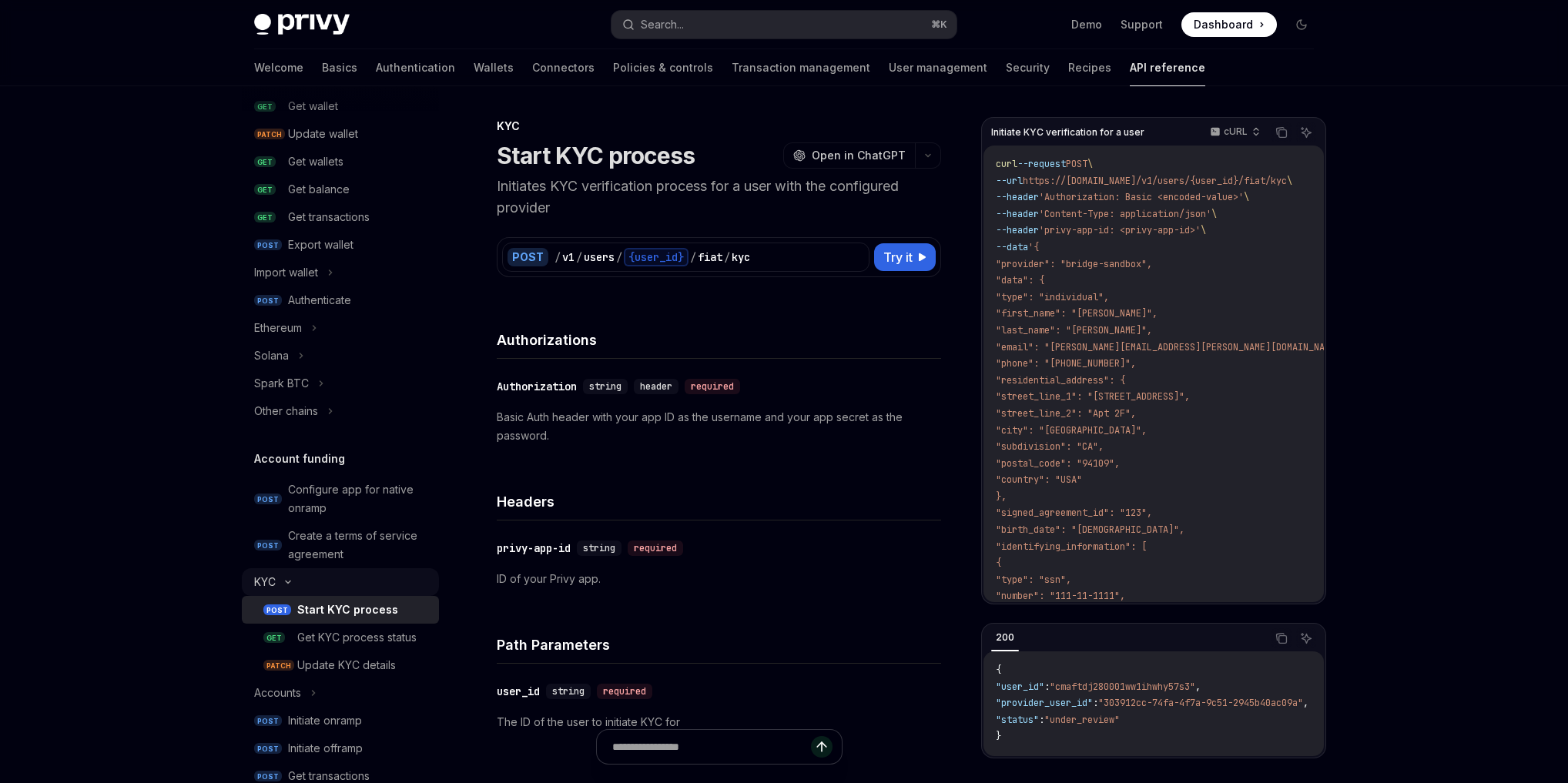
click at [256, 583] on div "KYC" at bounding box center [265, 582] width 22 height 19
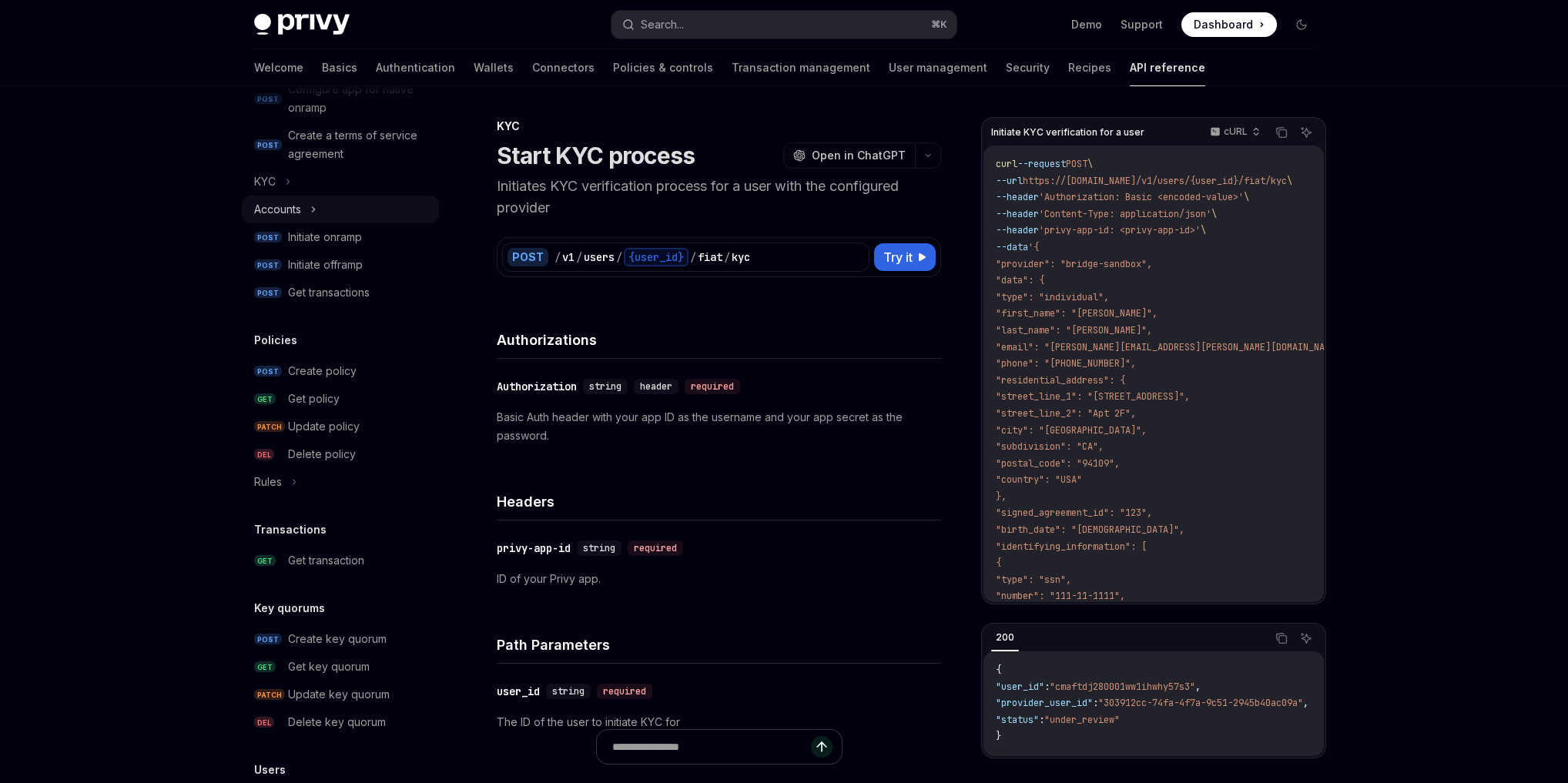
scroll to position [607, 0]
click at [359, 370] on div "Create policy" at bounding box center [359, 371] width 142 height 19
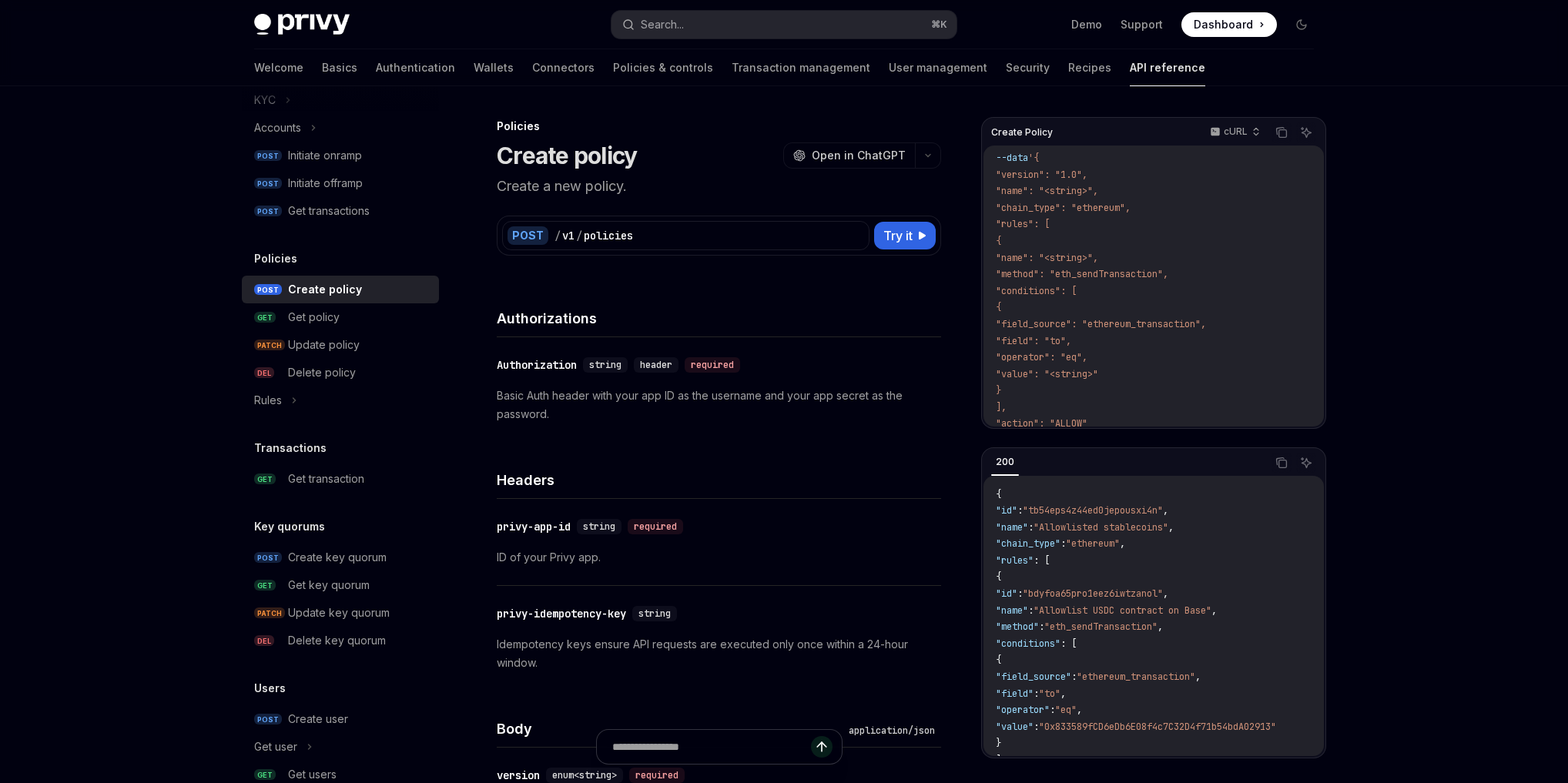
scroll to position [836, 0]
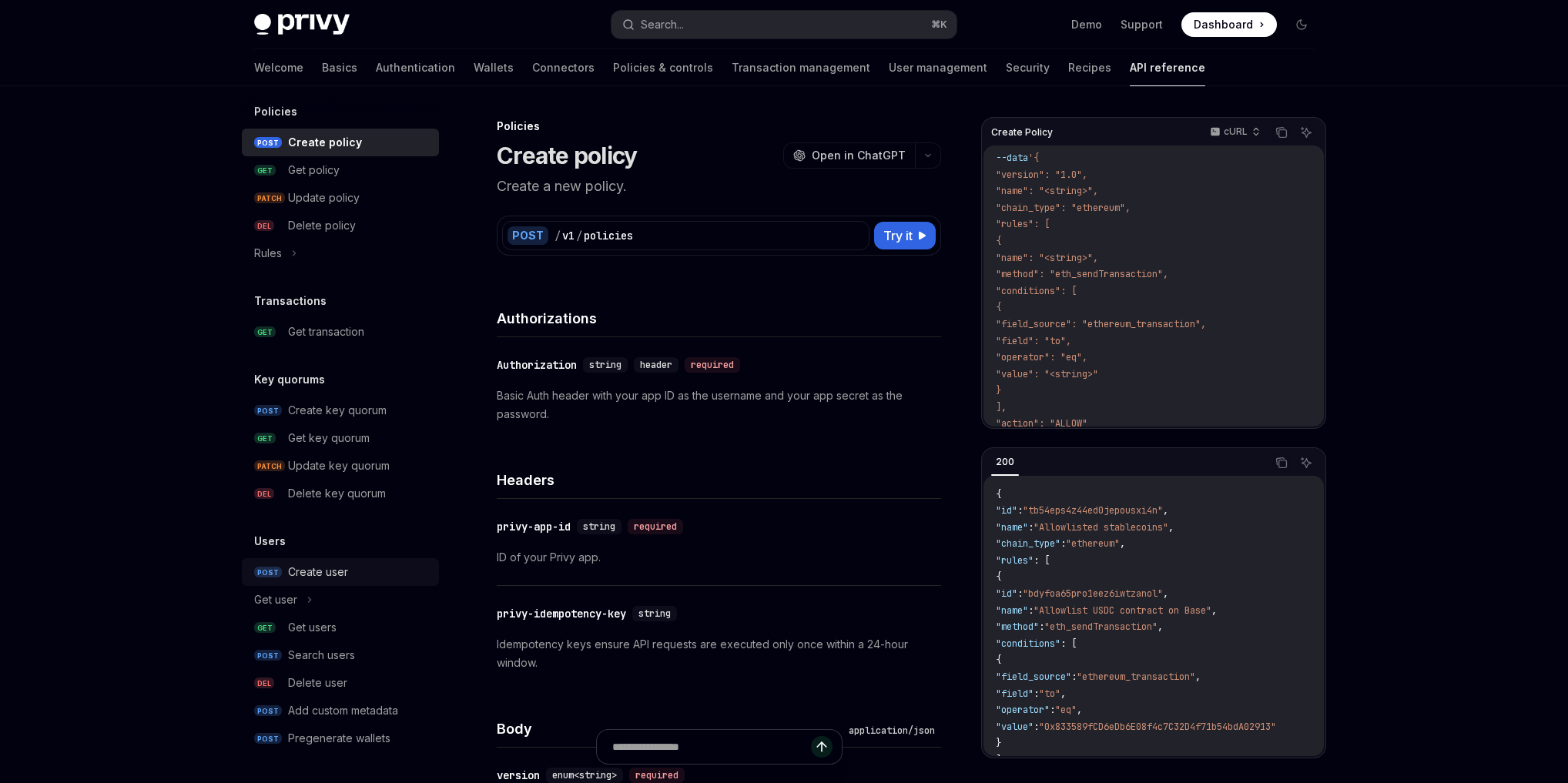
click at [323, 562] on link "POST Create user" at bounding box center [340, 572] width 197 height 28
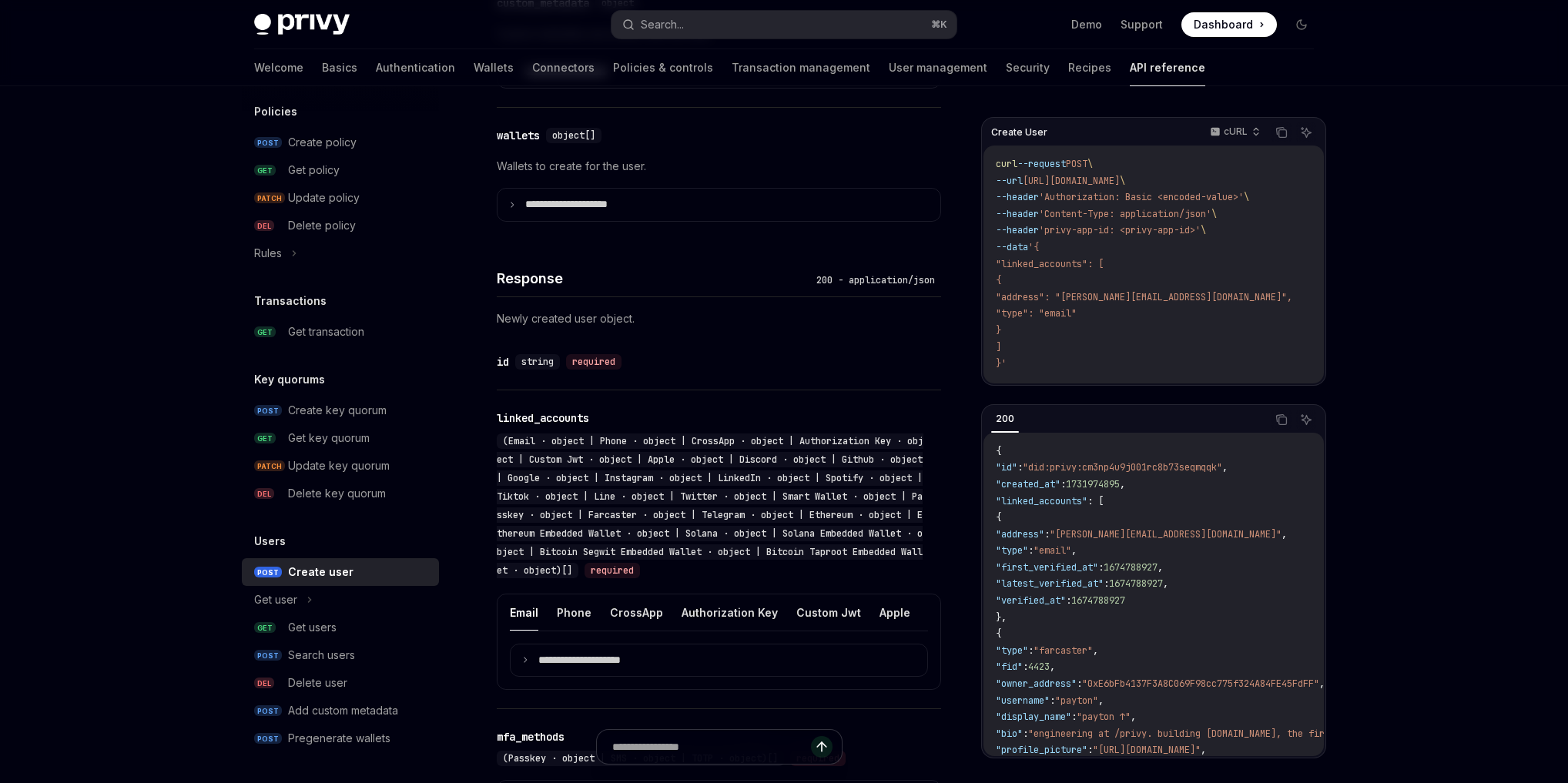
scroll to position [530, 0]
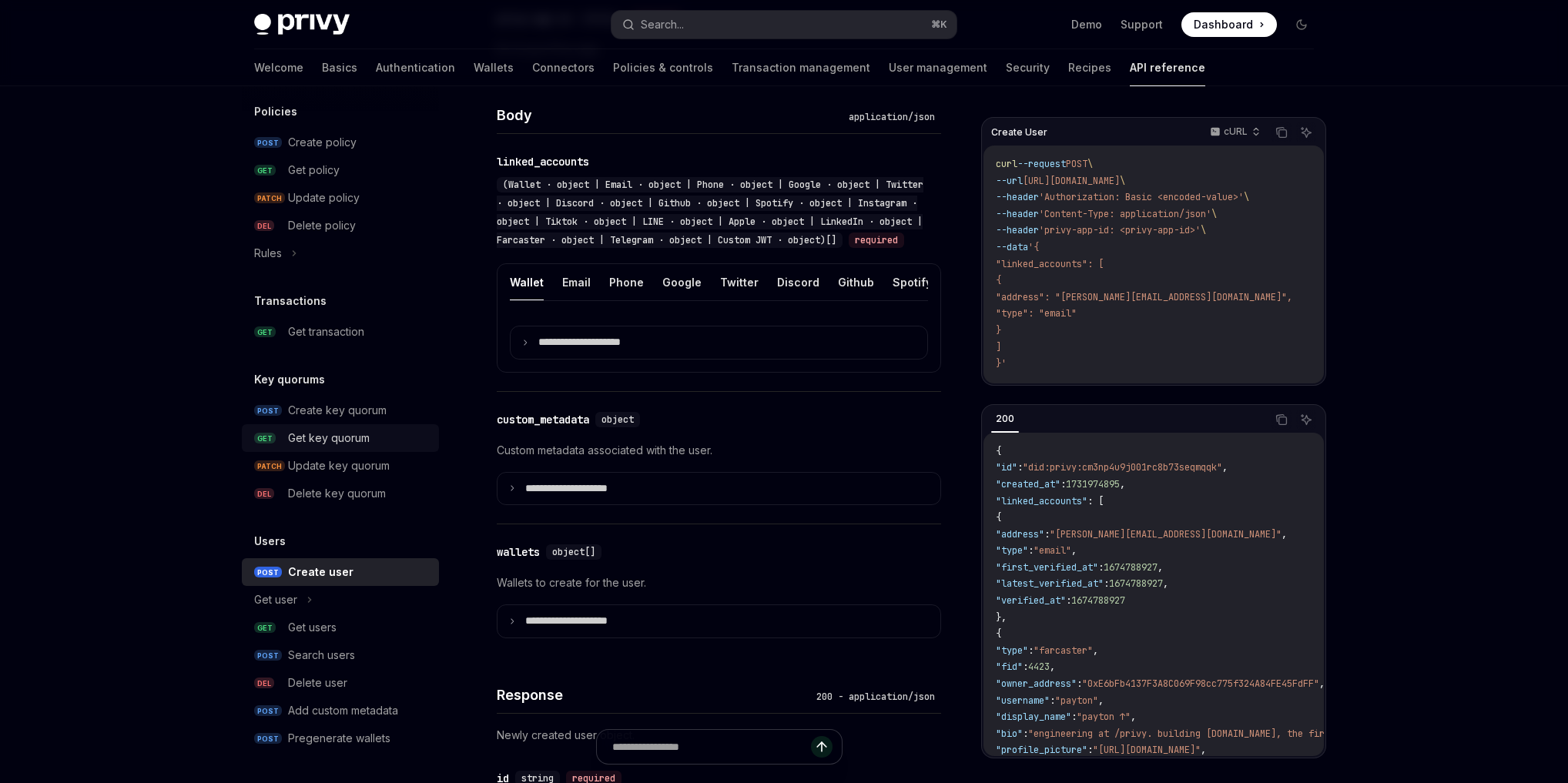
click at [329, 429] on div "Get key quorum" at bounding box center [329, 438] width 81 height 19
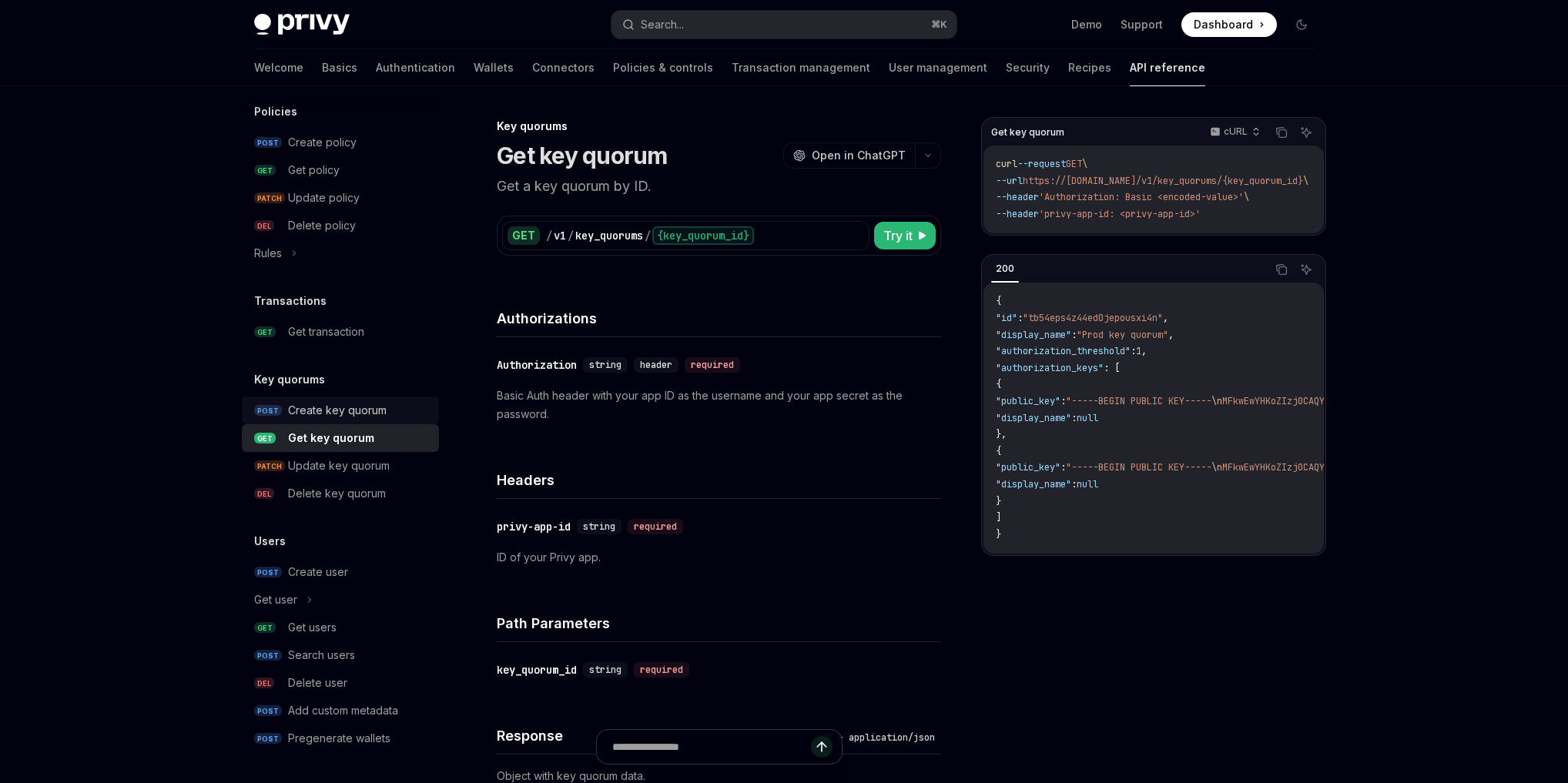
click at [338, 416] on div "Create key quorum" at bounding box center [337, 410] width 98 height 19
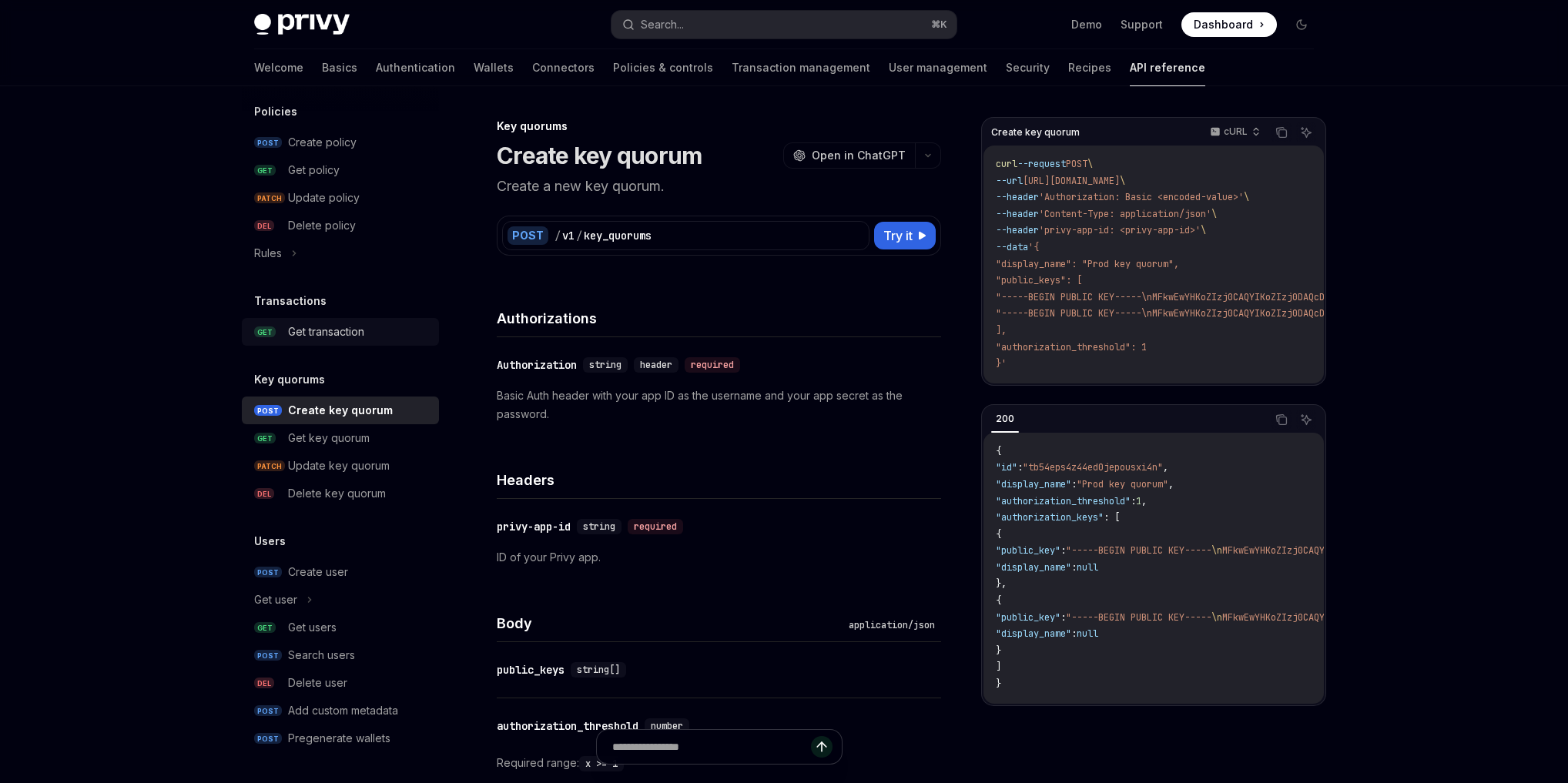
click at [330, 339] on div "Get transaction" at bounding box center [326, 332] width 76 height 19
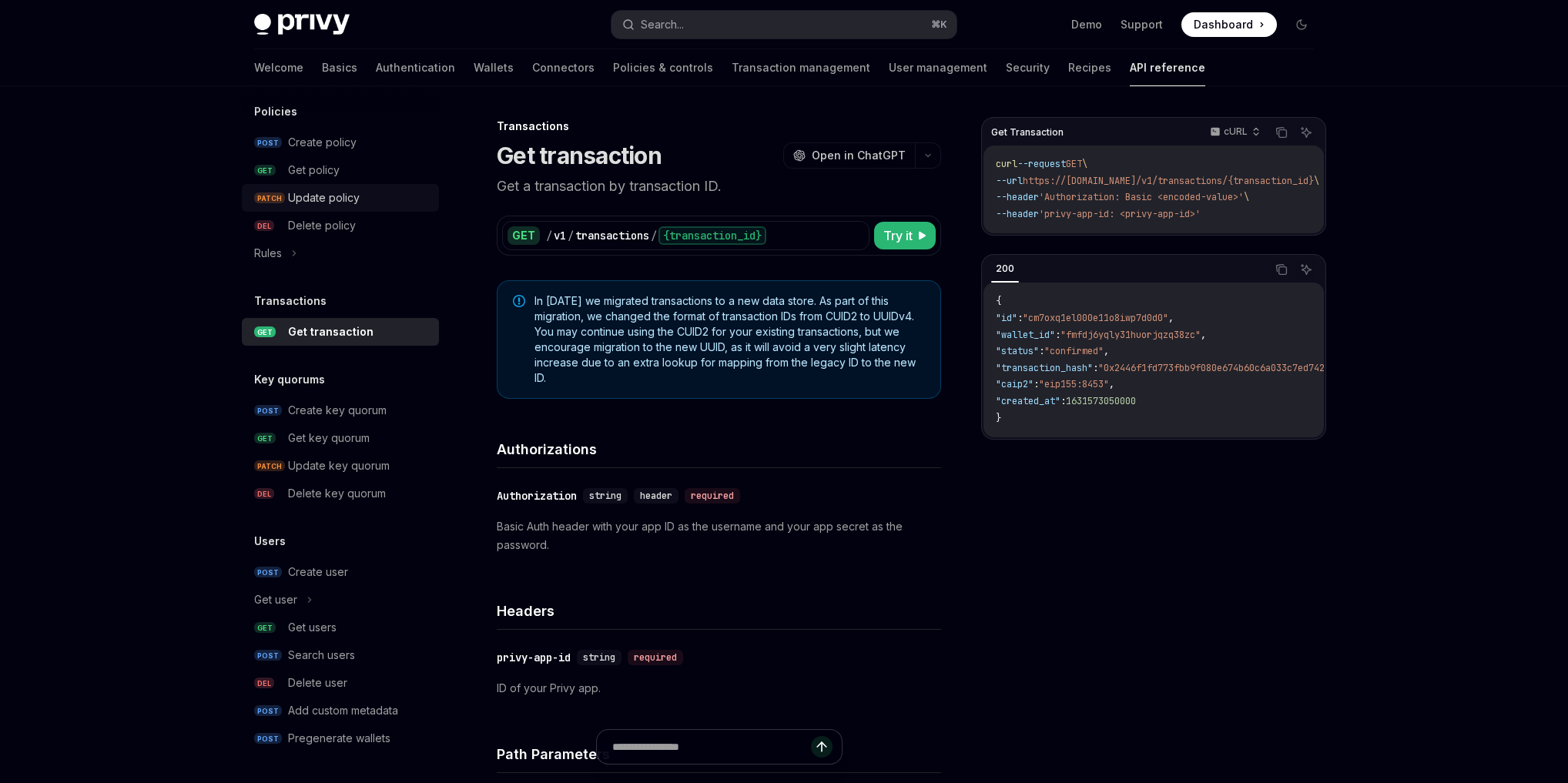
click at [309, 199] on div "Update policy" at bounding box center [324, 197] width 71 height 19
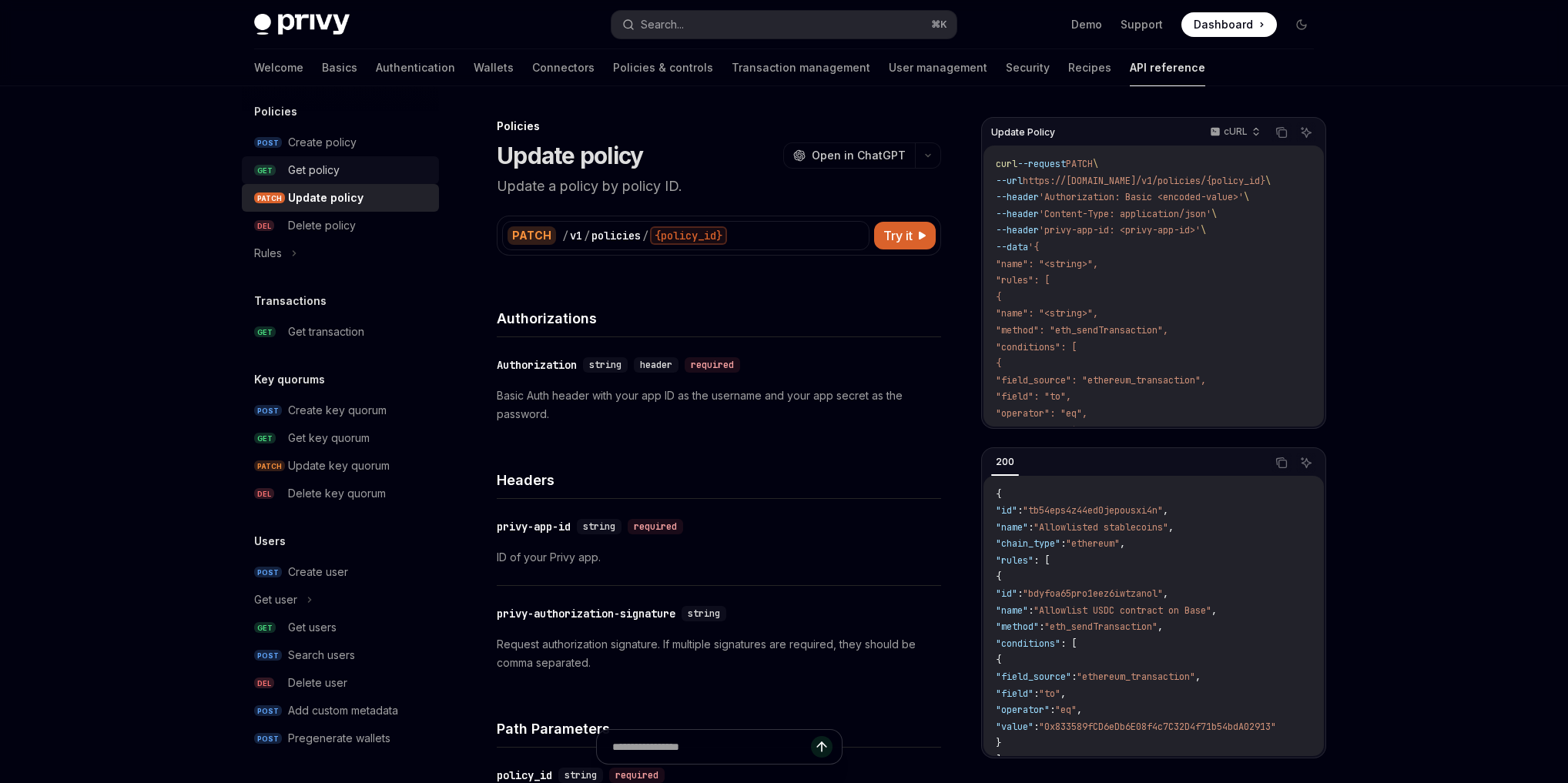
click at [320, 176] on div "Get policy" at bounding box center [314, 169] width 52 height 19
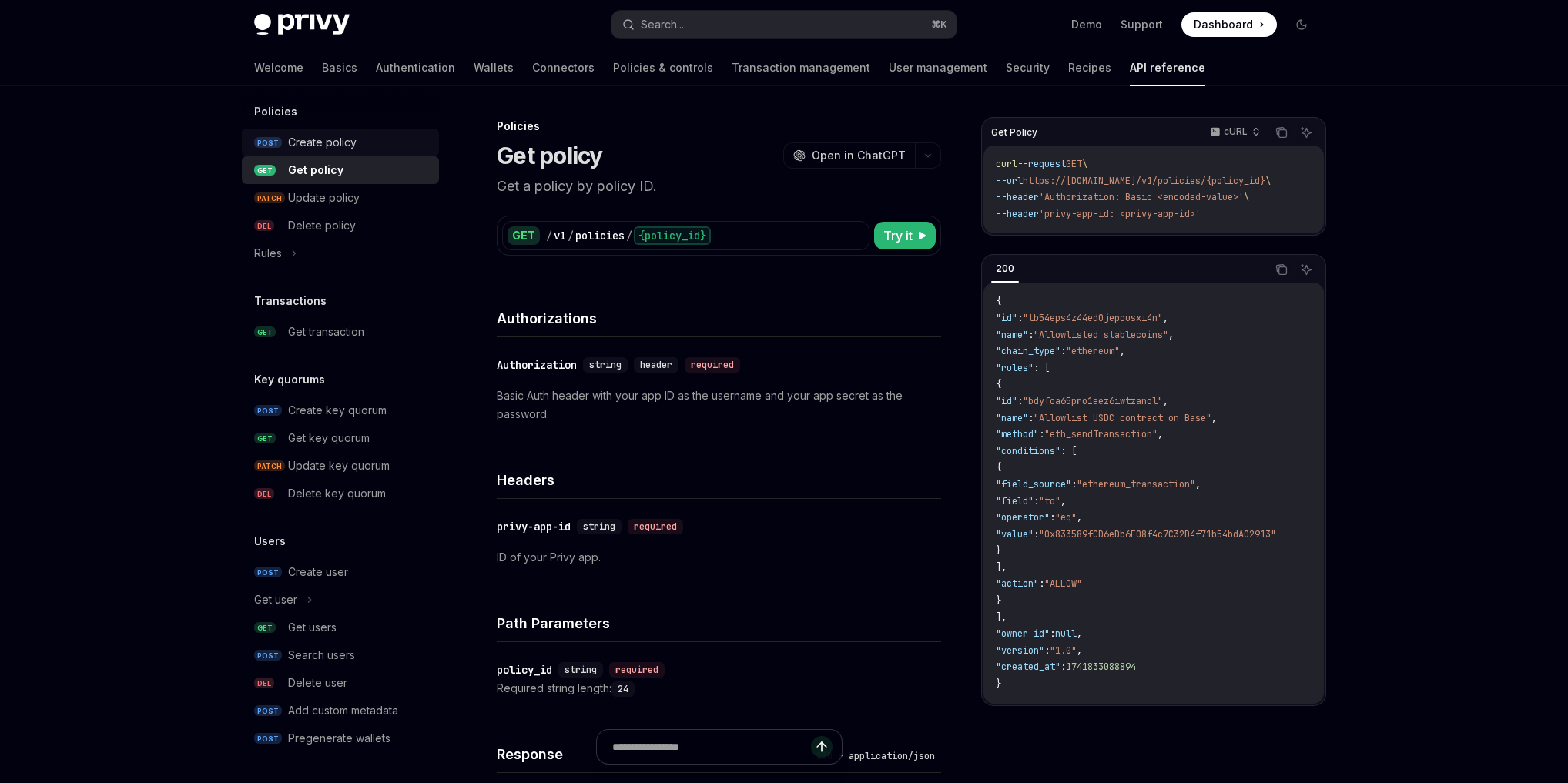
click at [317, 154] on link "POST Create policy" at bounding box center [340, 143] width 197 height 28
type textarea "*"
